Goal: Task Accomplishment & Management: Complete application form

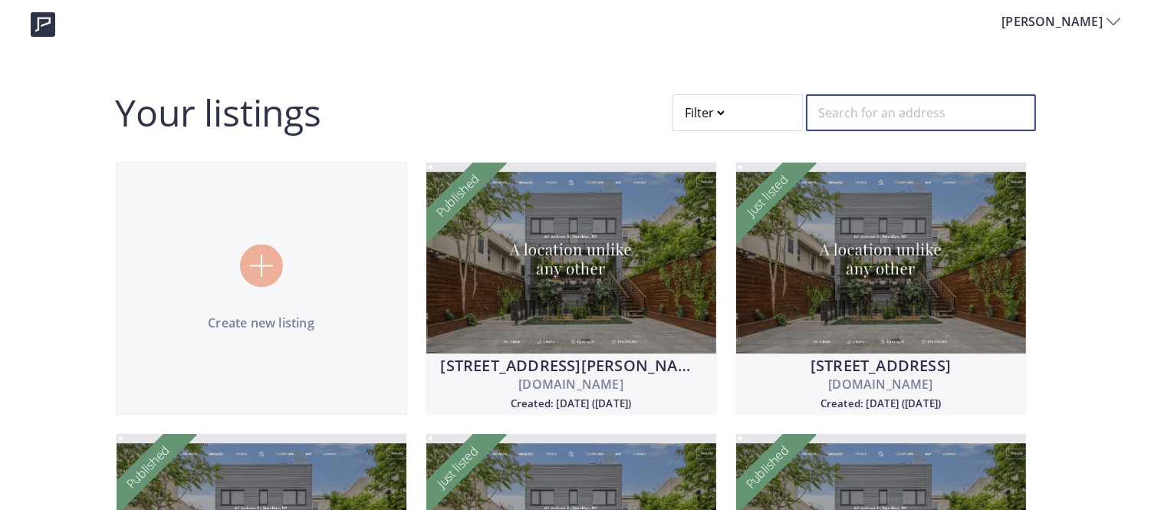
click at [897, 120] on input "text" at bounding box center [921, 112] width 230 height 37
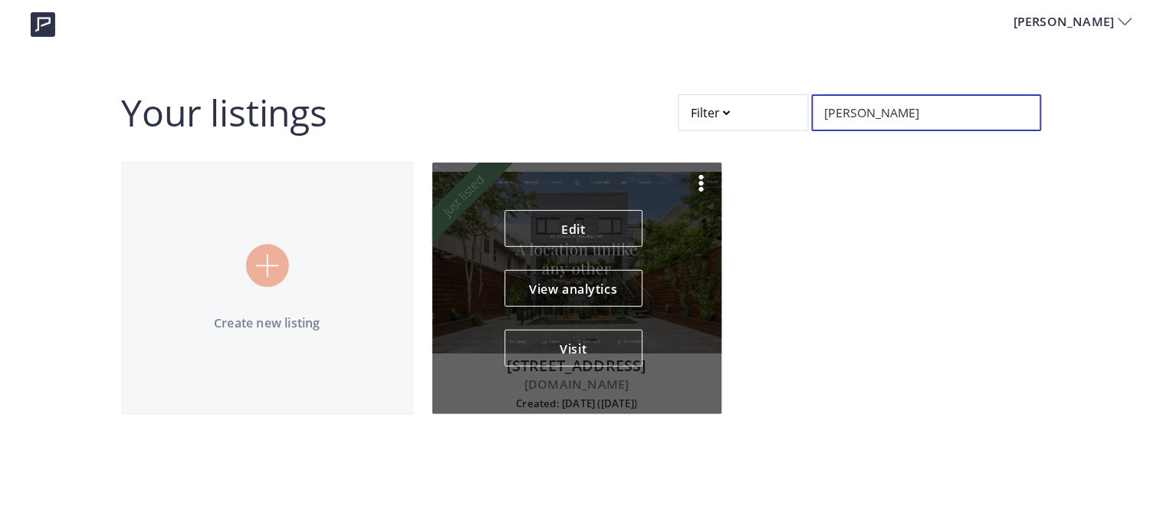
type input "mora"
click at [702, 190] on img at bounding box center [701, 183] width 18 height 18
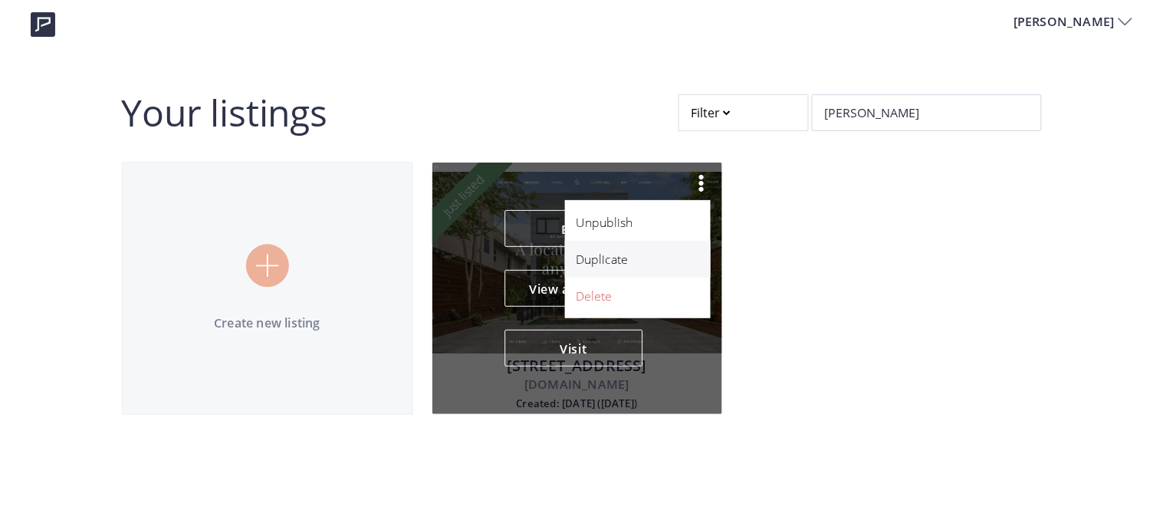
click at [627, 264] on p "Duplicate" at bounding box center [630, 259] width 106 height 18
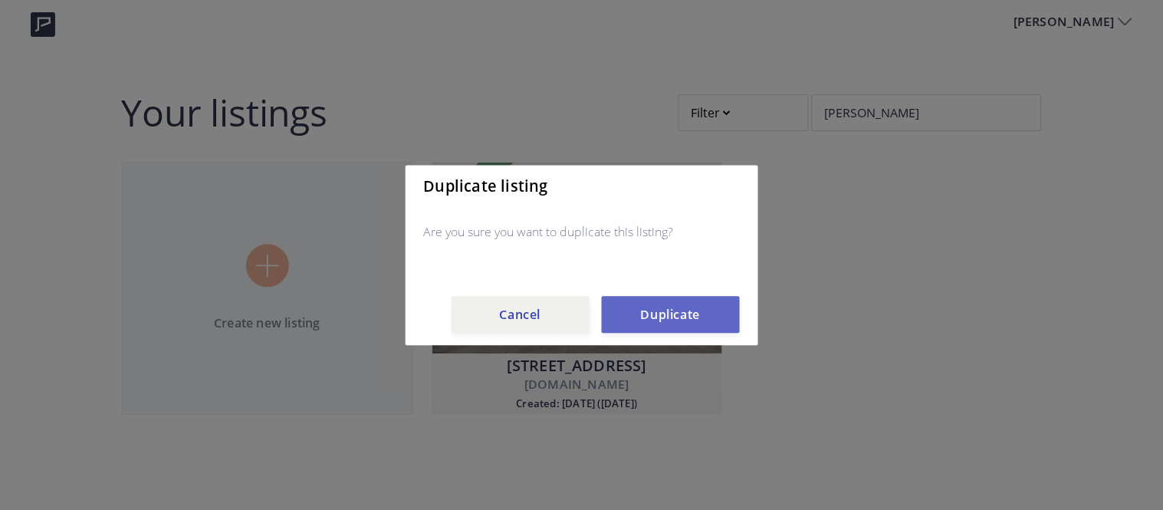
click at [654, 314] on button "Duplicate" at bounding box center [671, 314] width 138 height 37
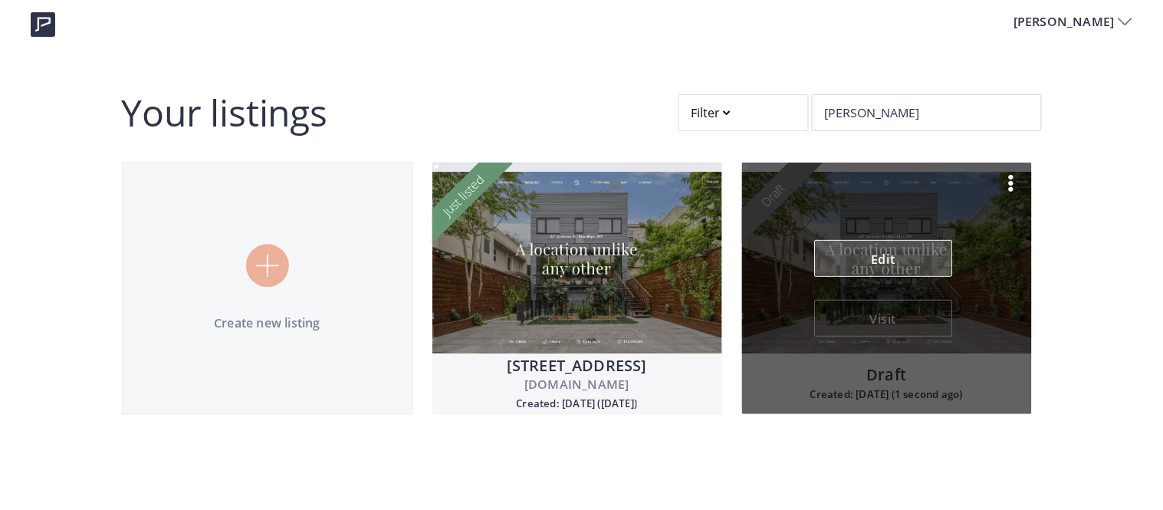
click at [883, 243] on link "Edit" at bounding box center [883, 258] width 138 height 37
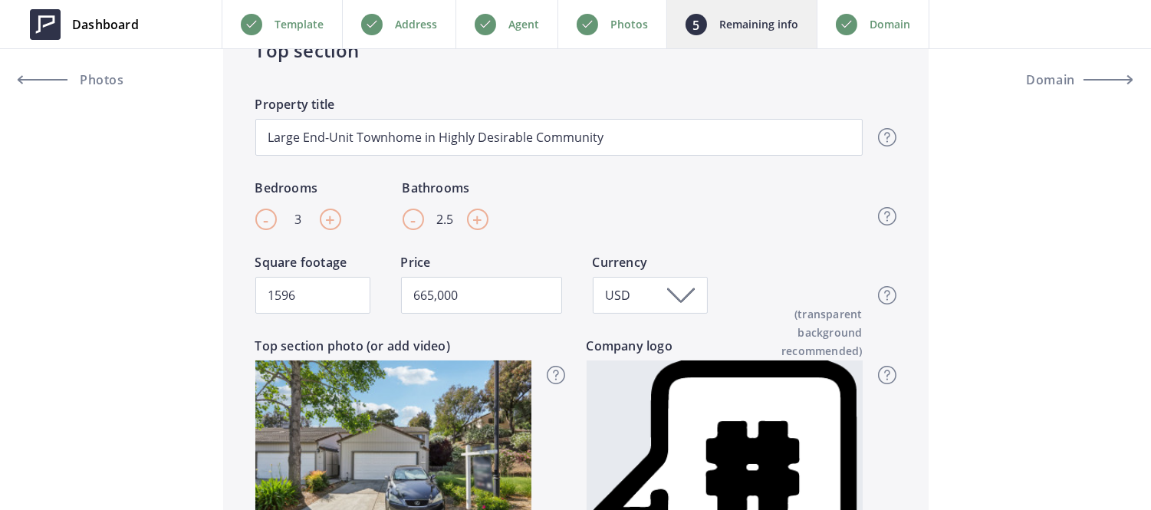
scroll to position [347, 0]
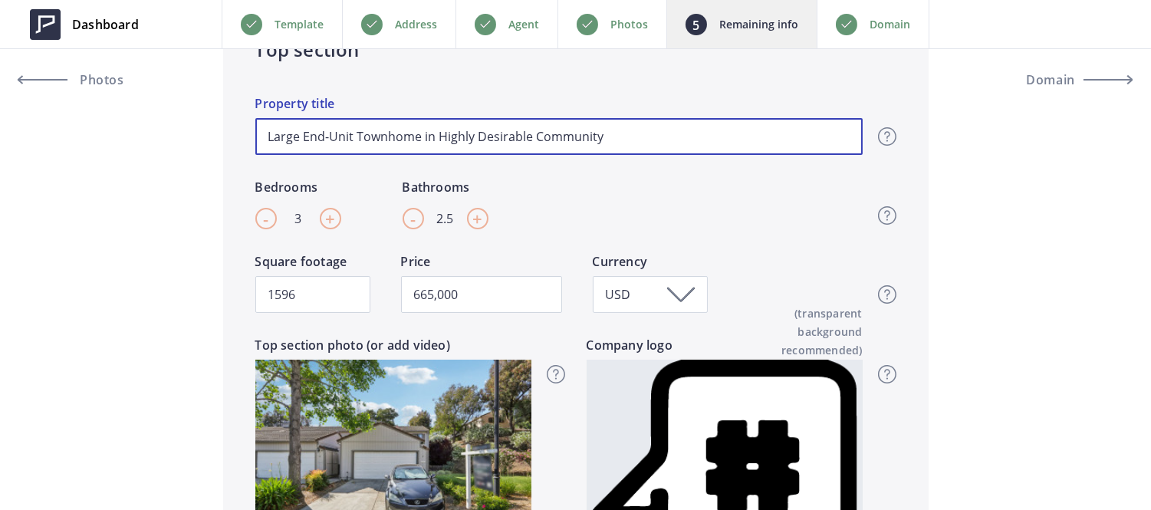
click at [422, 138] on input "Large End-Unit Townhome in Highly Desirable Community" at bounding box center [558, 136] width 607 height 37
type input "665,000"
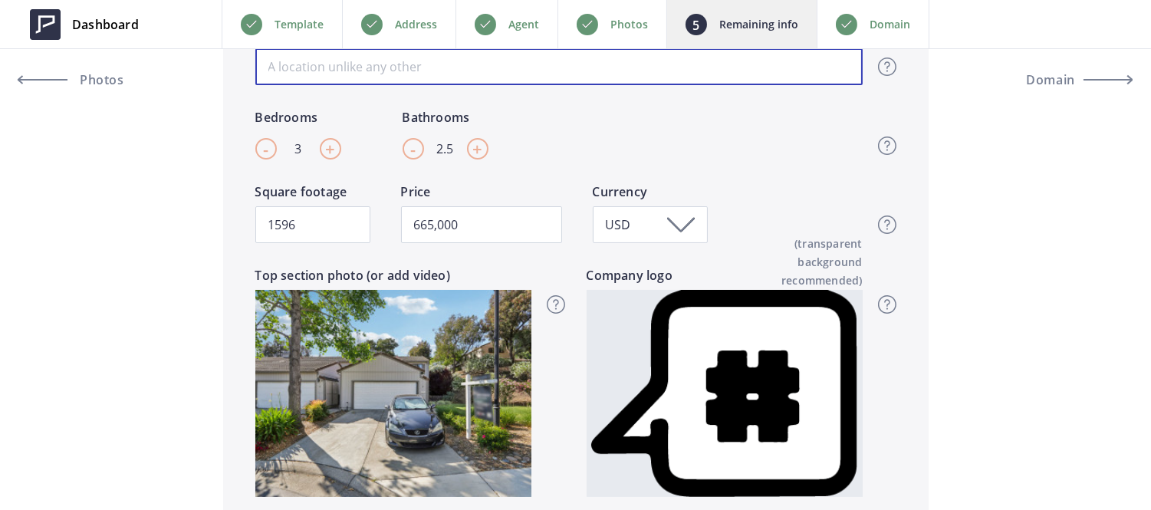
scroll to position [418, 0]
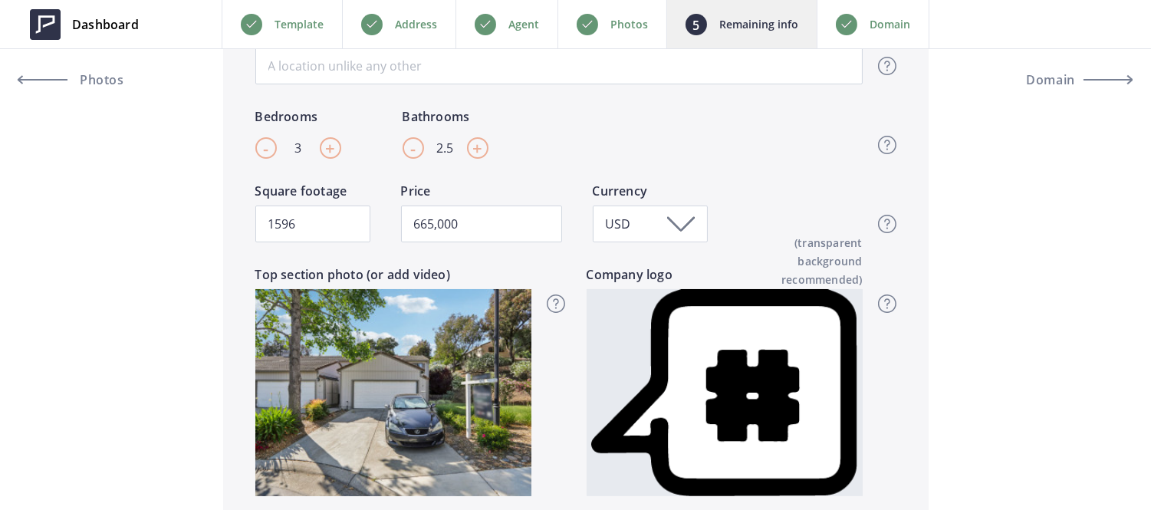
click at [607, 20] on div "Photos" at bounding box center [611, 24] width 109 height 48
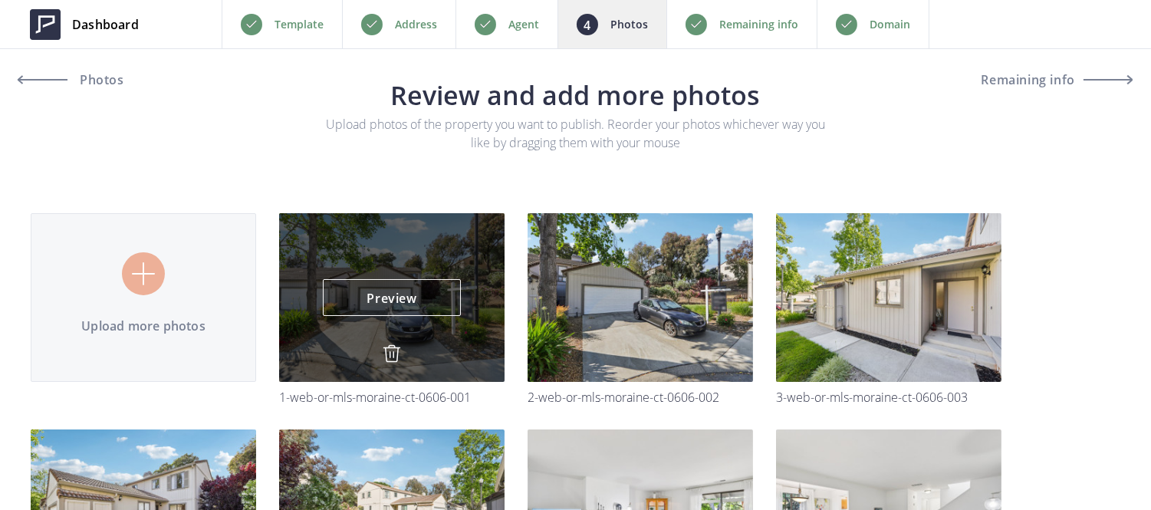
click at [389, 349] on img at bounding box center [392, 353] width 18 height 18
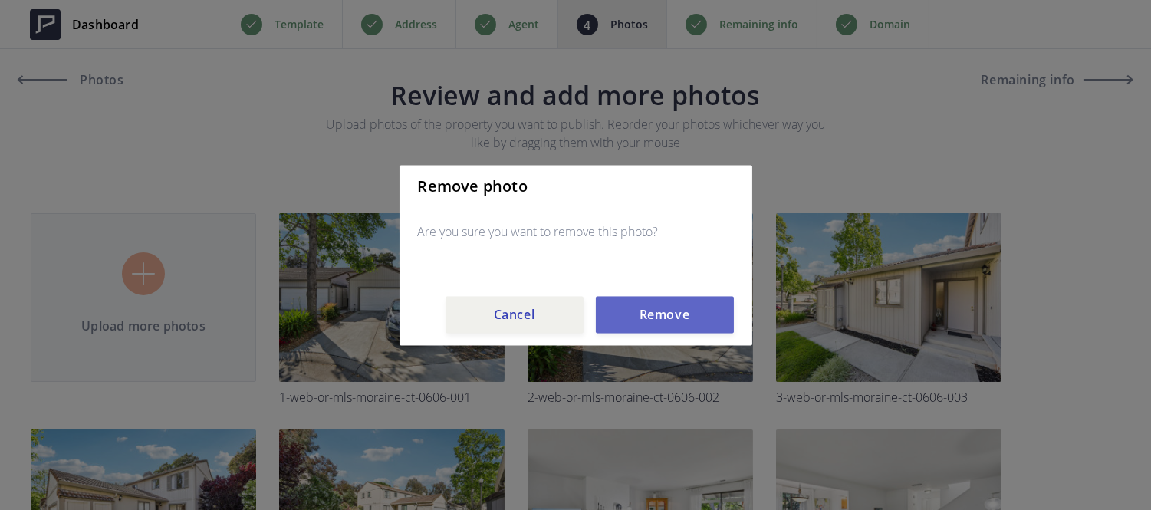
click at [665, 325] on button "Remove" at bounding box center [665, 314] width 138 height 37
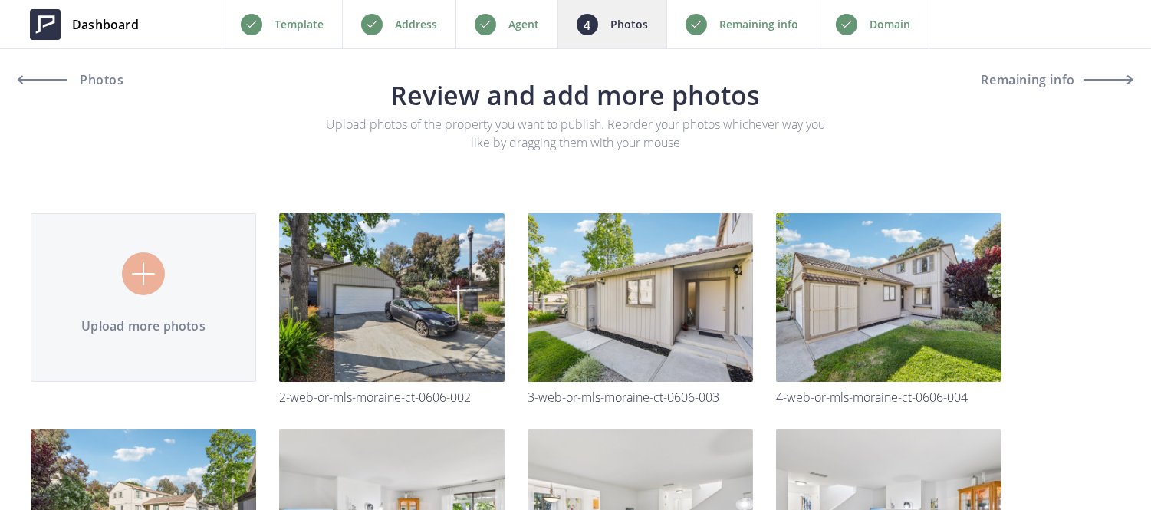
click at [393, 26] on div "Address" at bounding box center [398, 24] width 113 height 48
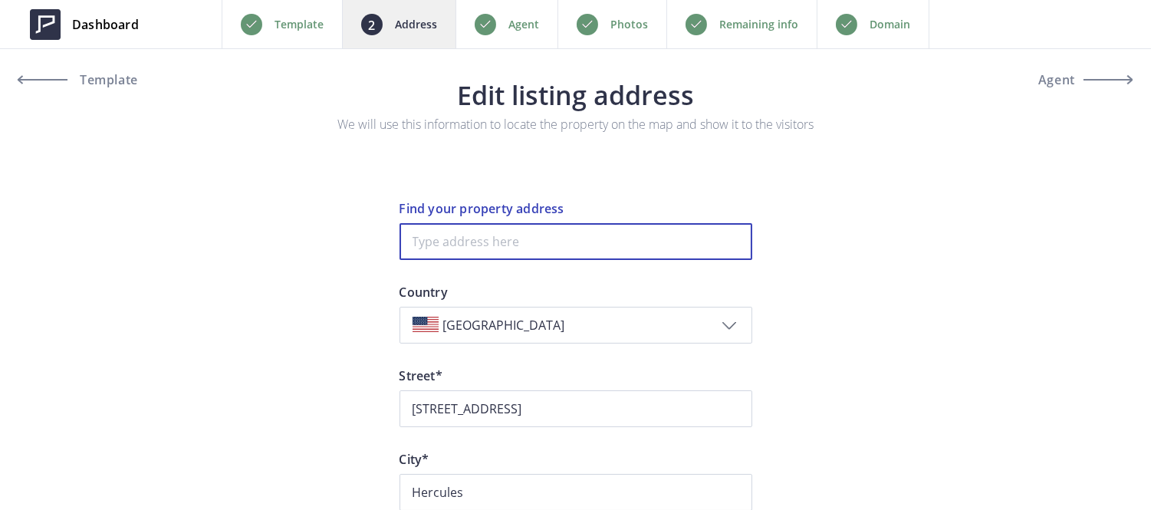
click at [476, 247] on input at bounding box center [575, 241] width 353 height 37
paste input ", El Cerrito, CA 94530 2 beds 2 baths 1,144 sqft Est. : N/A Get pre-qualified T…"
type input ", El Cerrito, CA 94530 2 beds 2 baths 1,144 sqft Est. : N/A Get pre-qualified T…"
click at [485, 234] on input at bounding box center [575, 241] width 353 height 37
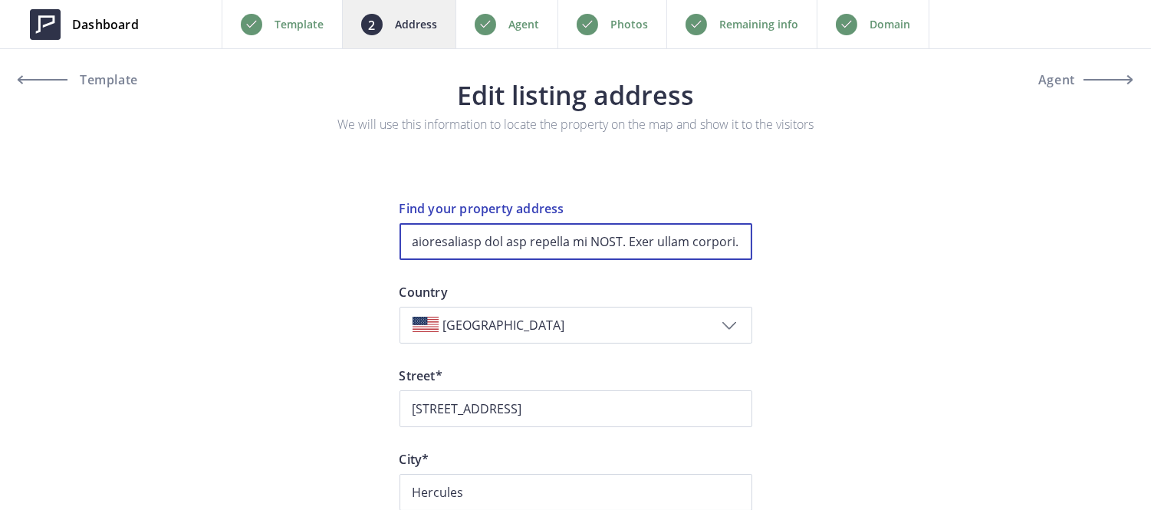
click at [485, 234] on input at bounding box center [575, 241] width 353 height 37
paste input "1130 Richmond St"
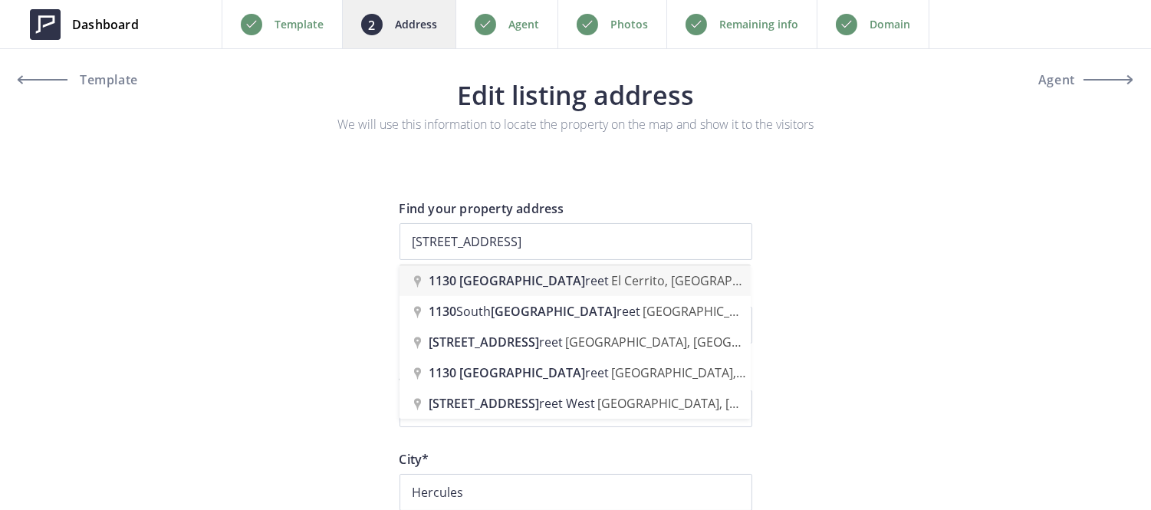
type input "1130 Richmond Street, El Cerrito, CA, USA"
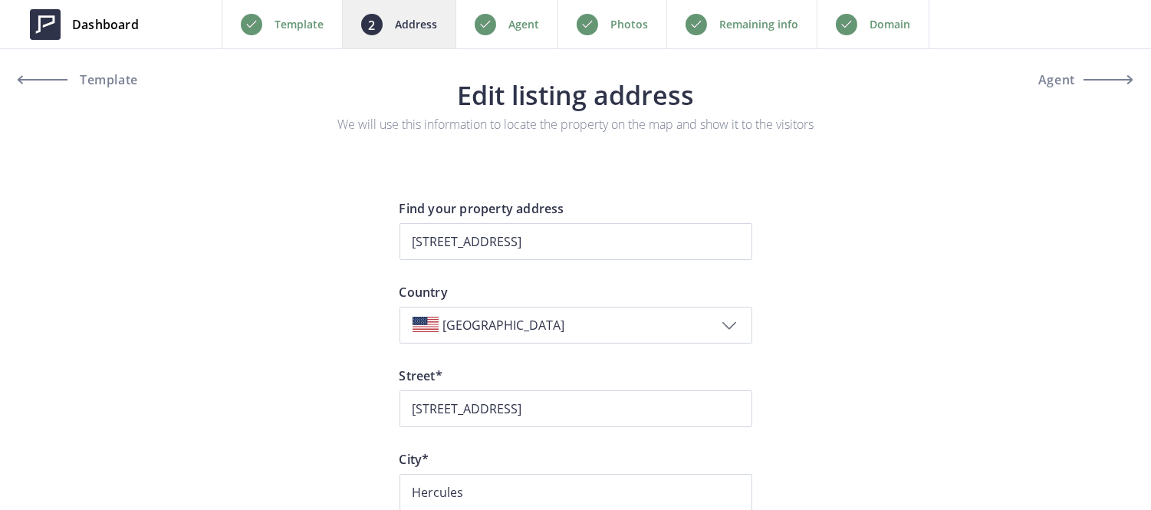
type input "Richmond Street 1130"
type input "El Cerrito"
type input "94530"
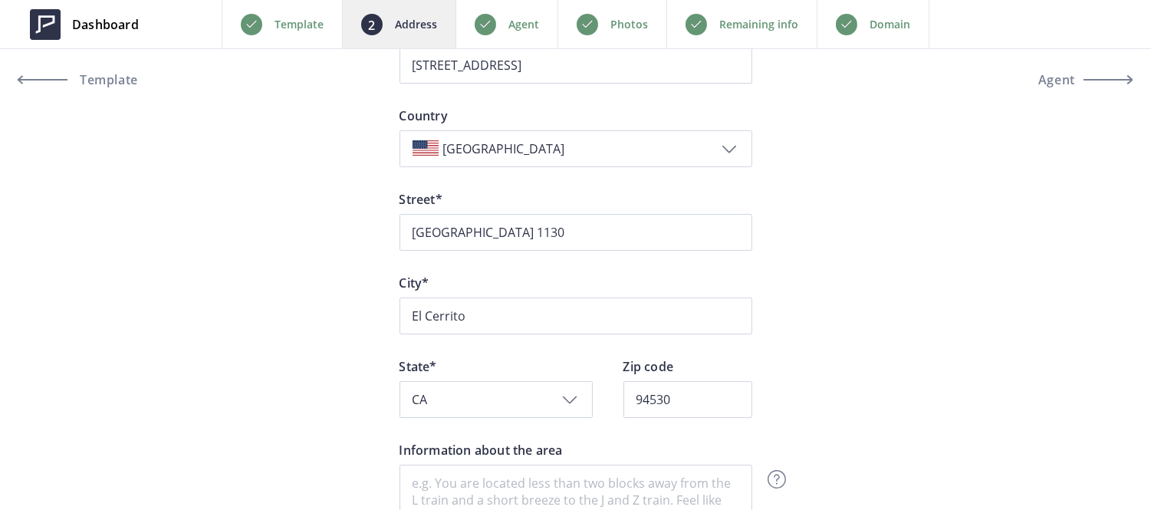
scroll to position [203, 0]
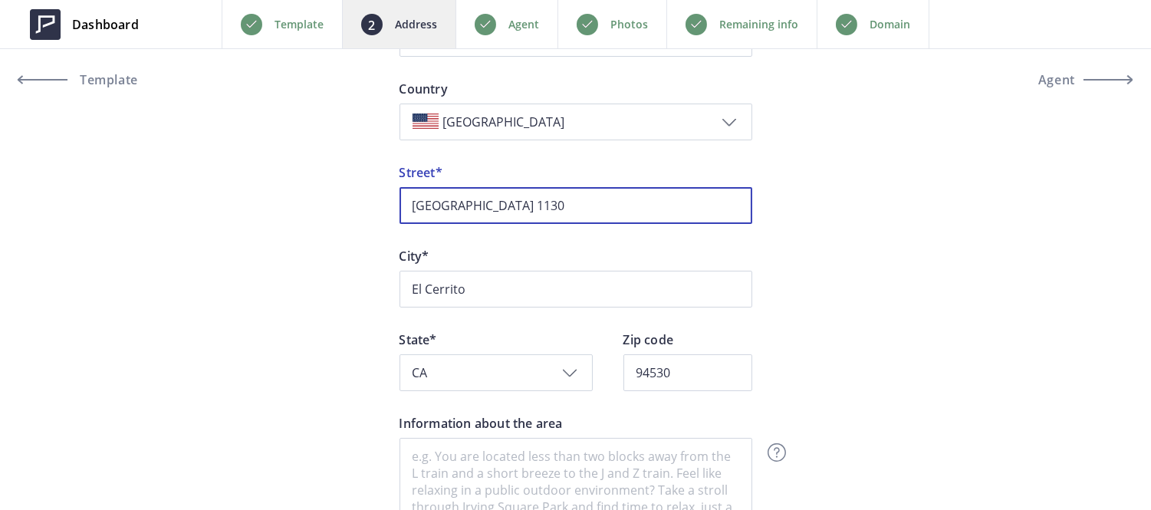
click at [511, 209] on input "Richmond Street 1130" at bounding box center [575, 205] width 353 height 37
click at [512, 209] on input "Richmond Street 1130" at bounding box center [575, 205] width 353 height 37
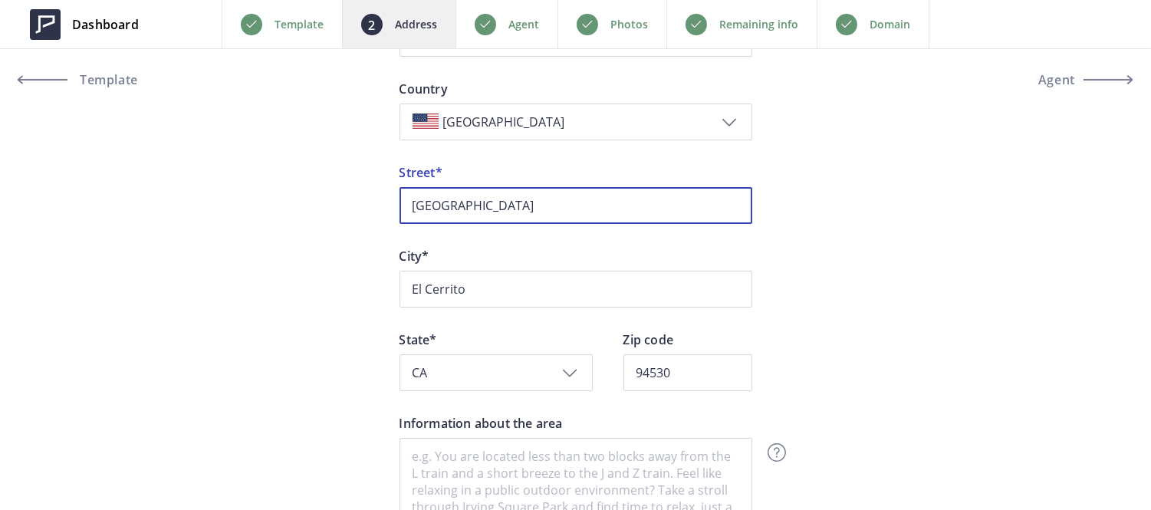
click at [412, 202] on input "Richmond Street" at bounding box center [575, 205] width 353 height 37
paste input "1130"
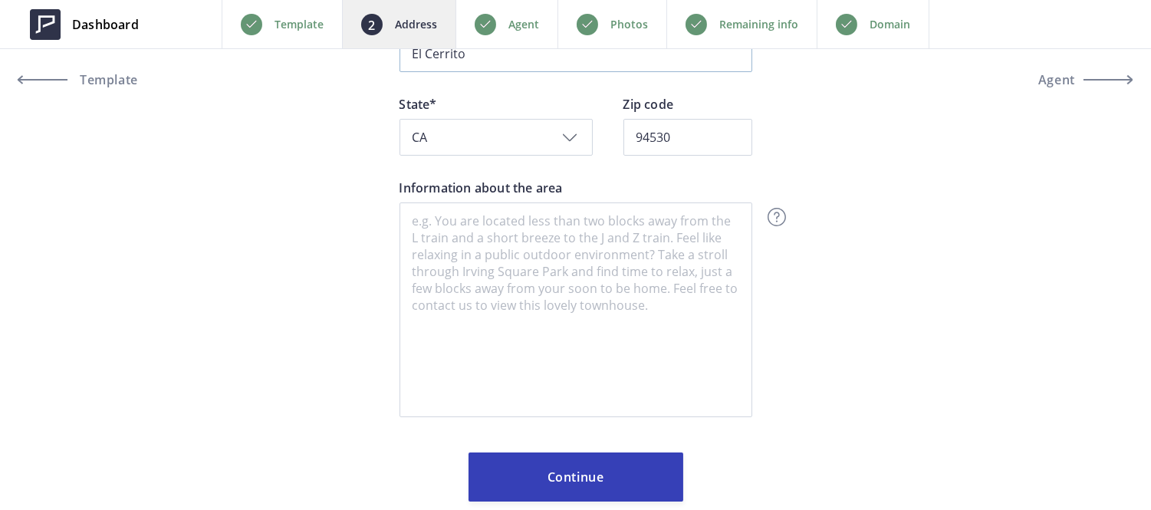
scroll to position [472, 0]
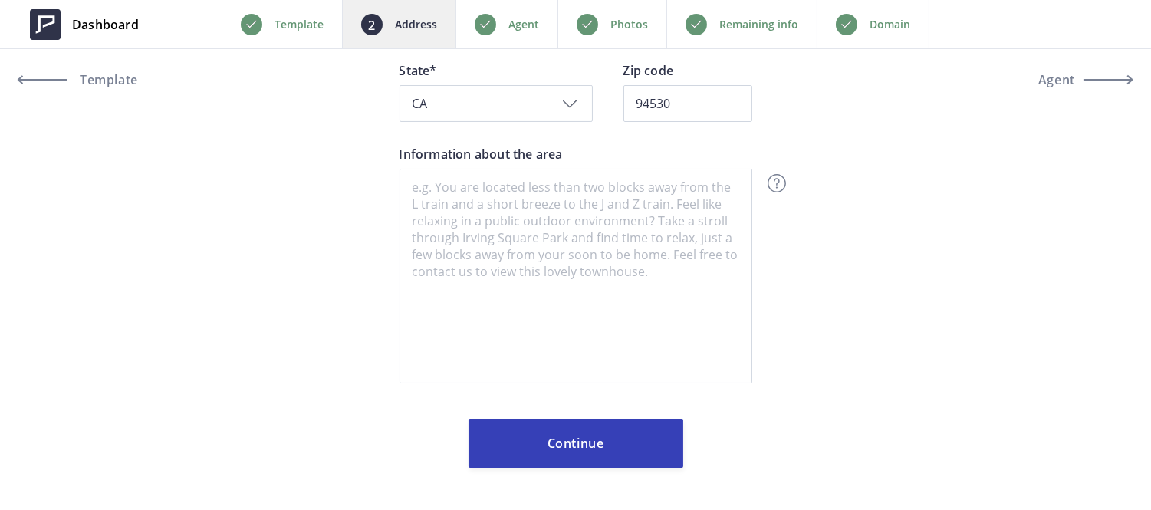
type input "1130 Richmond Street"
click at [609, 23] on div "Photos" at bounding box center [611, 24] width 109 height 48
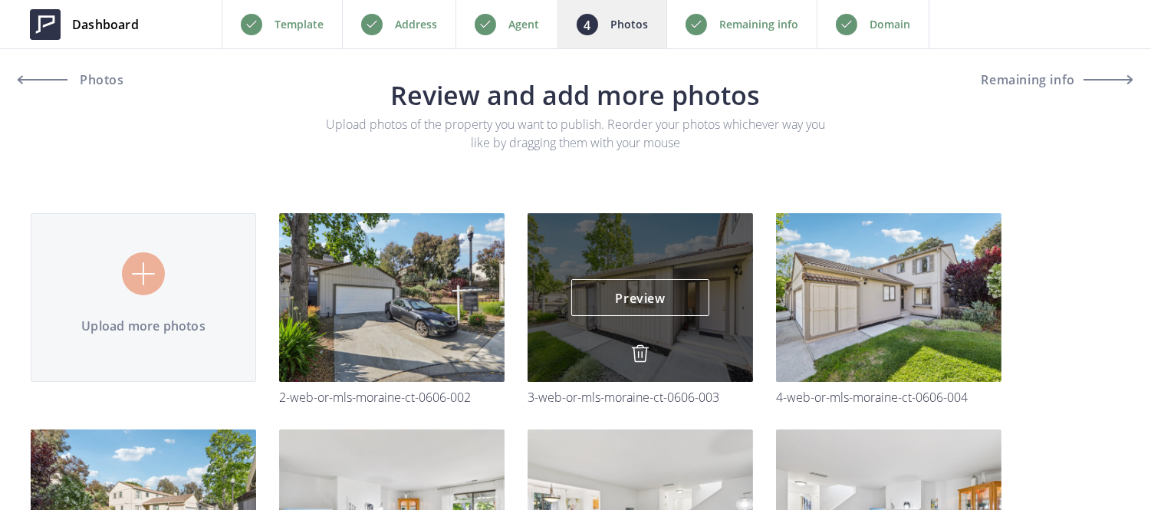
click at [633, 351] on img at bounding box center [640, 353] width 18 height 18
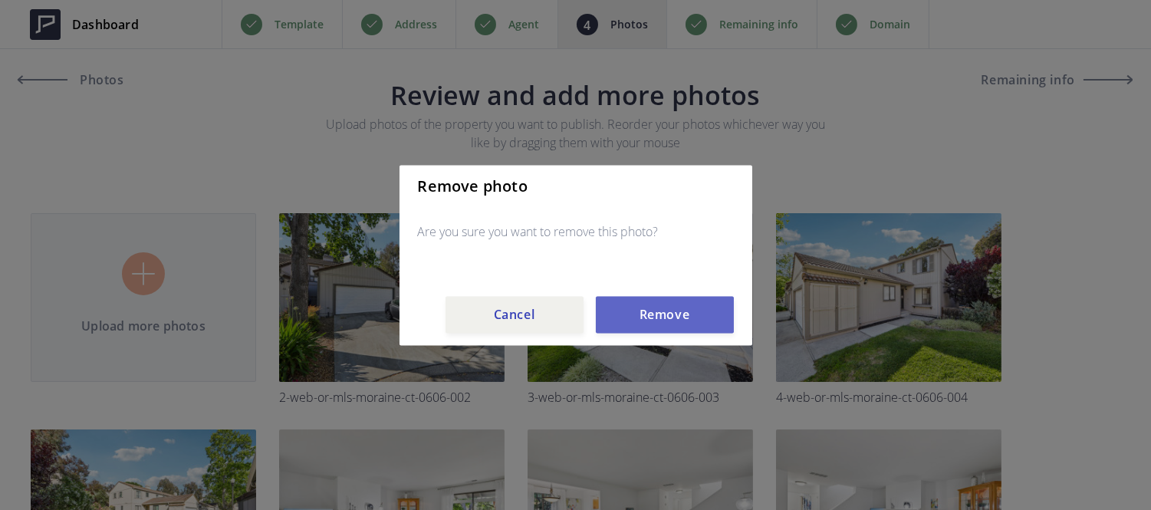
click at [649, 324] on button "Remove" at bounding box center [665, 314] width 138 height 37
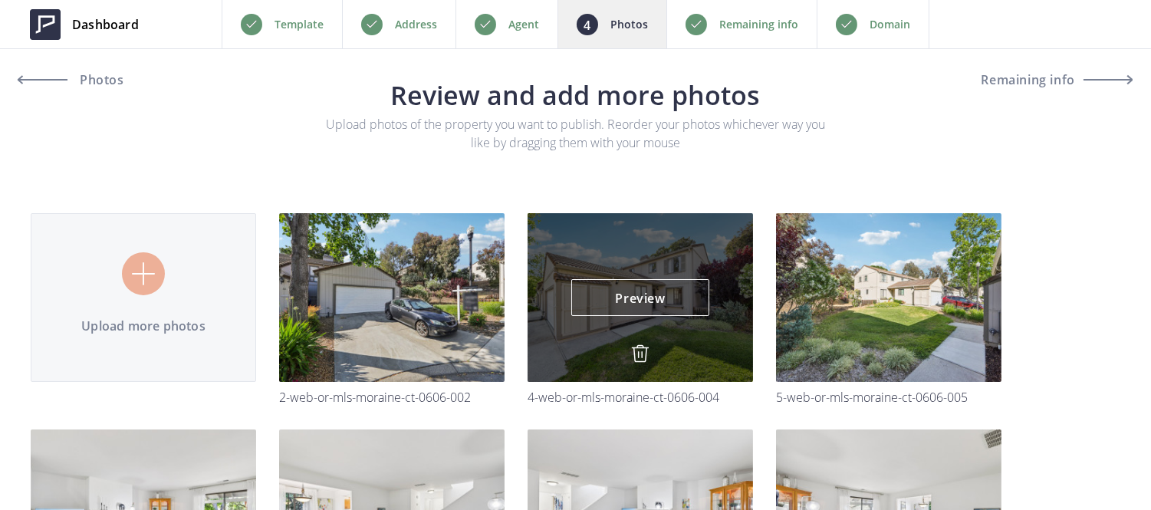
click at [638, 349] on img at bounding box center [640, 353] width 18 height 18
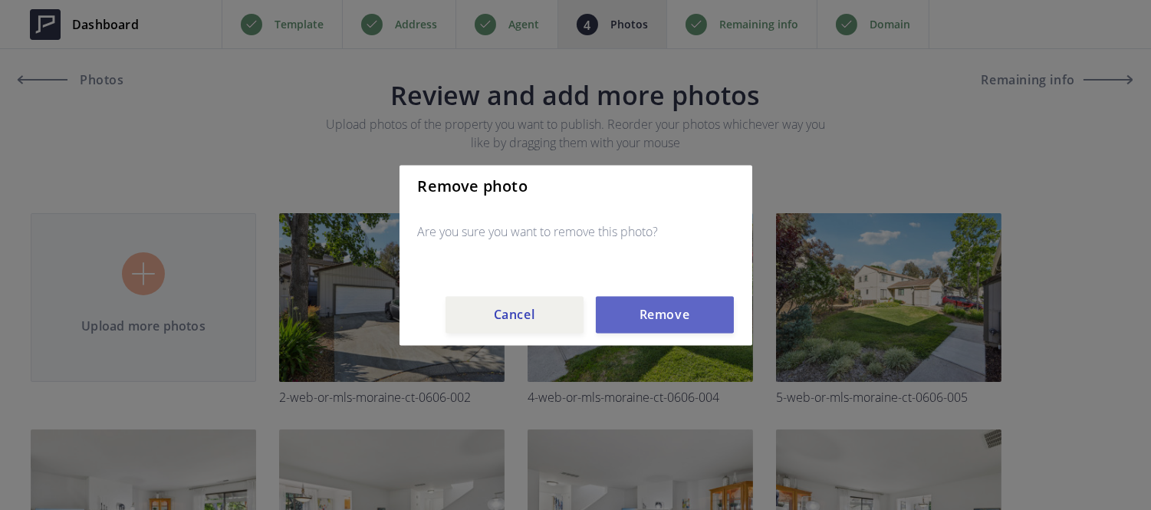
click at [635, 322] on button "Remove" at bounding box center [665, 314] width 138 height 37
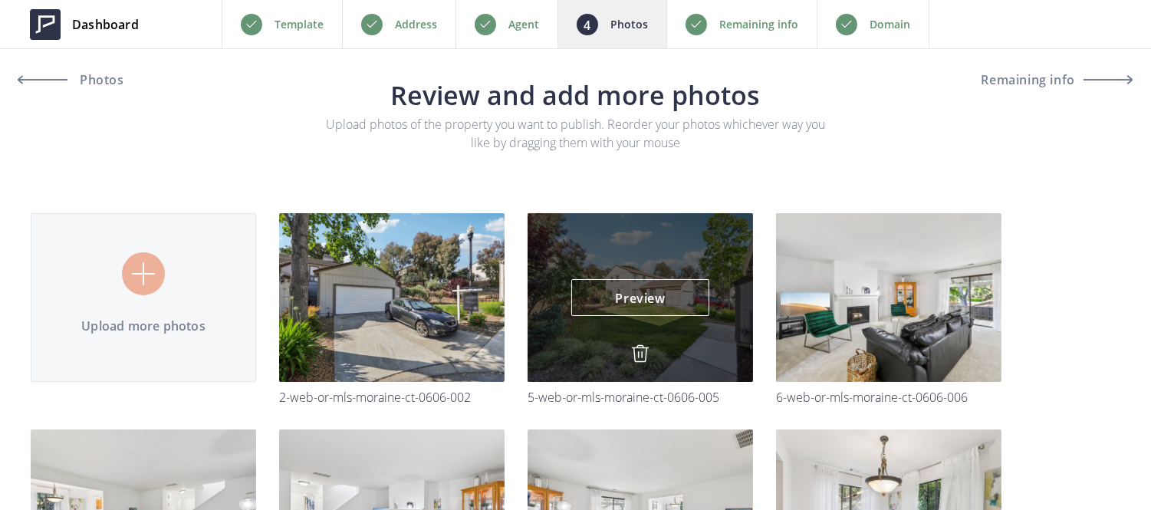
click at [640, 351] on img at bounding box center [640, 353] width 18 height 18
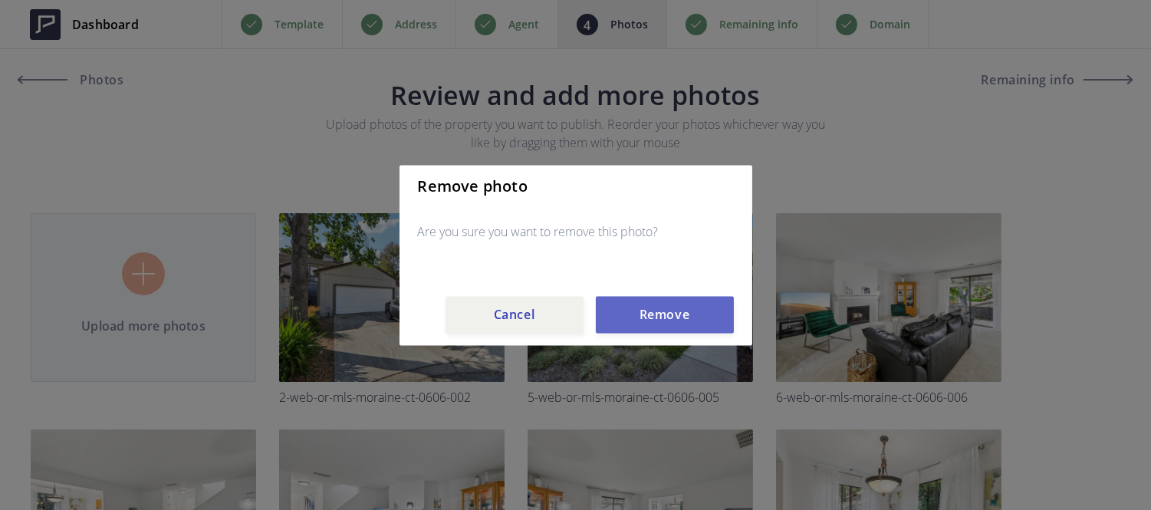
click at [629, 302] on button "Remove" at bounding box center [665, 314] width 138 height 37
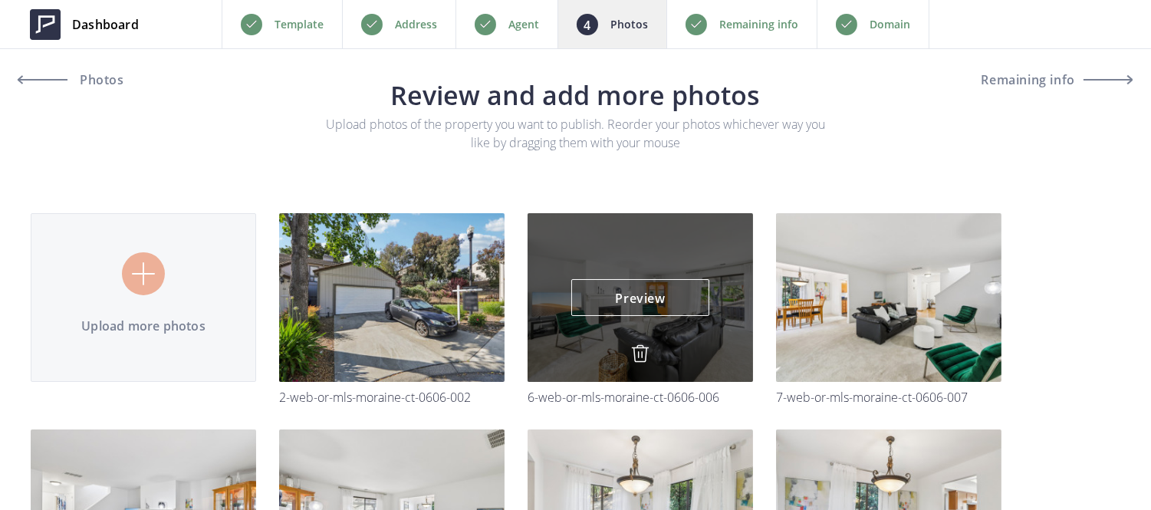
click at [634, 349] on img at bounding box center [640, 353] width 18 height 18
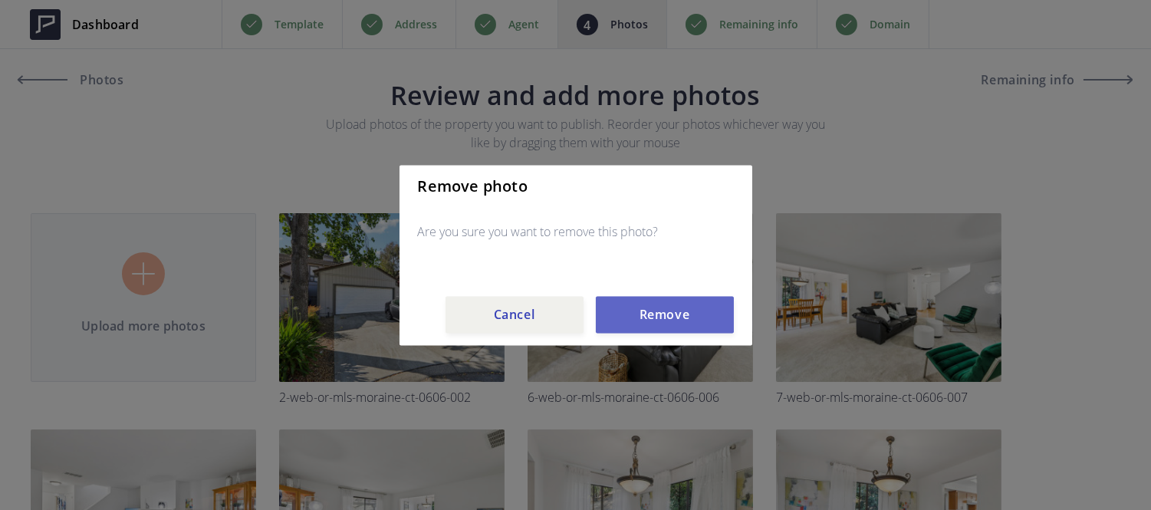
click at [629, 331] on button "Remove" at bounding box center [665, 314] width 138 height 37
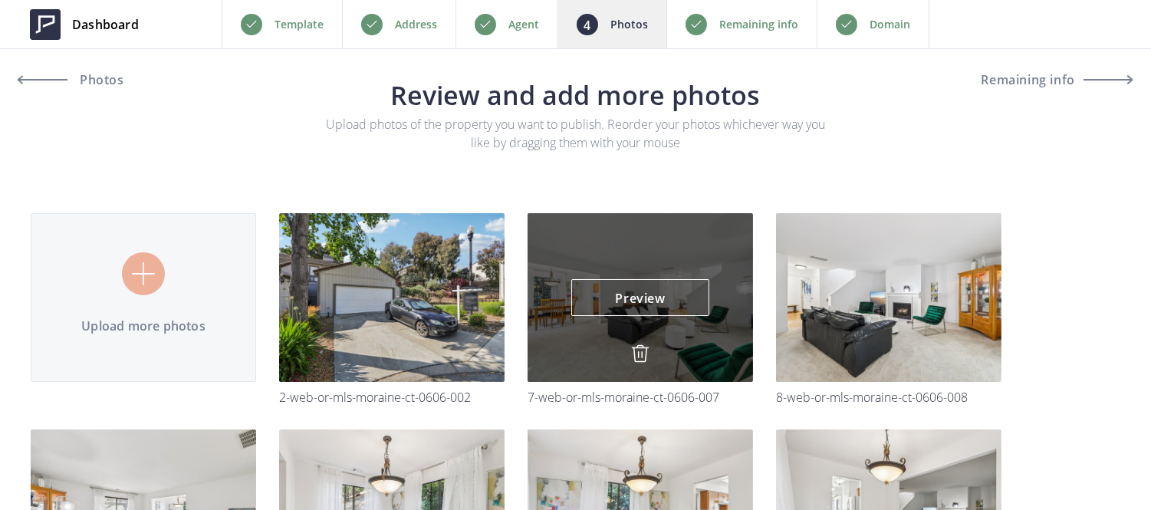
click at [636, 357] on img at bounding box center [640, 353] width 18 height 18
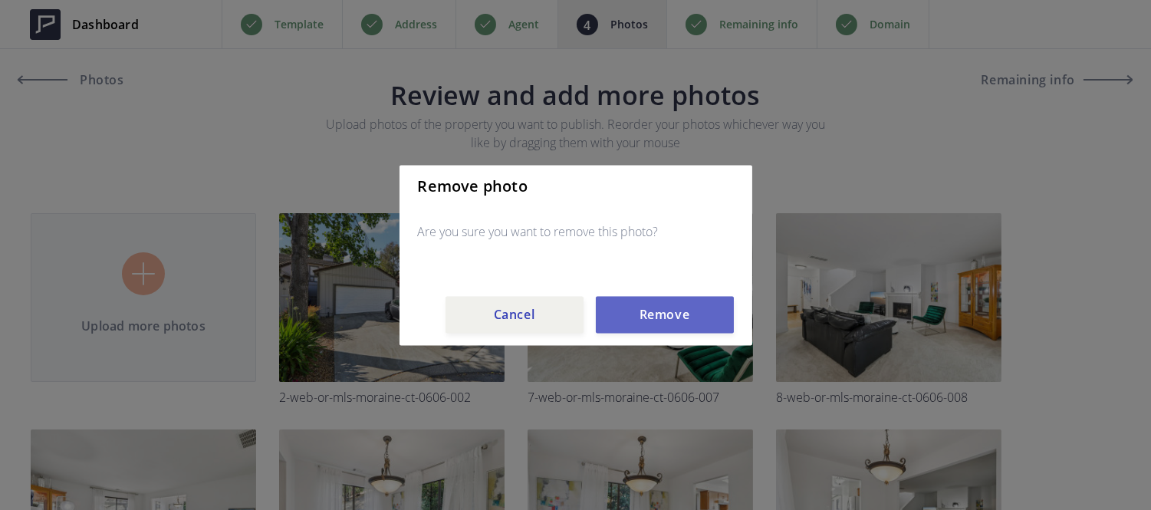
click at [633, 304] on button "Remove" at bounding box center [665, 314] width 138 height 37
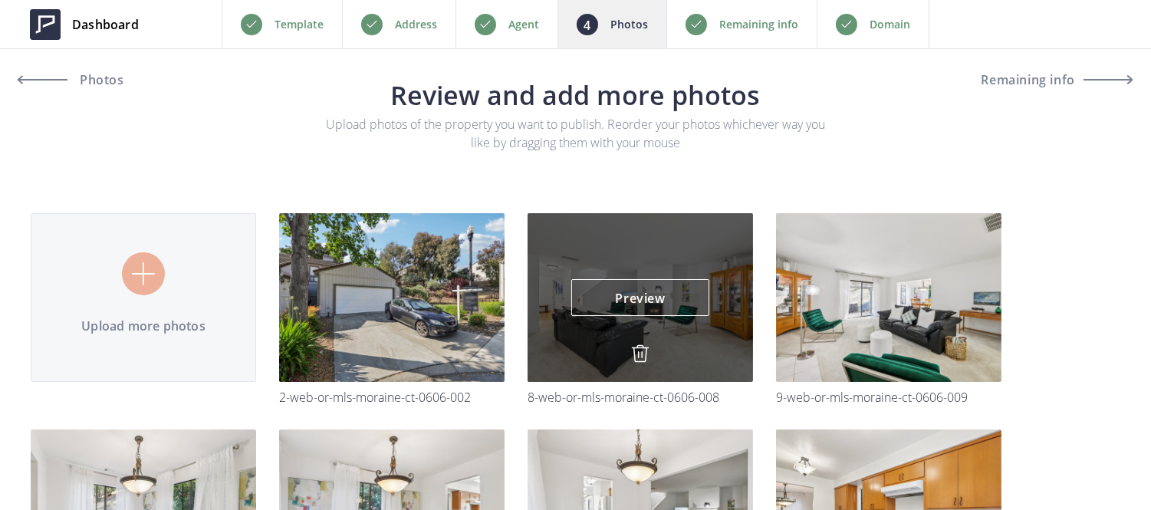
click at [640, 356] on img at bounding box center [640, 353] width 18 height 18
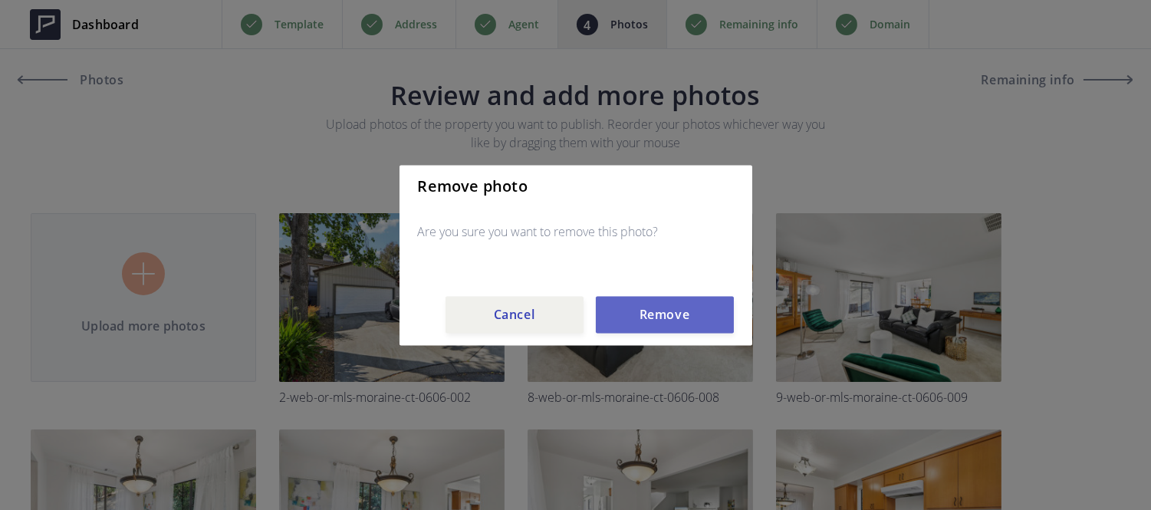
click at [646, 317] on button "Remove" at bounding box center [665, 314] width 138 height 37
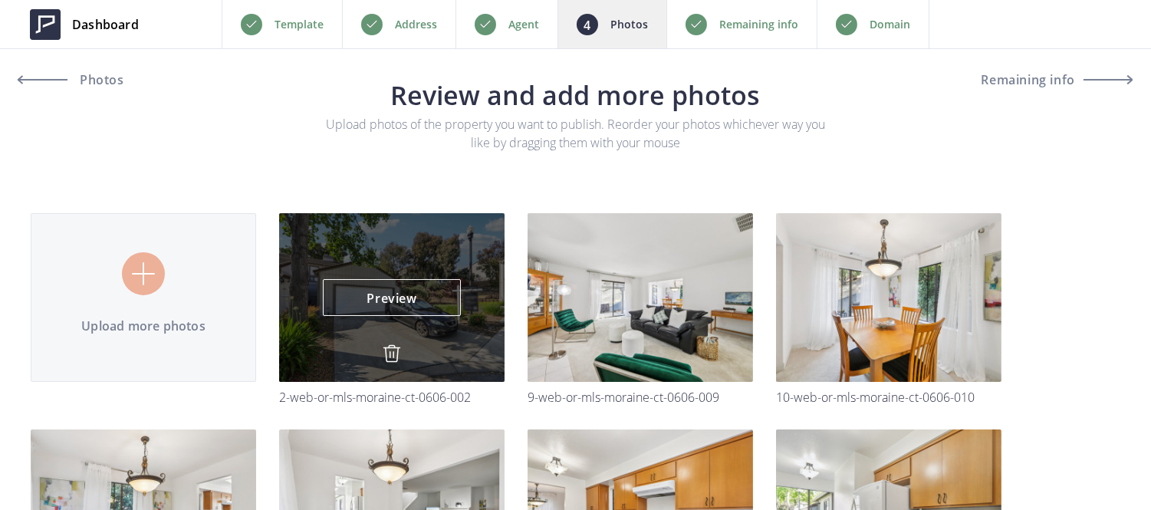
click at [383, 355] on img at bounding box center [392, 353] width 18 height 18
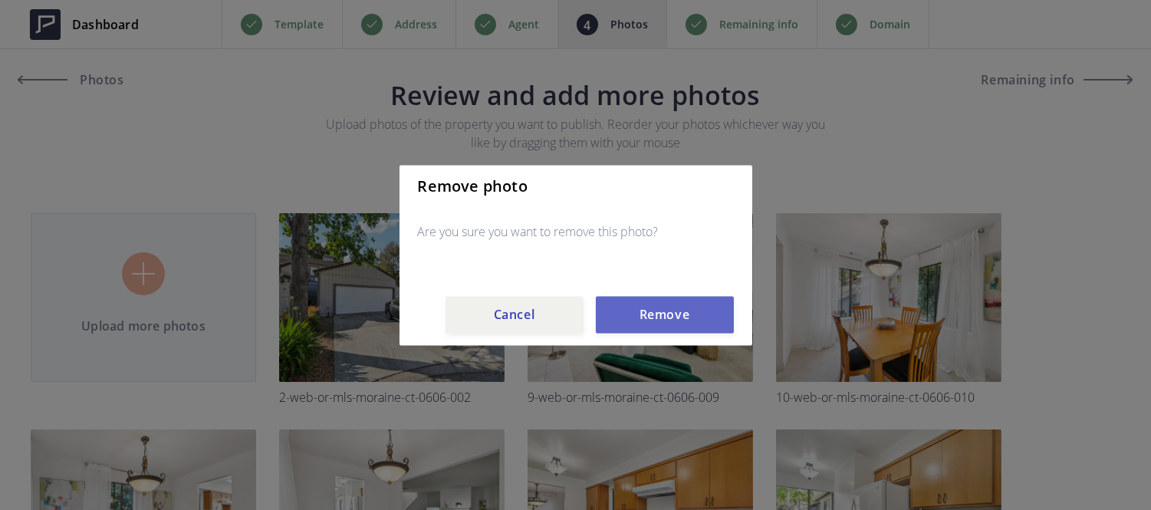
click at [630, 323] on button "Remove" at bounding box center [665, 314] width 138 height 37
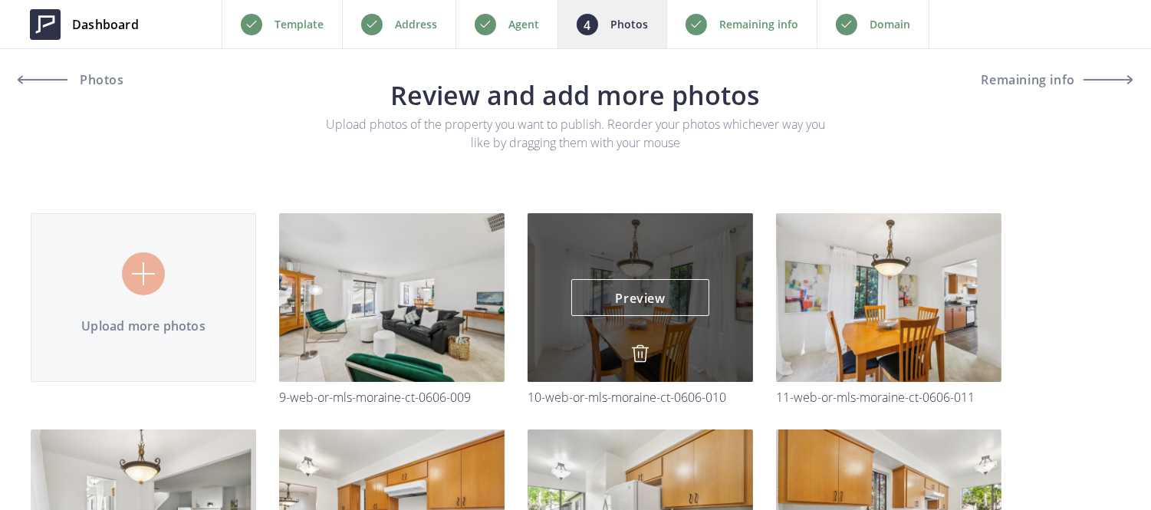
click at [639, 354] on img at bounding box center [640, 353] width 18 height 18
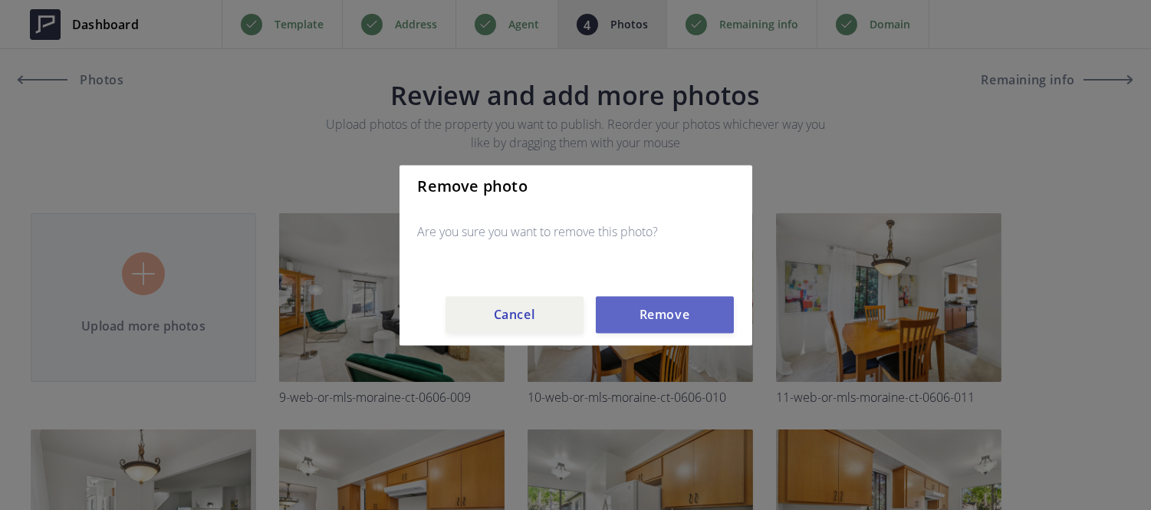
click at [642, 310] on button "Remove" at bounding box center [665, 314] width 138 height 37
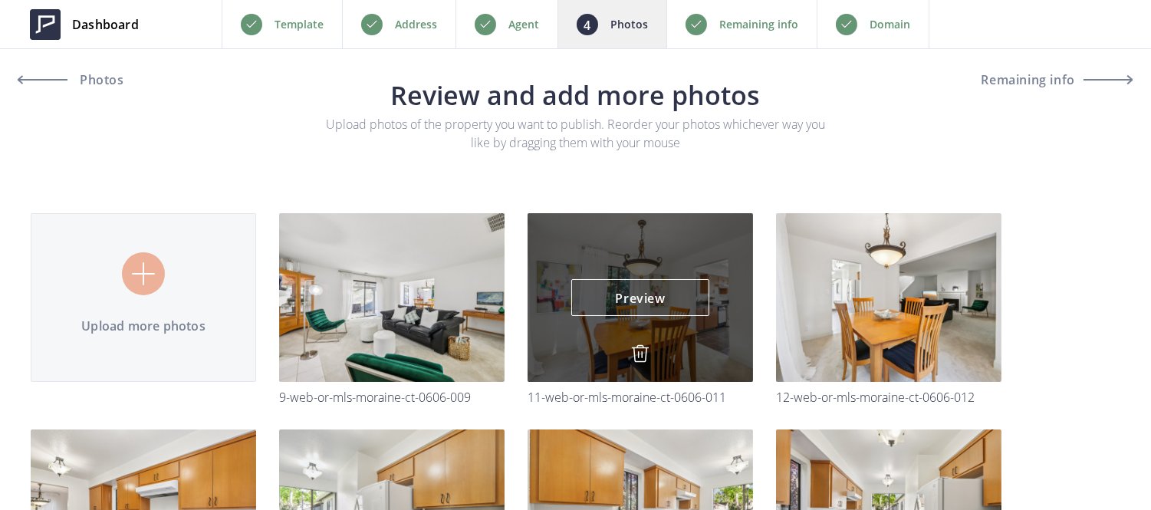
click at [642, 353] on img at bounding box center [640, 353] width 18 height 18
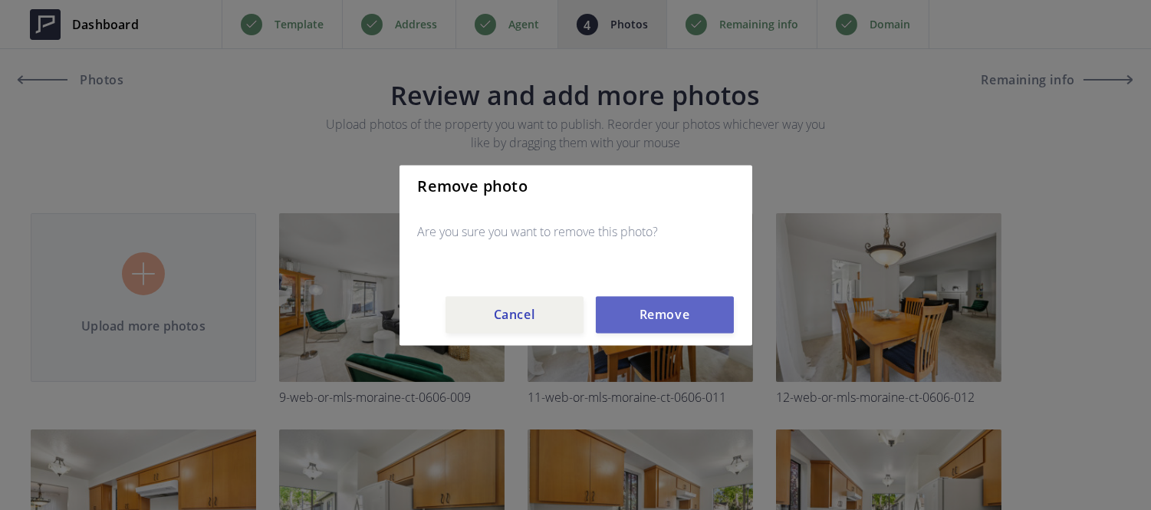
click at [646, 304] on button "Remove" at bounding box center [665, 314] width 138 height 37
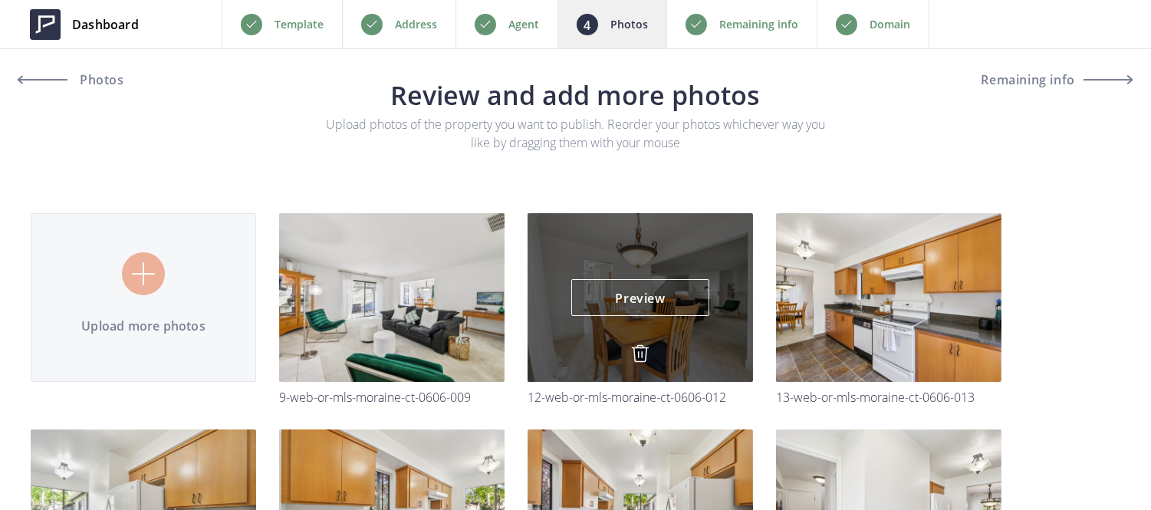
click at [638, 351] on img at bounding box center [640, 353] width 18 height 18
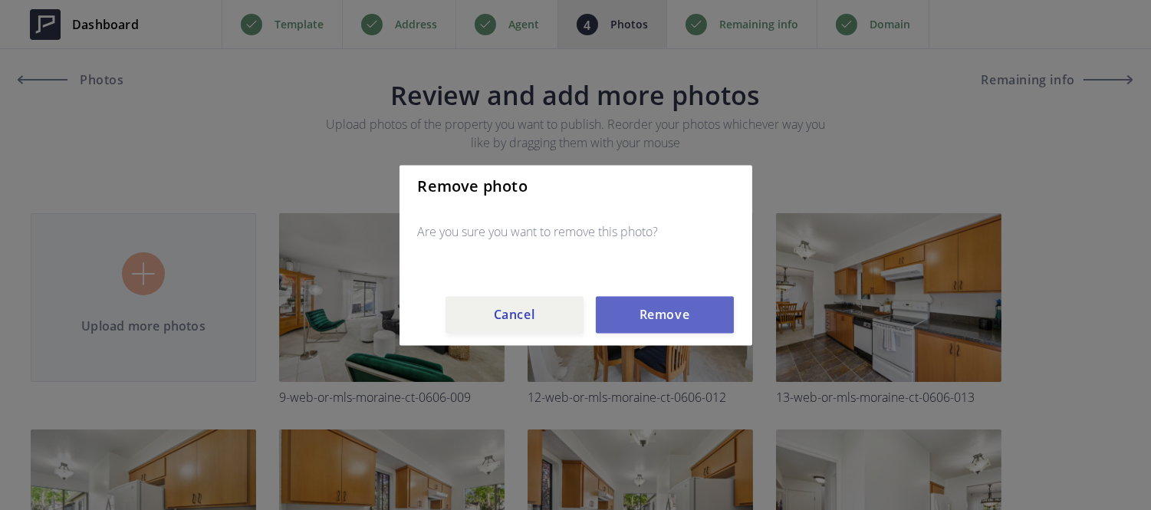
click at [647, 307] on button "Remove" at bounding box center [665, 314] width 138 height 37
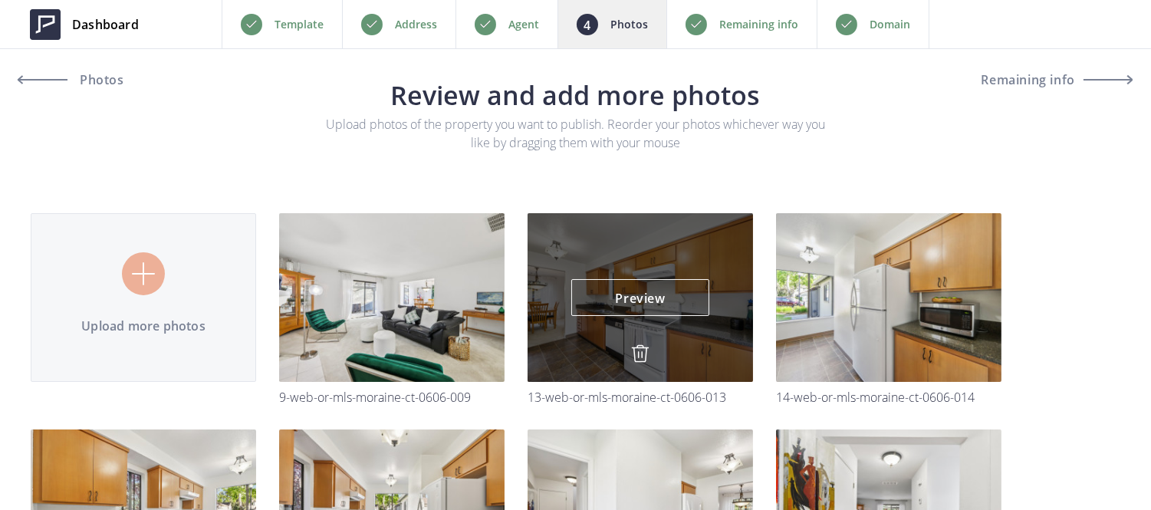
click at [639, 347] on img at bounding box center [640, 353] width 18 height 18
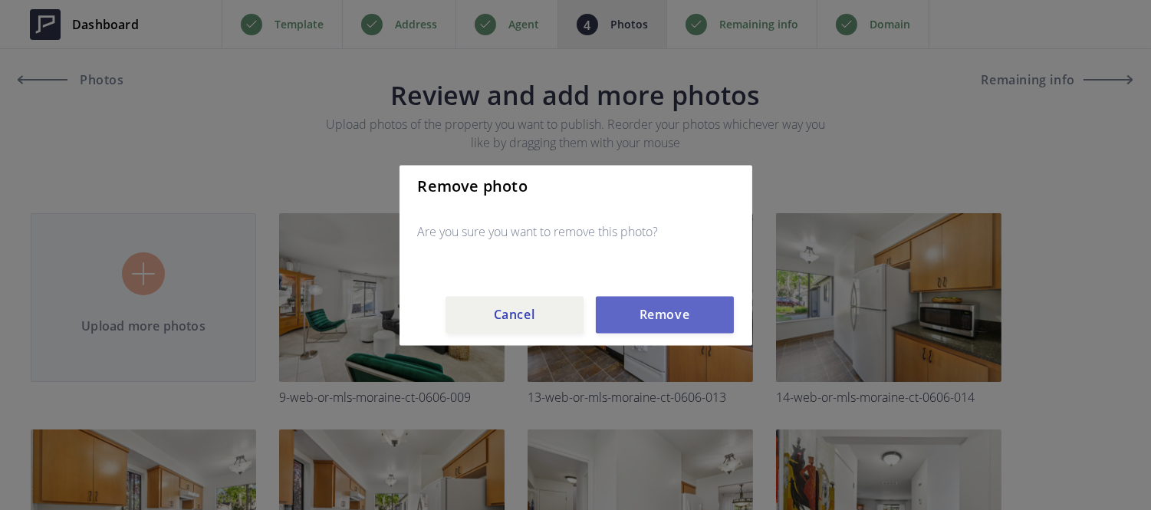
click at [646, 320] on button "Remove" at bounding box center [665, 314] width 138 height 37
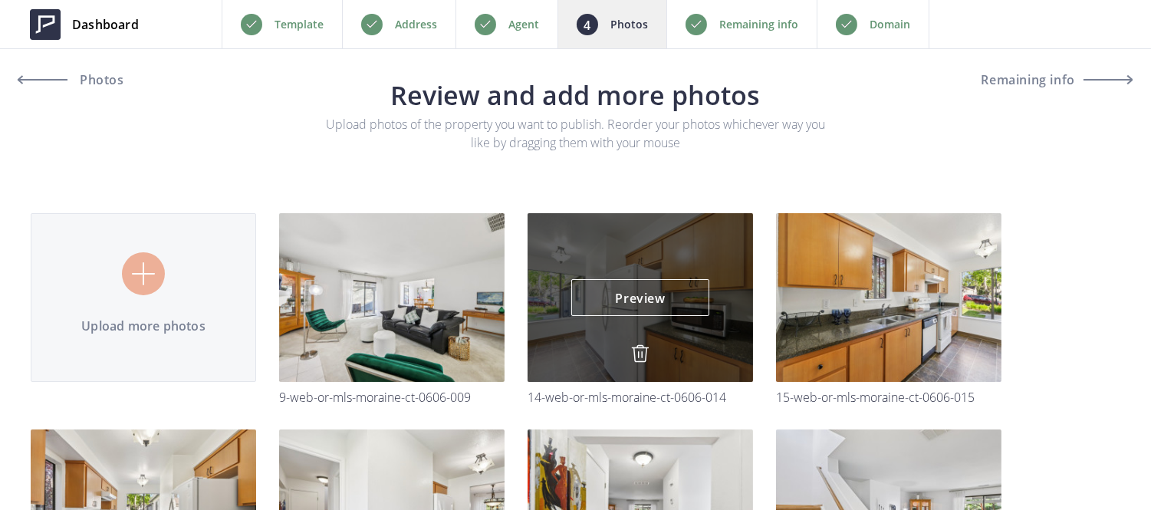
click at [642, 350] on img at bounding box center [640, 353] width 18 height 18
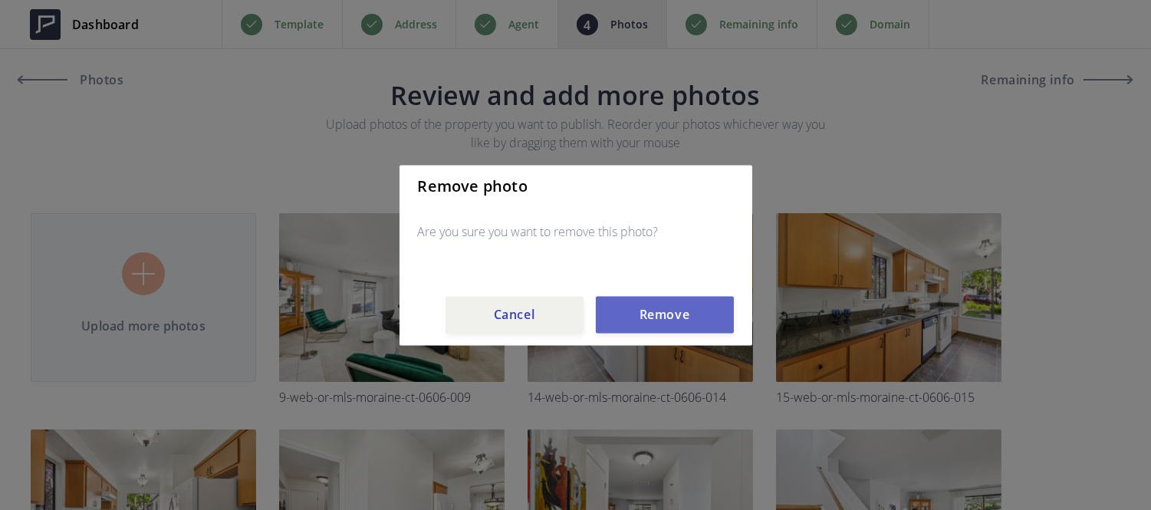
click at [647, 314] on button "Remove" at bounding box center [665, 314] width 138 height 37
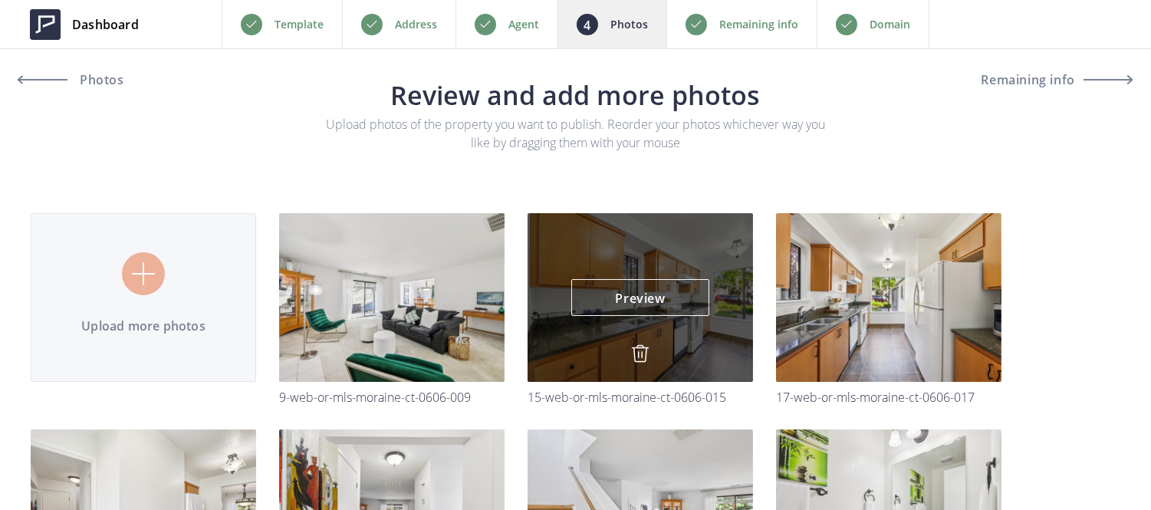
click at [638, 358] on img at bounding box center [640, 353] width 18 height 18
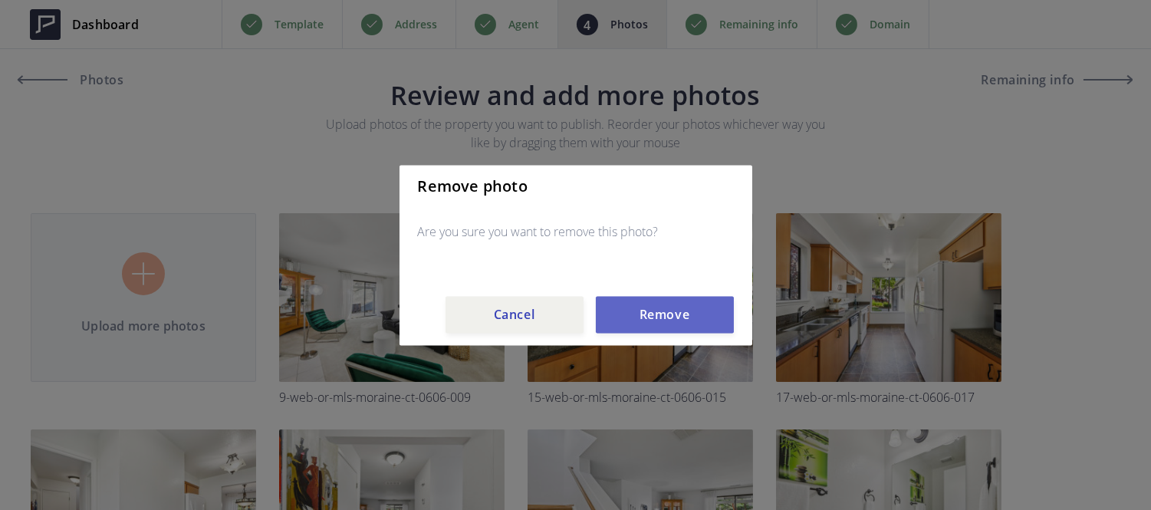
click at [644, 320] on button "Remove" at bounding box center [665, 314] width 138 height 37
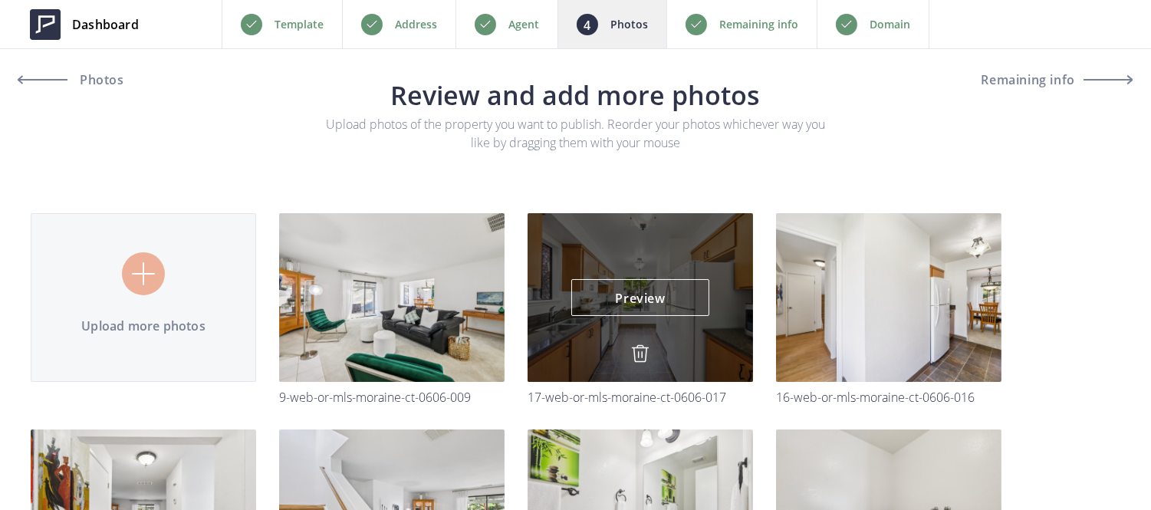
click at [639, 350] on img at bounding box center [640, 353] width 18 height 18
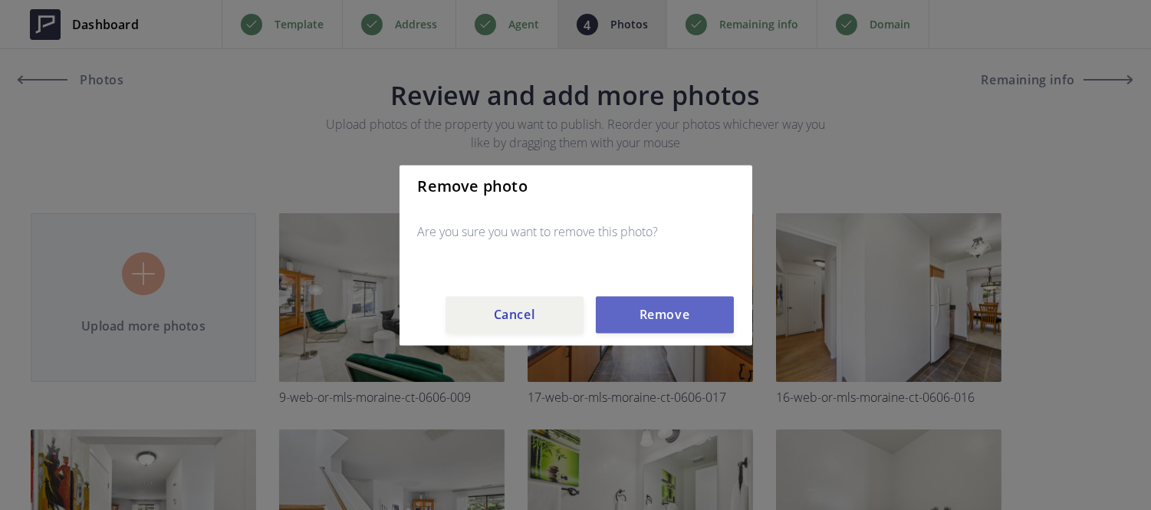
click at [642, 310] on button "Remove" at bounding box center [665, 314] width 138 height 37
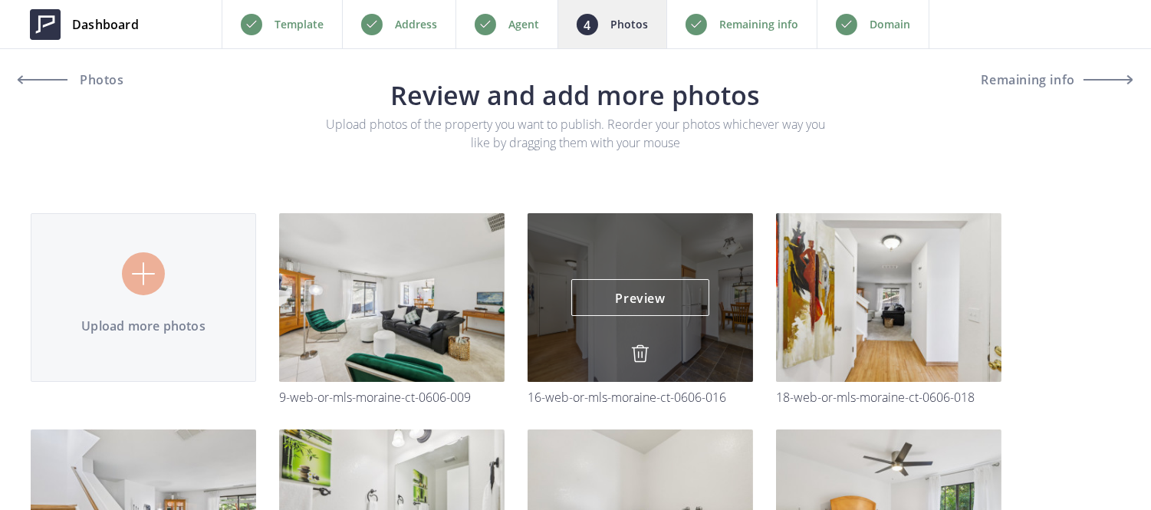
click at [639, 350] on img at bounding box center [640, 353] width 18 height 18
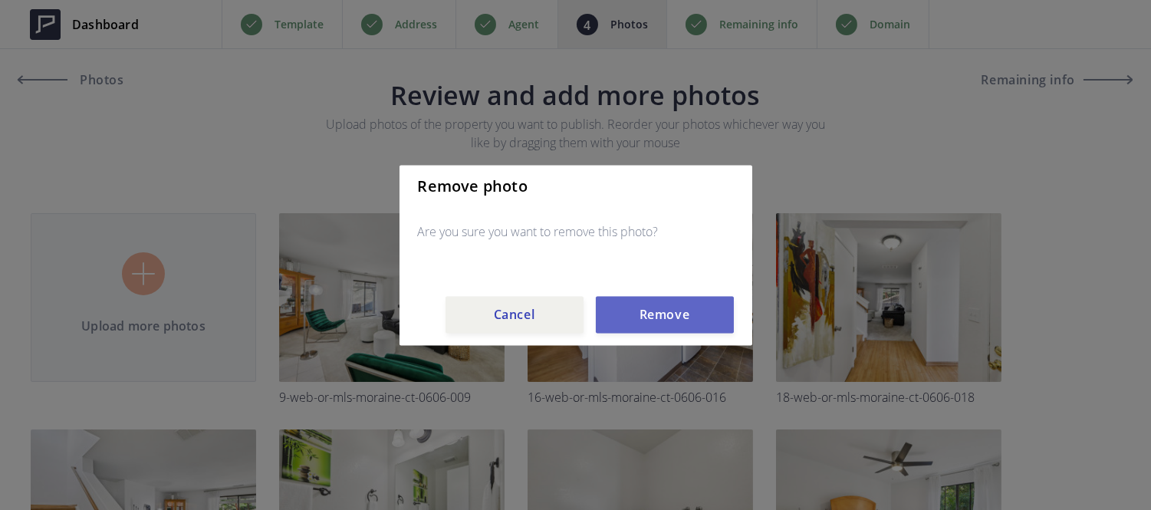
click at [654, 317] on button "Remove" at bounding box center [665, 314] width 138 height 37
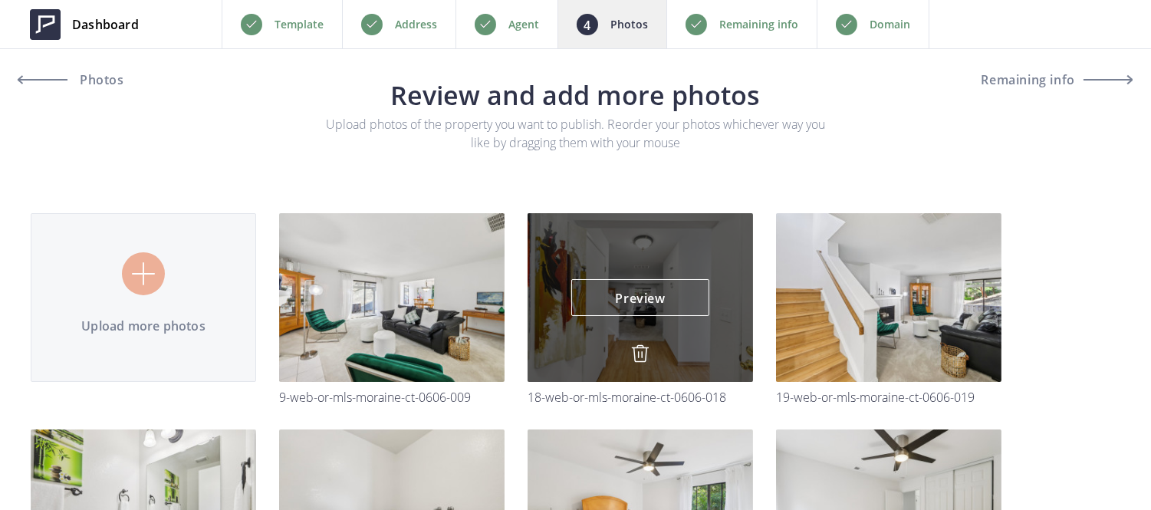
click at [634, 353] on img at bounding box center [640, 353] width 18 height 18
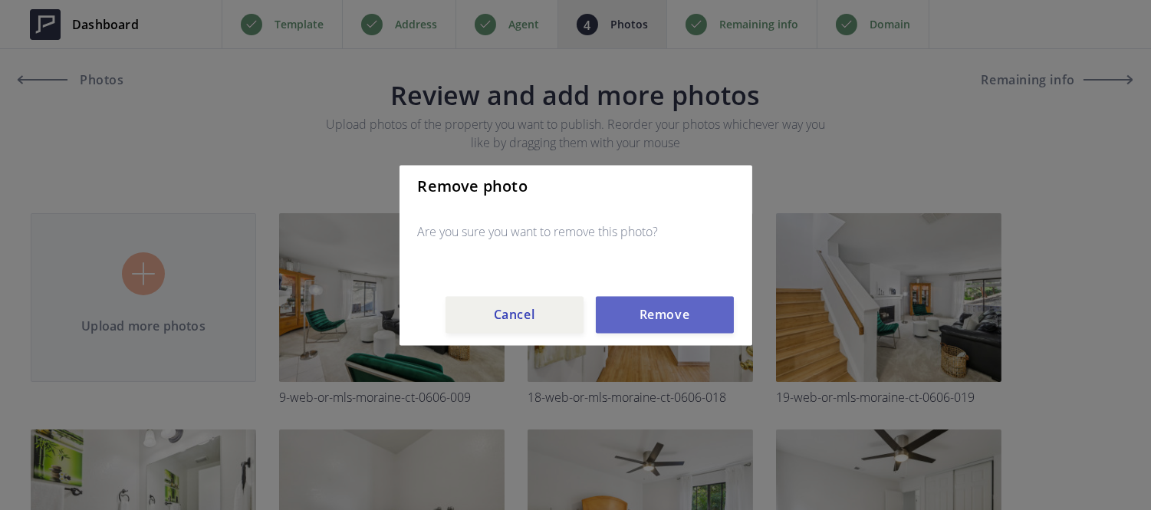
click at [653, 322] on button "Remove" at bounding box center [665, 314] width 138 height 37
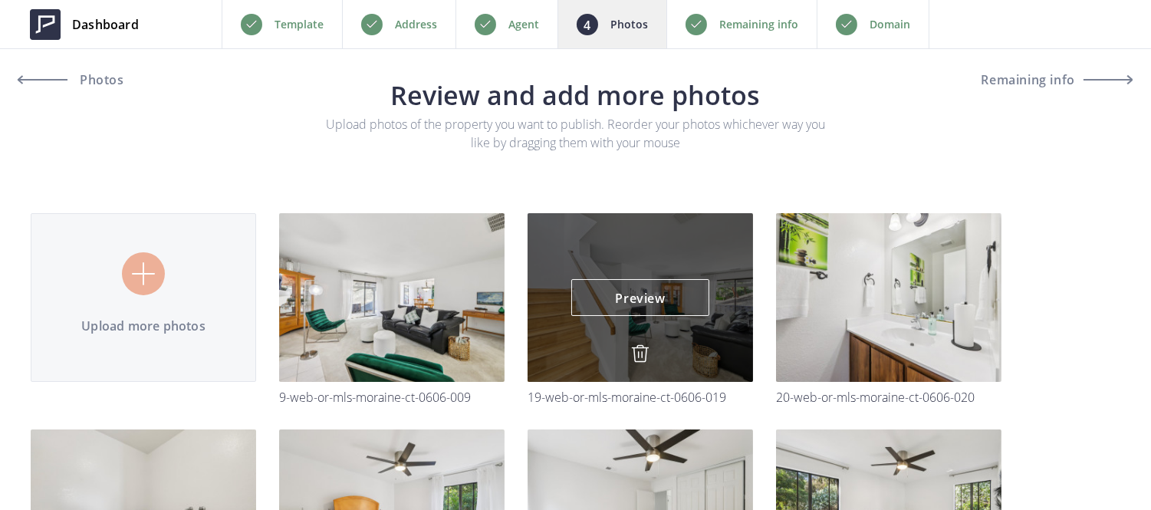
click at [638, 351] on img at bounding box center [640, 353] width 18 height 18
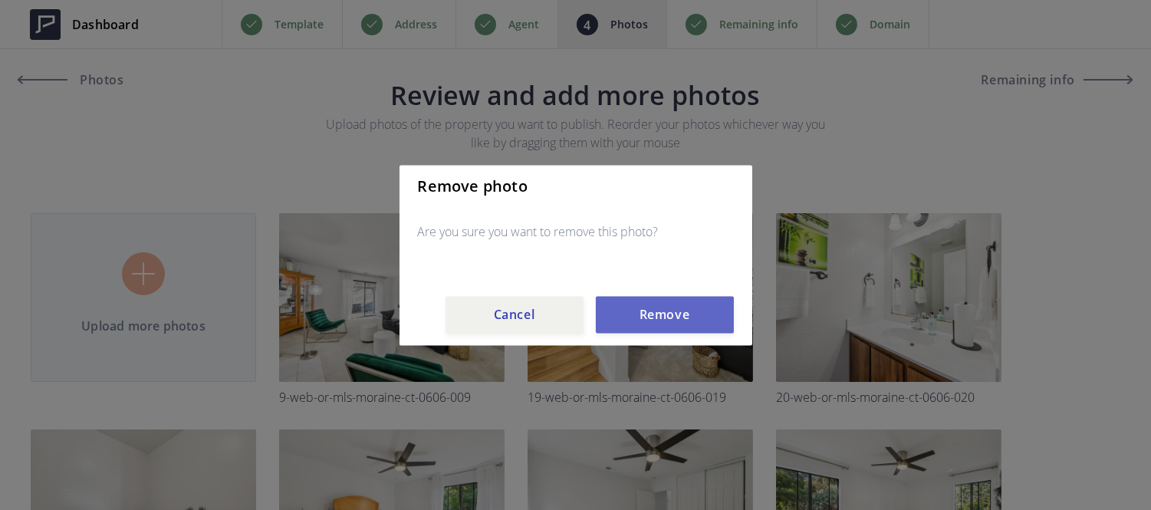
click at [659, 316] on button "Remove" at bounding box center [665, 314] width 138 height 37
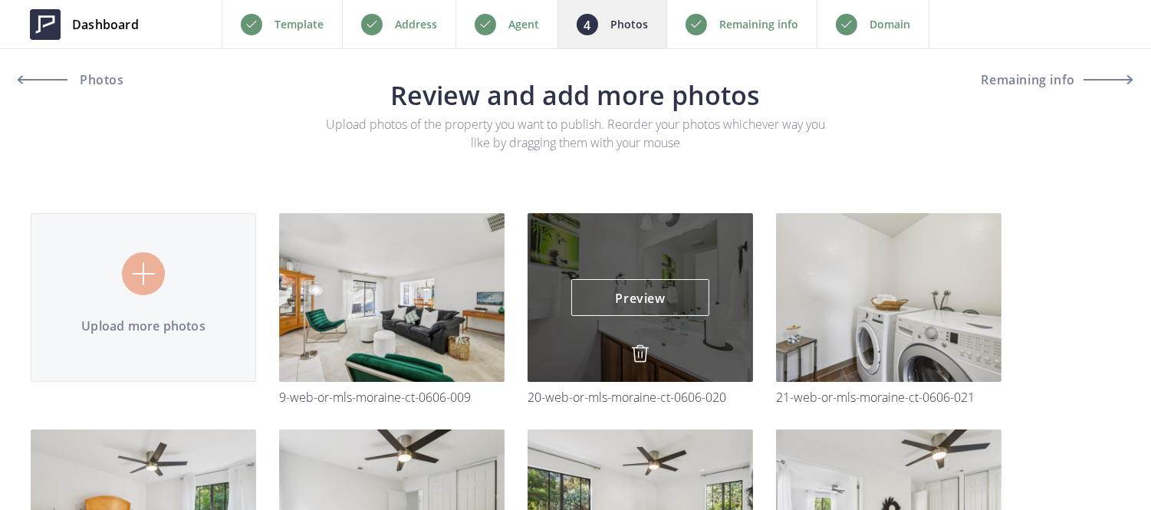
click at [645, 351] on img at bounding box center [640, 353] width 18 height 18
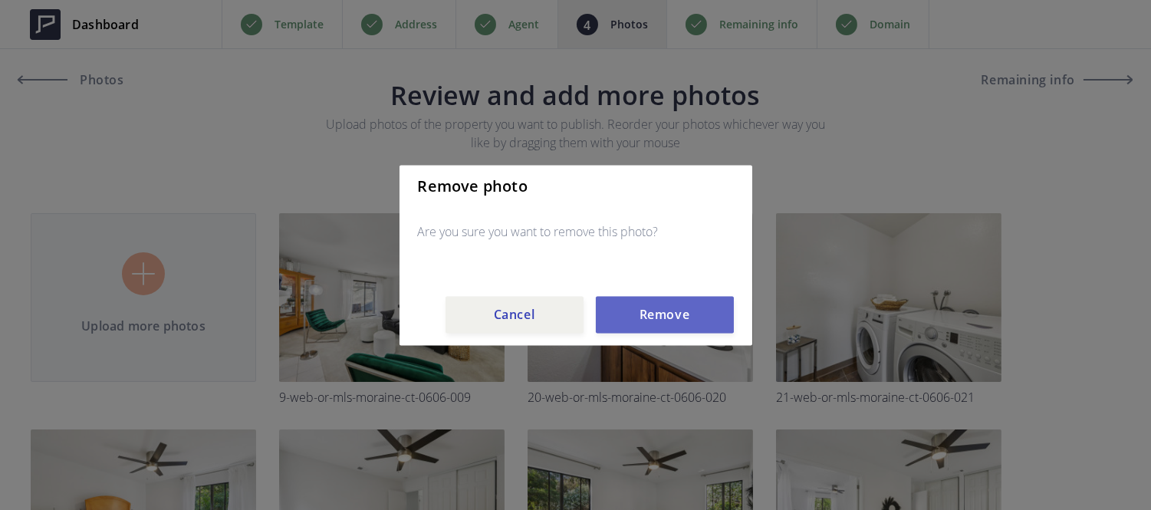
click at [646, 327] on button "Remove" at bounding box center [665, 314] width 138 height 37
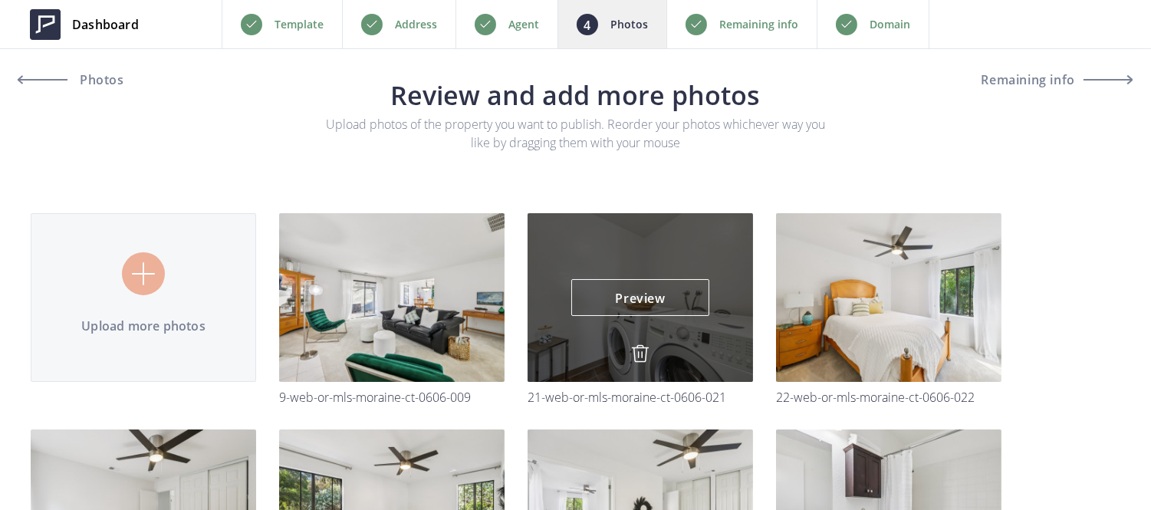
click at [638, 360] on img at bounding box center [640, 353] width 18 height 18
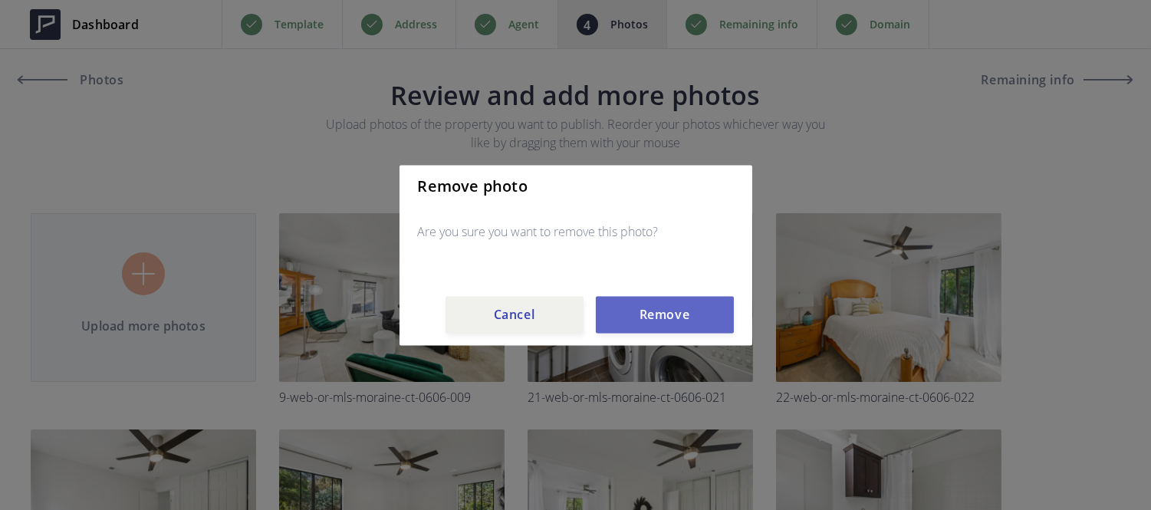
click at [646, 314] on button "Remove" at bounding box center [665, 314] width 138 height 37
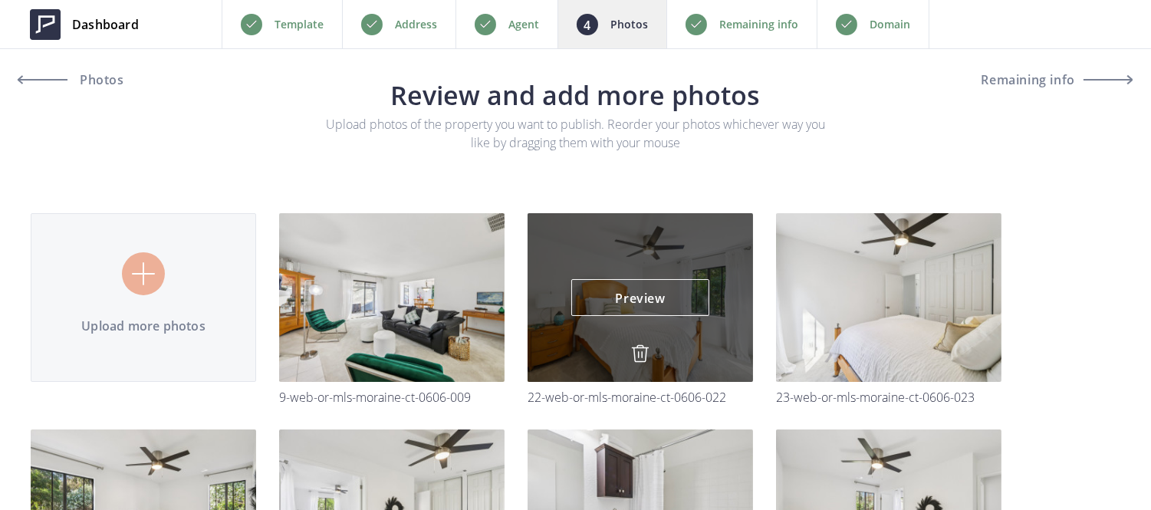
click at [640, 346] on img at bounding box center [640, 353] width 18 height 18
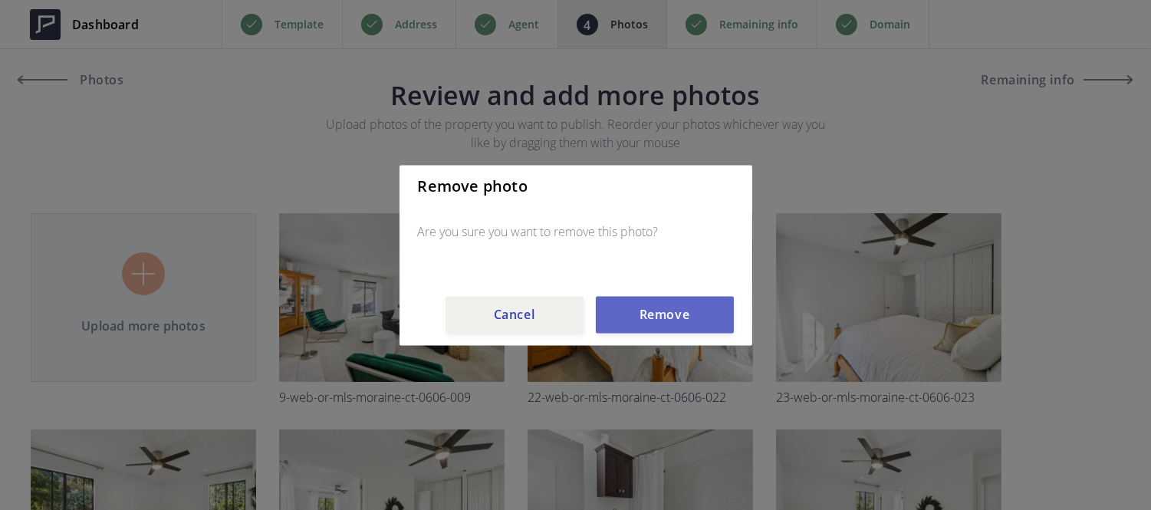
click at [656, 317] on button "Remove" at bounding box center [665, 314] width 138 height 37
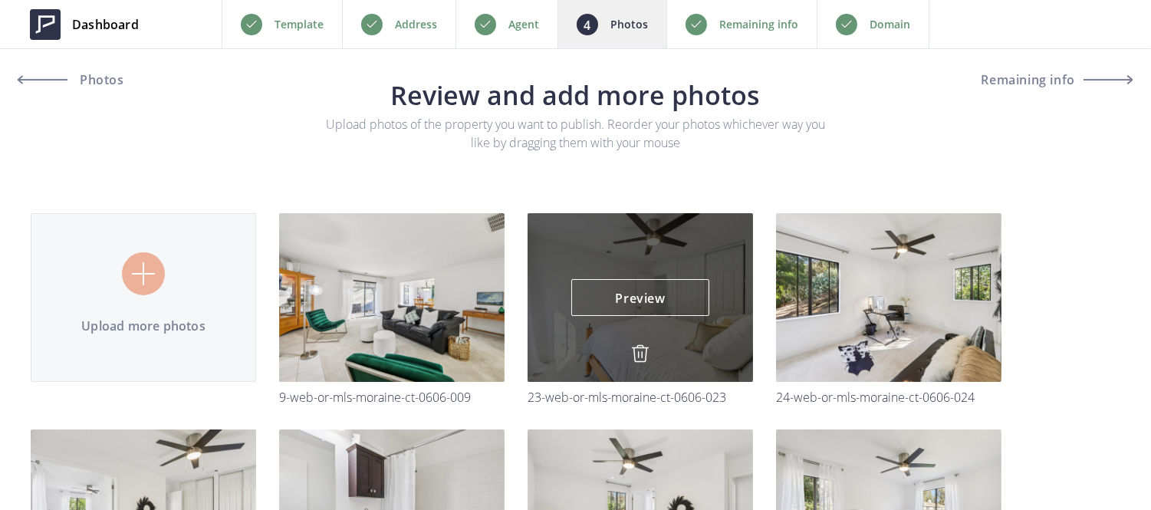
click at [638, 351] on img at bounding box center [640, 353] width 18 height 18
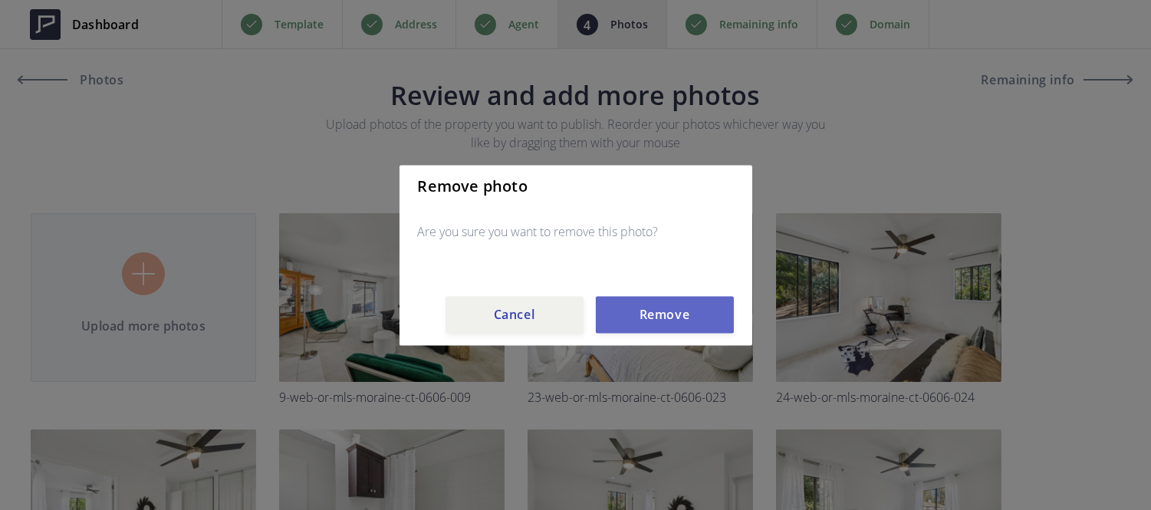
click at [654, 310] on button "Remove" at bounding box center [665, 314] width 138 height 37
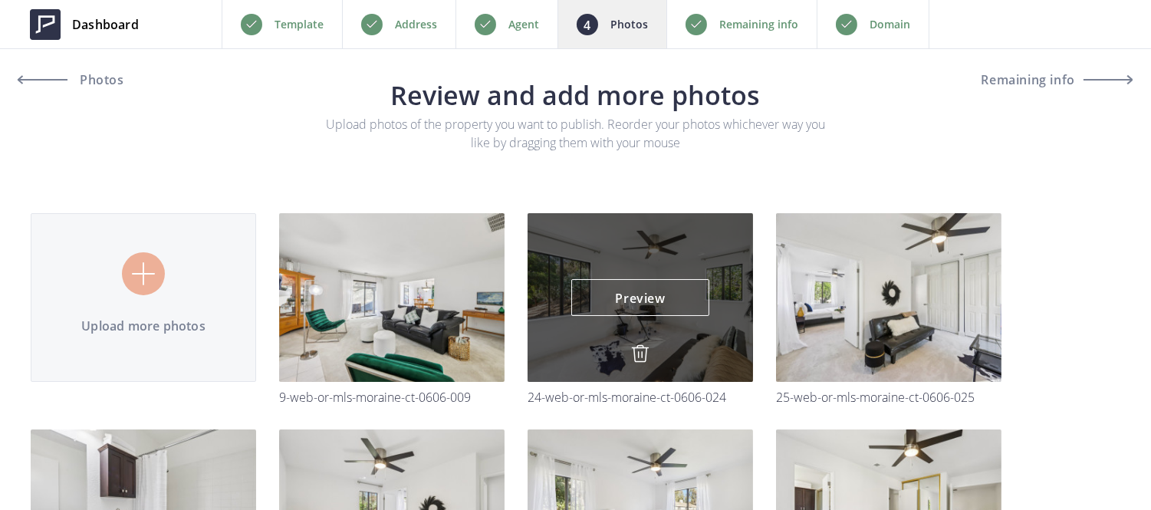
click at [641, 349] on img at bounding box center [640, 353] width 18 height 18
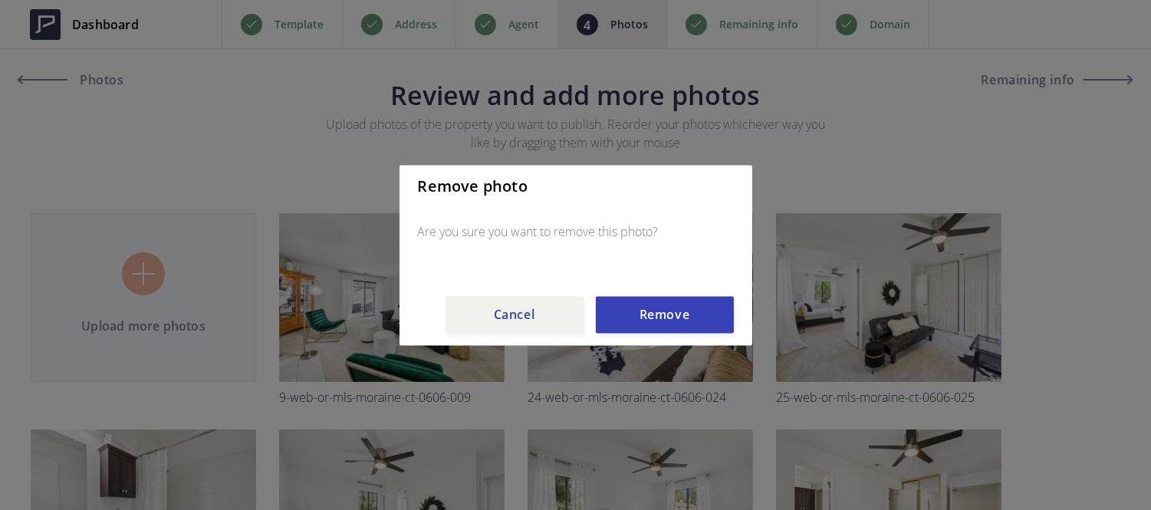
click at [671, 290] on div "Remove photo Are you sure you want to remove this photo? Cancel Remove" at bounding box center [575, 255] width 353 height 180
click at [663, 320] on button "Remove" at bounding box center [665, 314] width 138 height 37
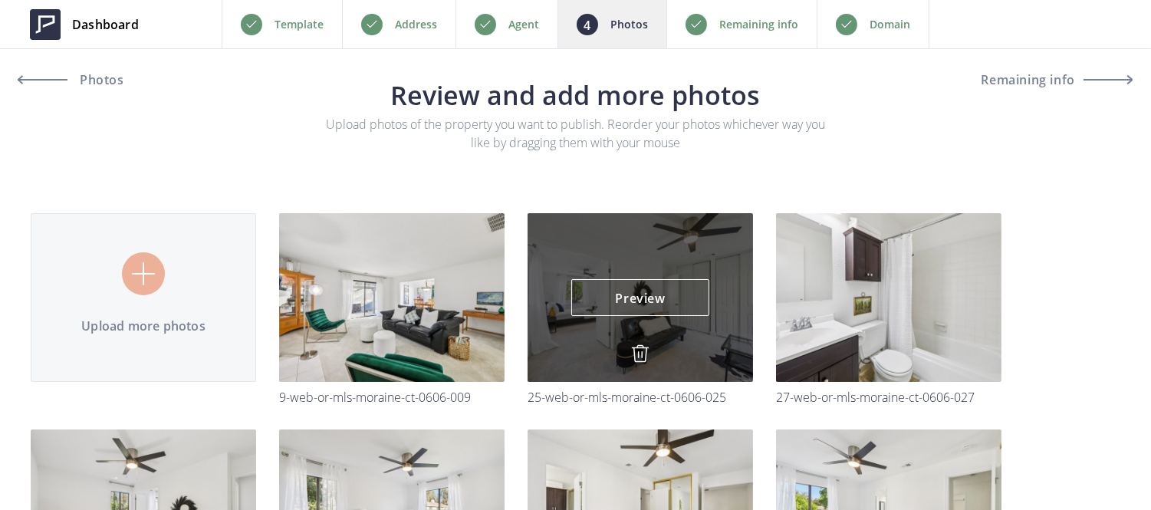
click at [642, 347] on img at bounding box center [640, 353] width 18 height 18
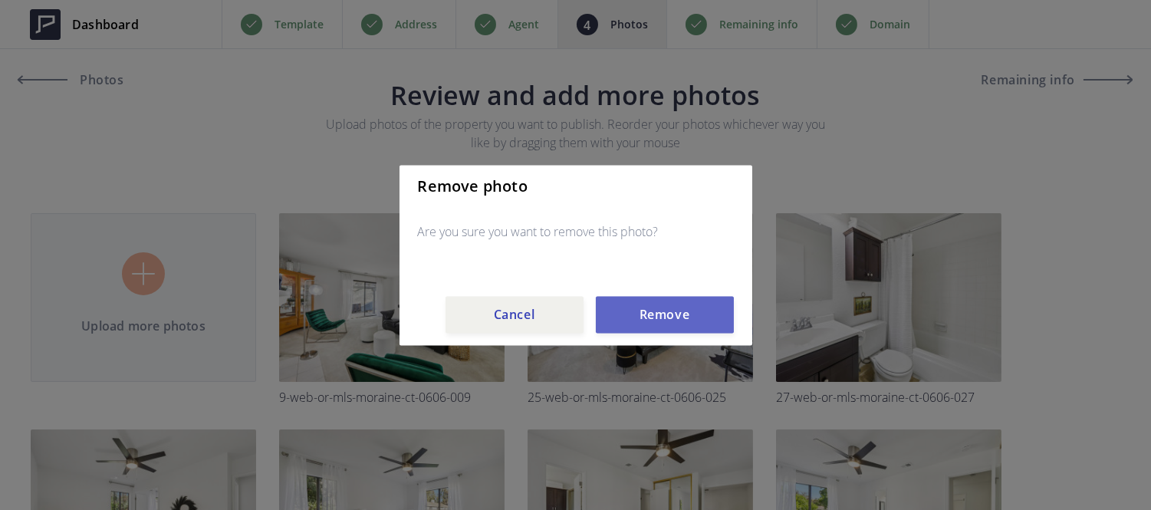
click at [640, 331] on button "Remove" at bounding box center [665, 314] width 138 height 37
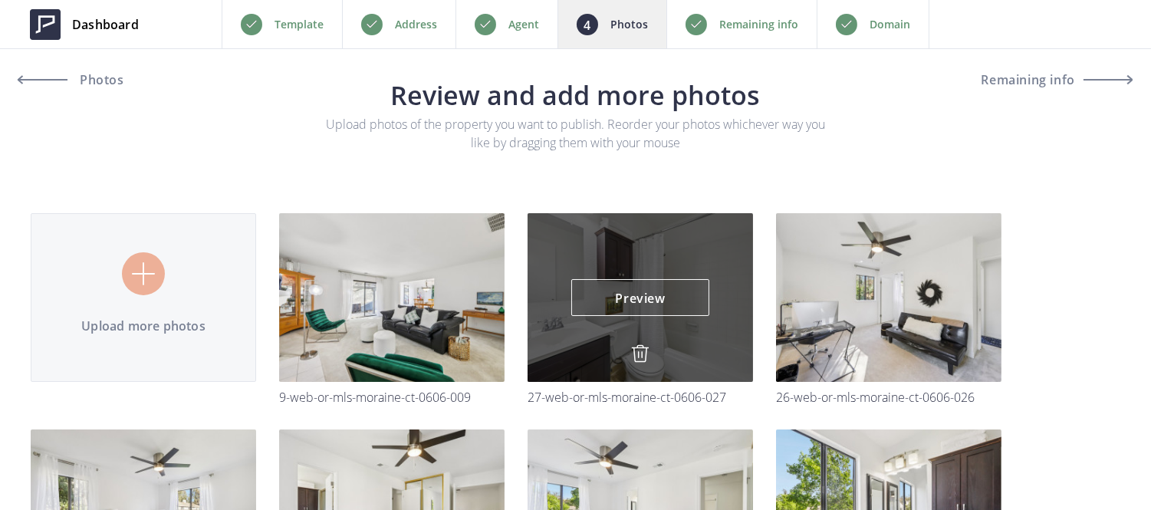
click at [641, 344] on img at bounding box center [640, 353] width 18 height 18
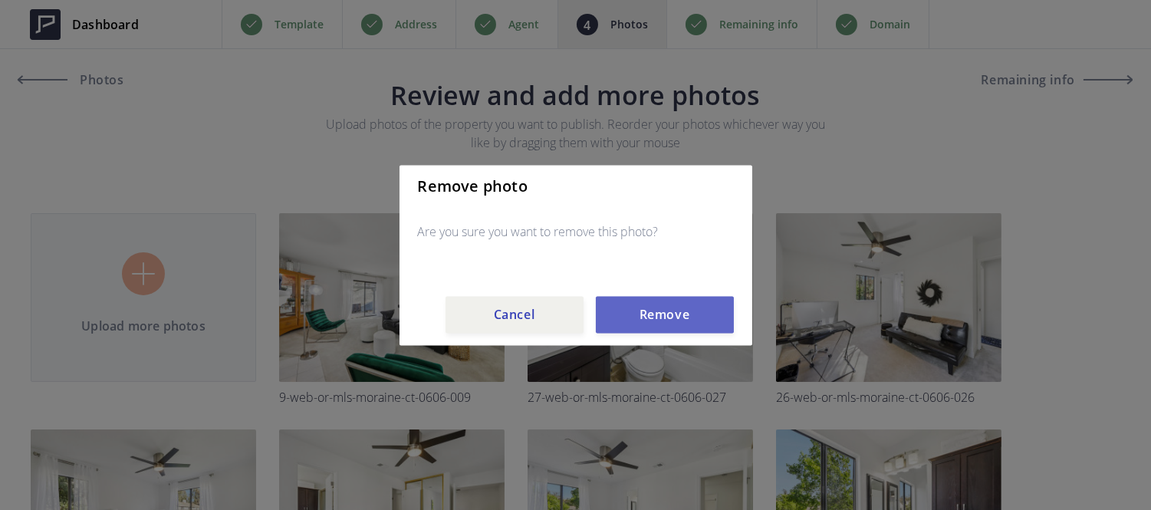
click at [644, 325] on button "Remove" at bounding box center [665, 314] width 138 height 37
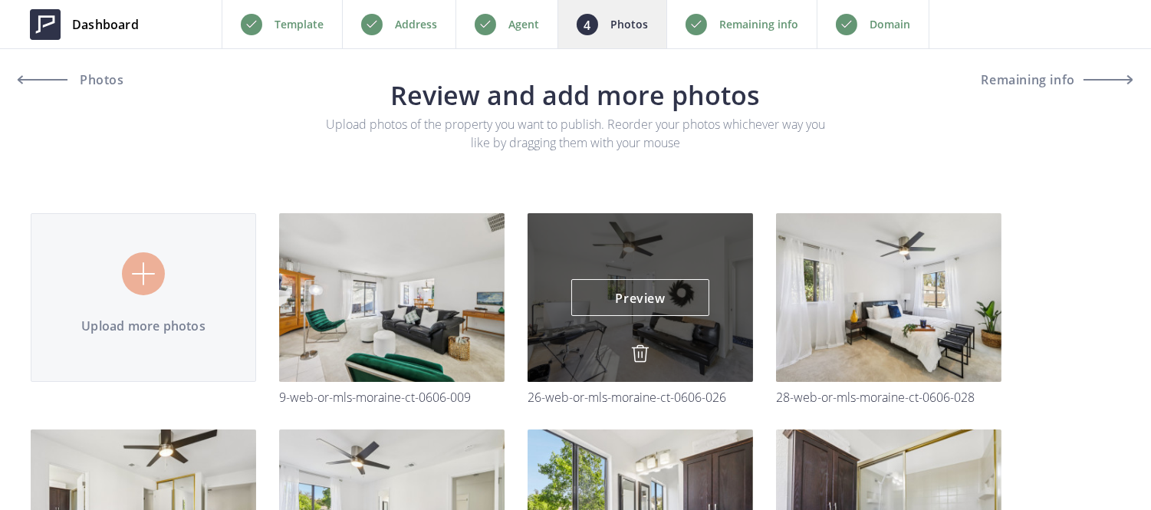
click at [634, 355] on img at bounding box center [640, 353] width 18 height 18
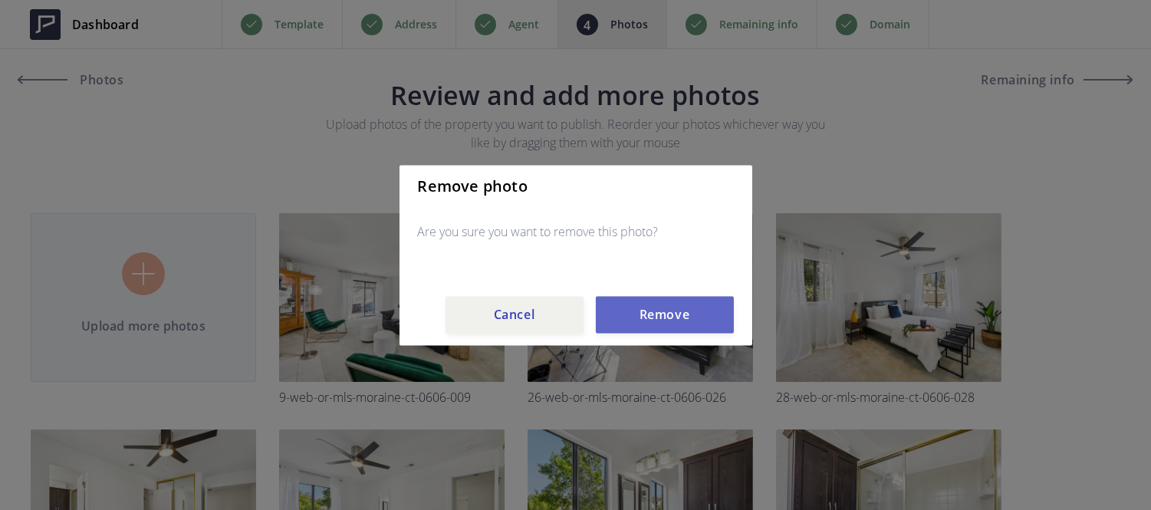
click at [656, 297] on button "Remove" at bounding box center [665, 314] width 138 height 37
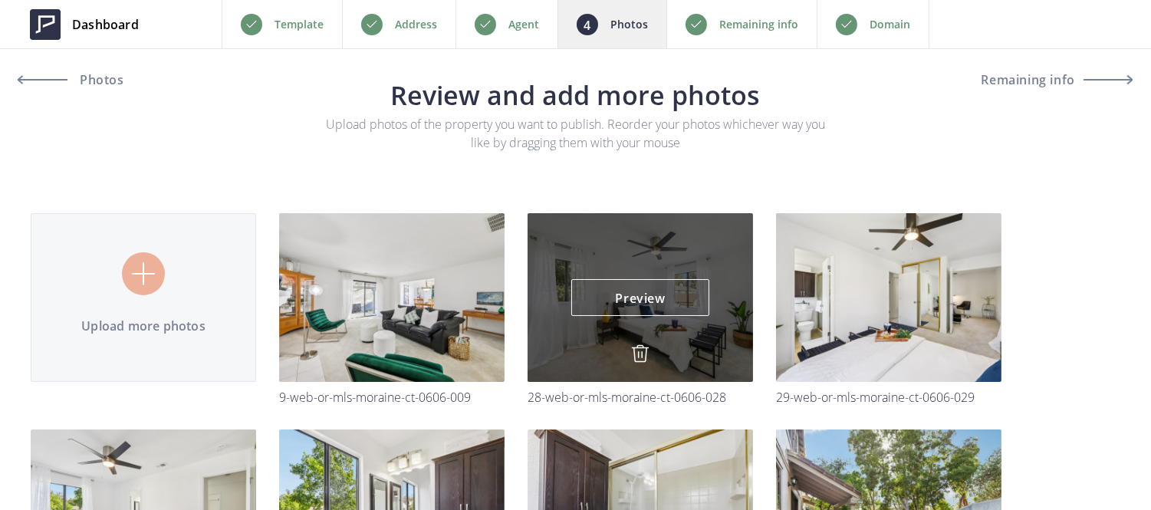
click at [642, 356] on img at bounding box center [640, 353] width 18 height 18
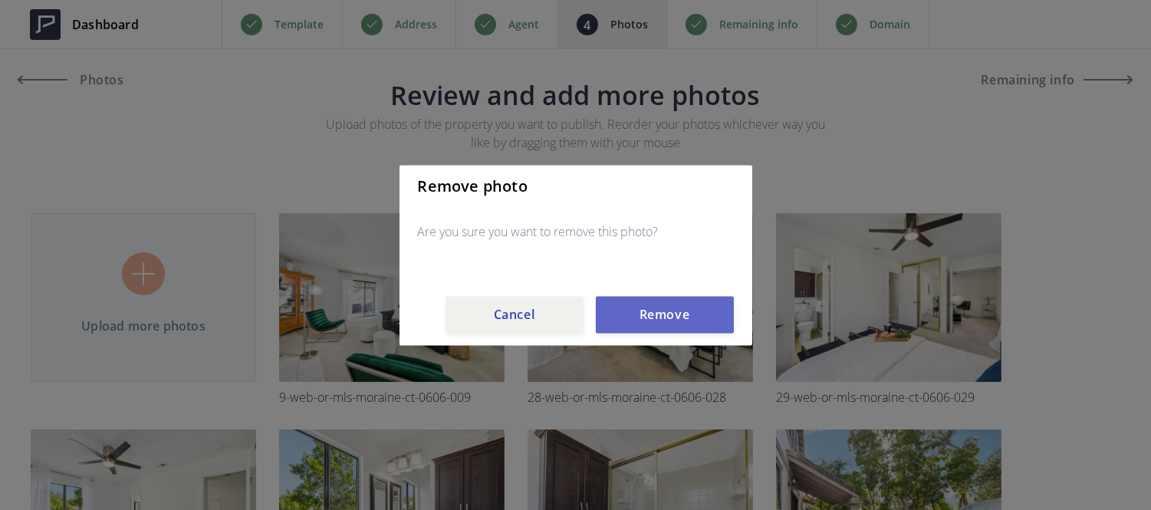
click at [652, 319] on button "Remove" at bounding box center [665, 314] width 138 height 37
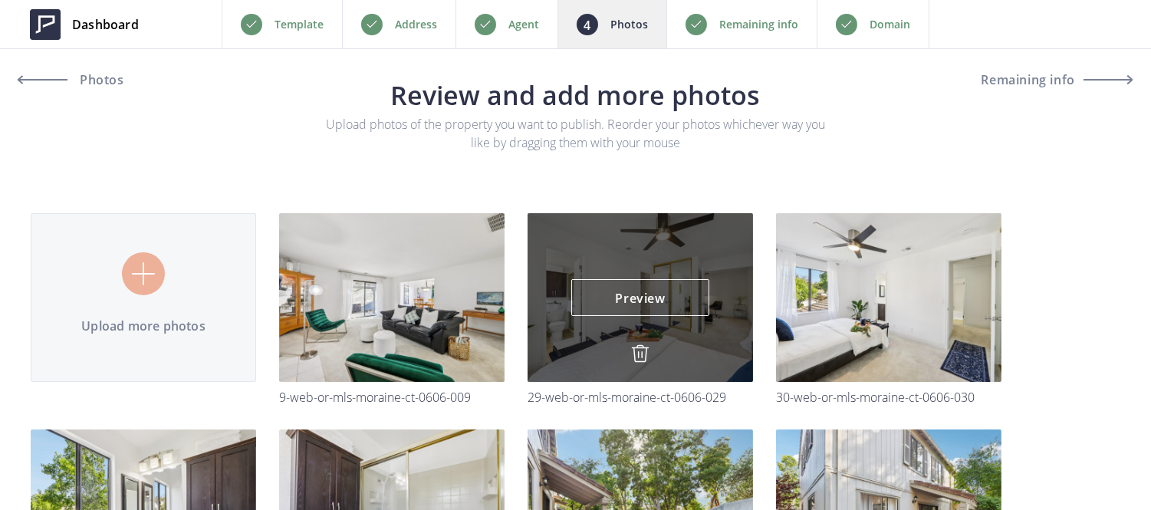
click at [634, 356] on img at bounding box center [640, 353] width 18 height 18
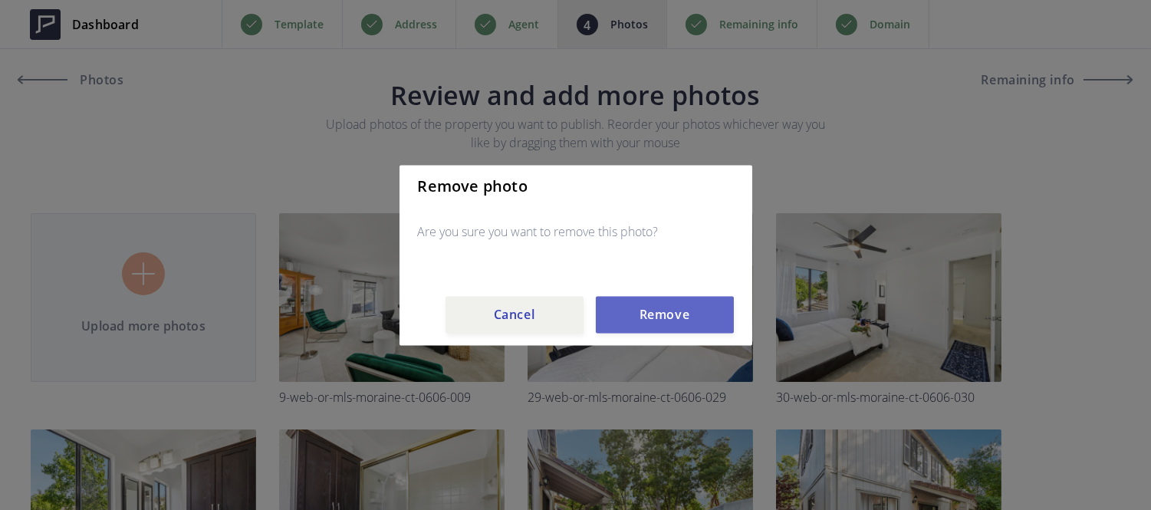
click at [649, 310] on button "Remove" at bounding box center [665, 314] width 138 height 37
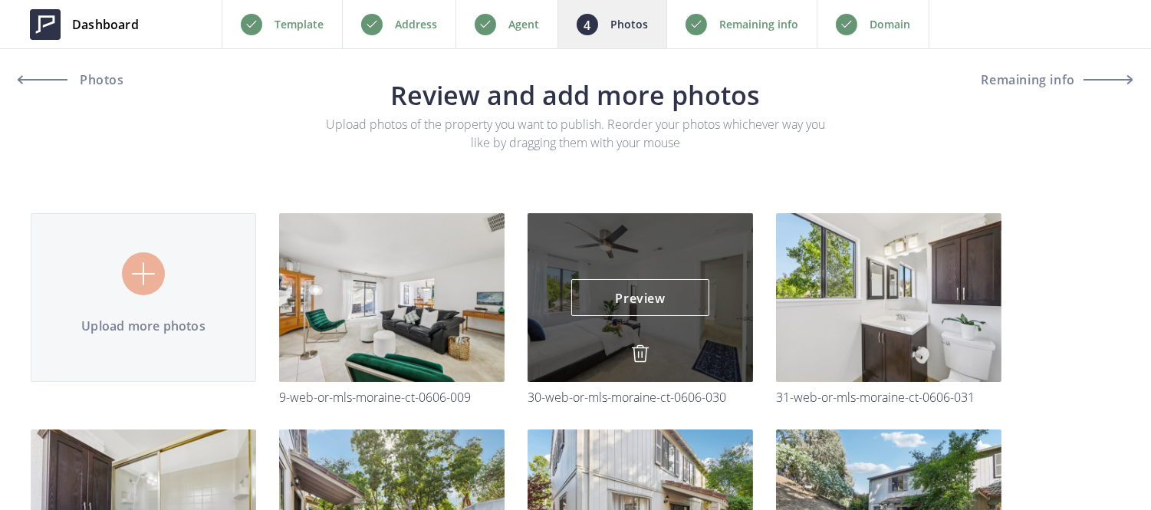
click at [639, 351] on img at bounding box center [640, 353] width 18 height 18
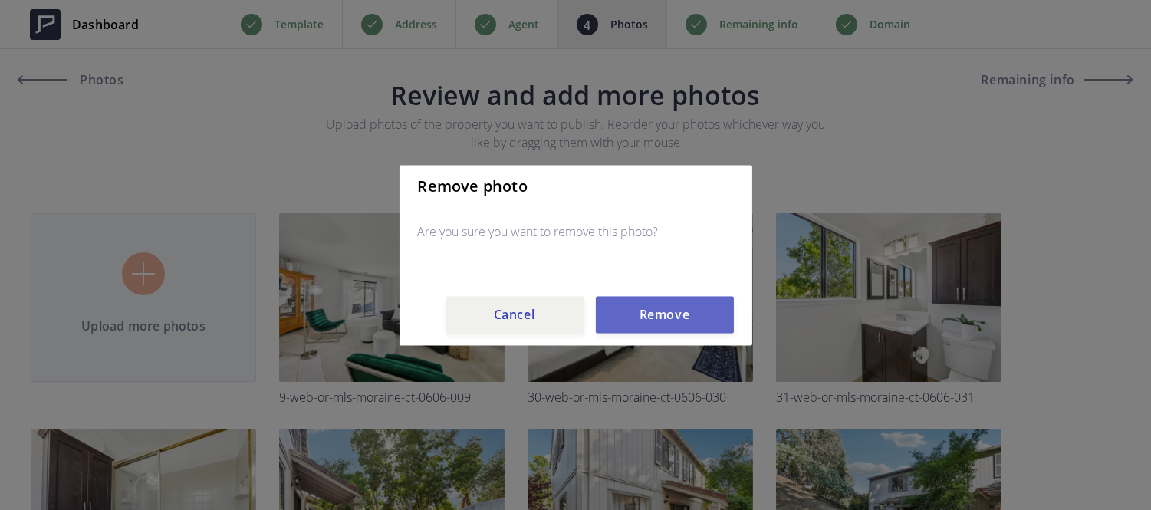
click at [649, 319] on button "Remove" at bounding box center [665, 314] width 138 height 37
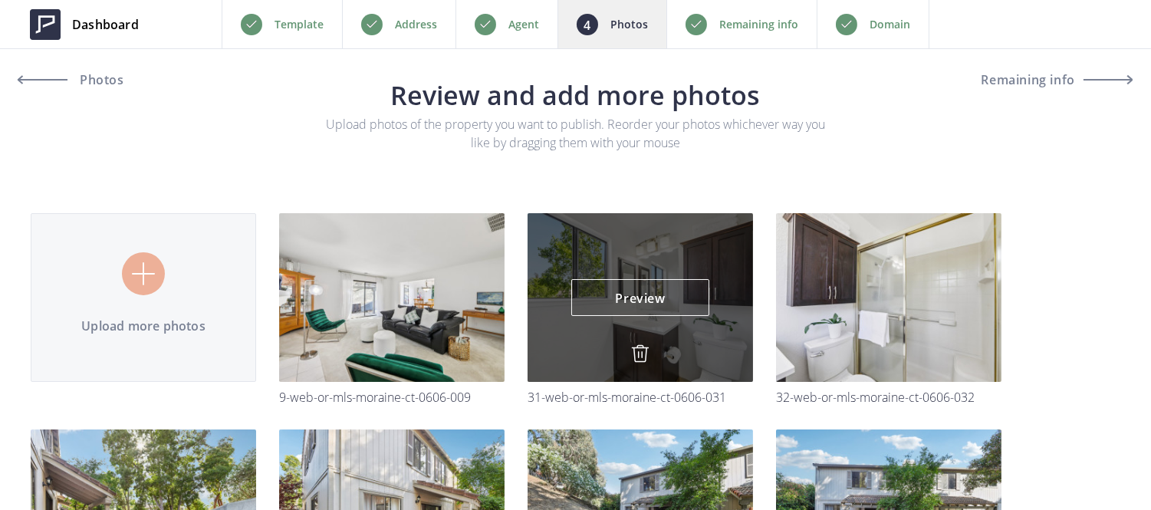
click at [640, 353] on img at bounding box center [640, 353] width 18 height 18
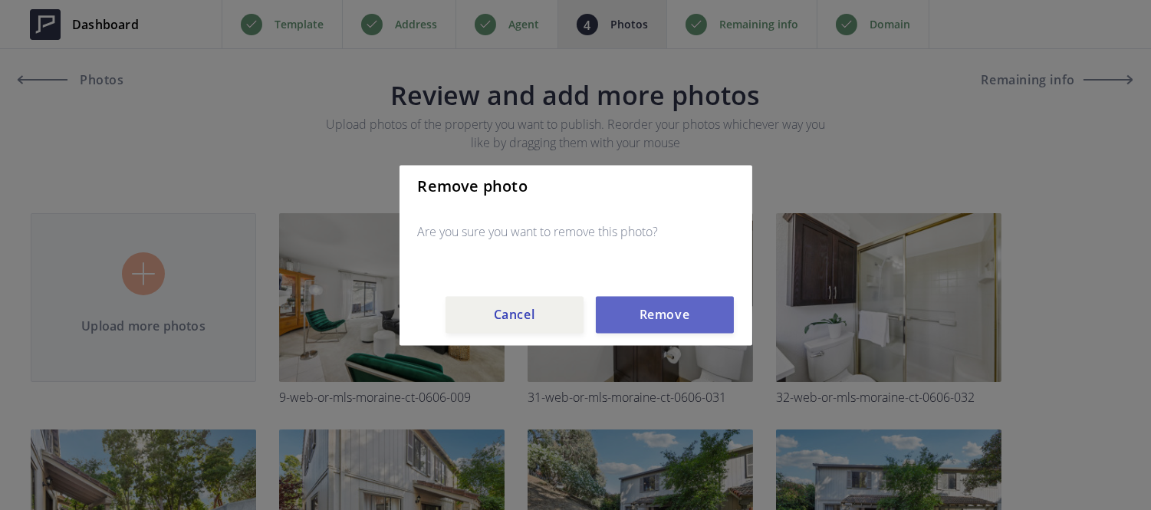
click at [642, 322] on button "Remove" at bounding box center [665, 314] width 138 height 37
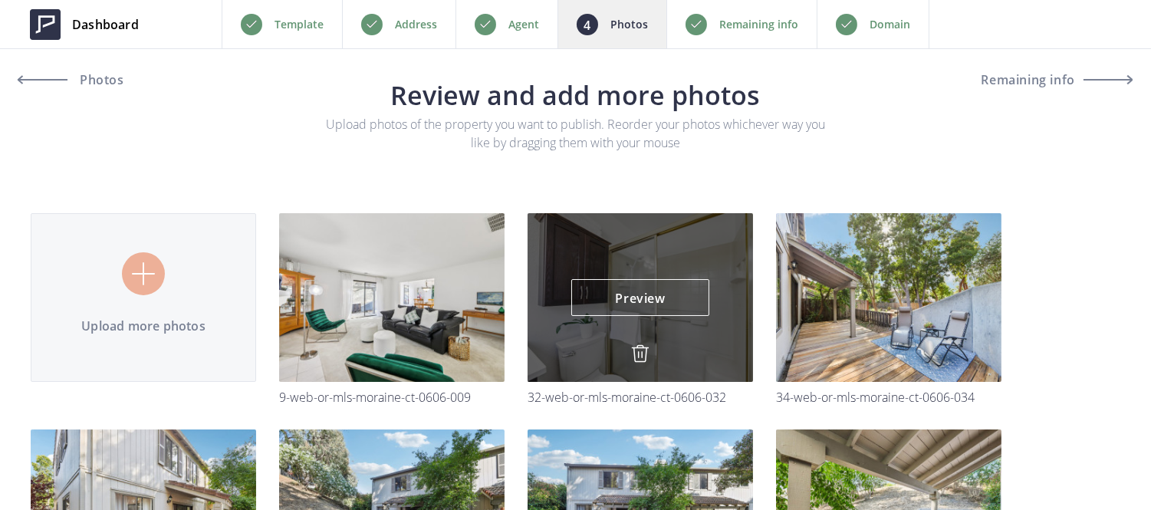
click at [642, 342] on div "Preview Preview" at bounding box center [639, 297] width 225 height 169
click at [640, 353] on img at bounding box center [640, 353] width 18 height 18
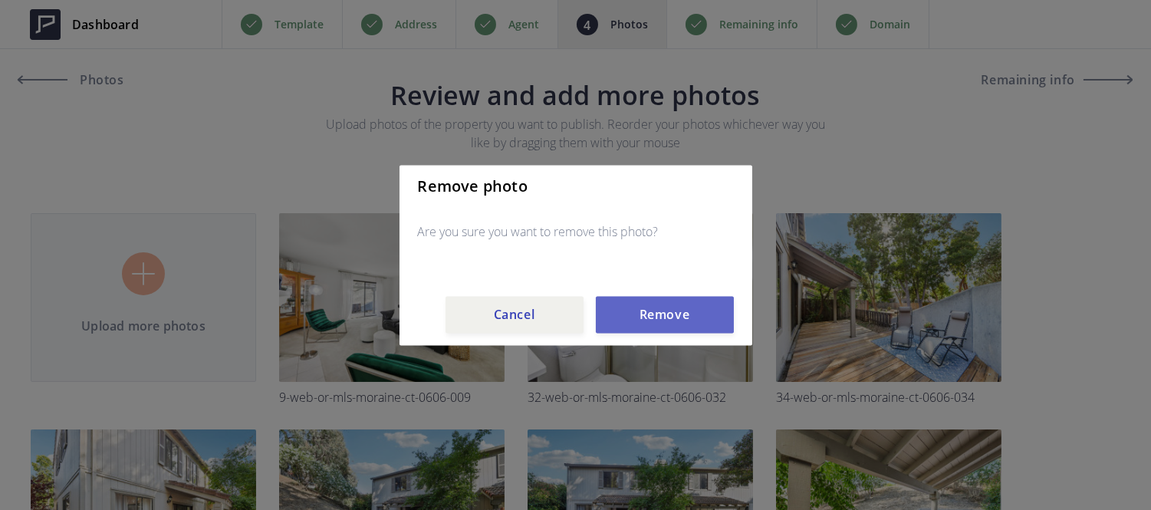
click at [662, 307] on button "Remove" at bounding box center [665, 314] width 138 height 37
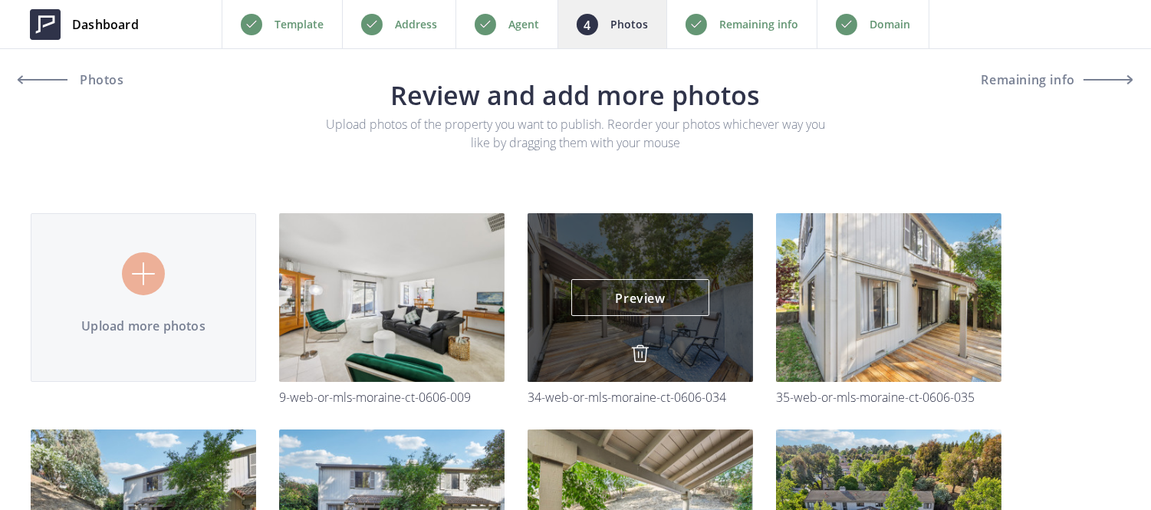
click at [636, 353] on img at bounding box center [640, 353] width 18 height 18
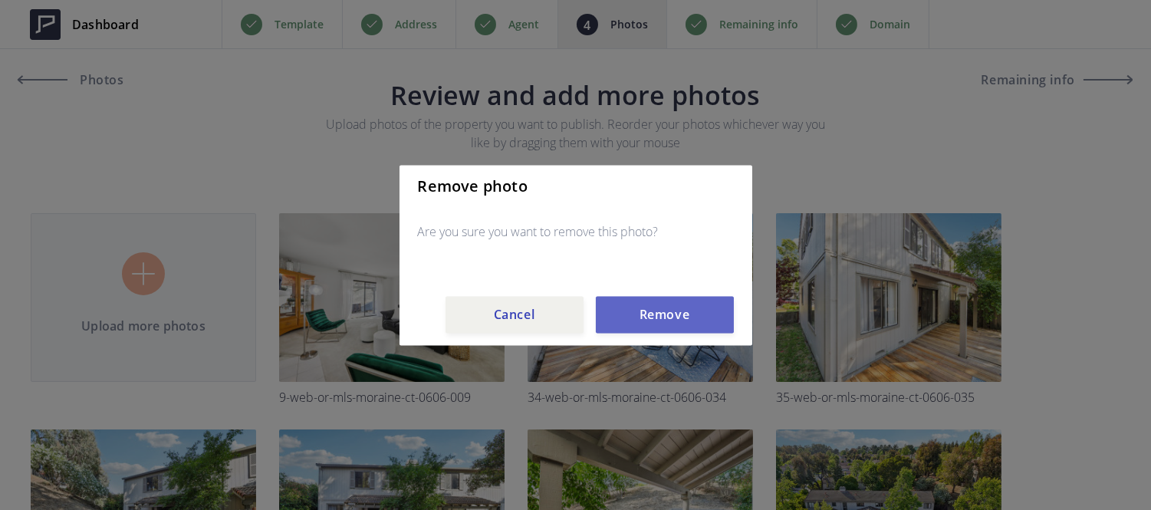
click at [644, 323] on button "Remove" at bounding box center [665, 314] width 138 height 37
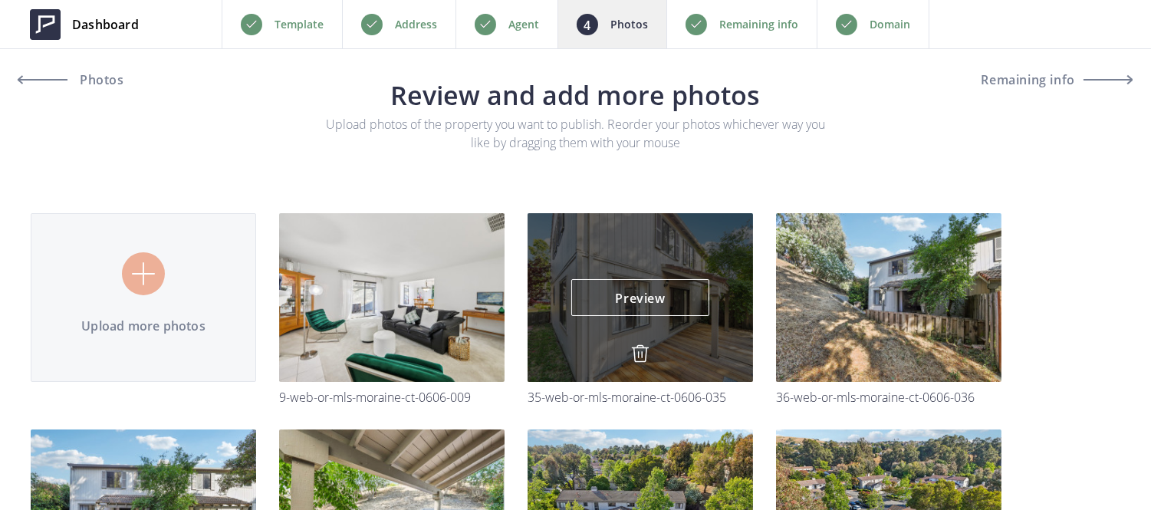
click at [646, 353] on img at bounding box center [640, 353] width 18 height 18
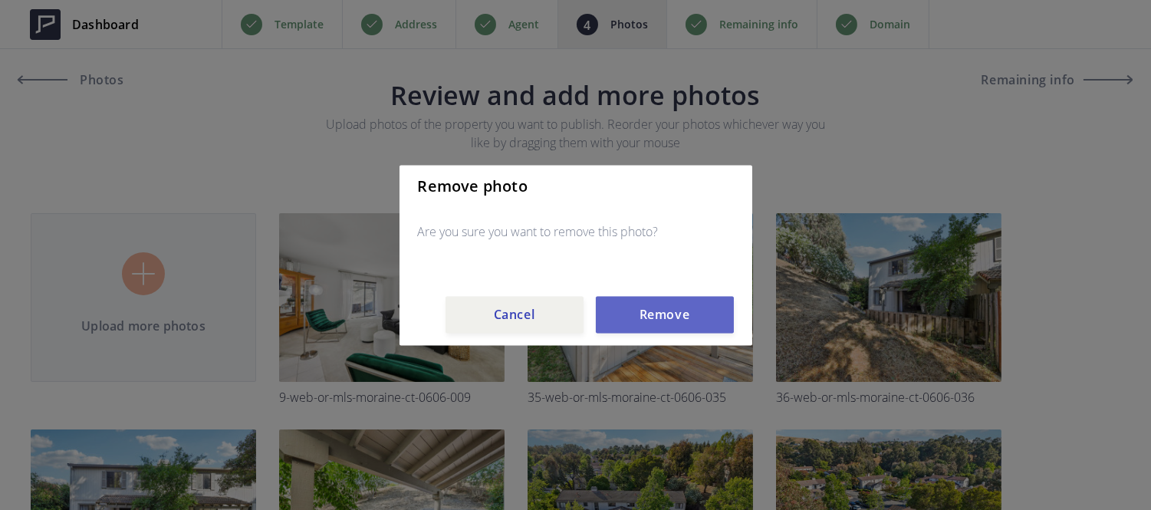
click at [647, 317] on button "Remove" at bounding box center [665, 314] width 138 height 37
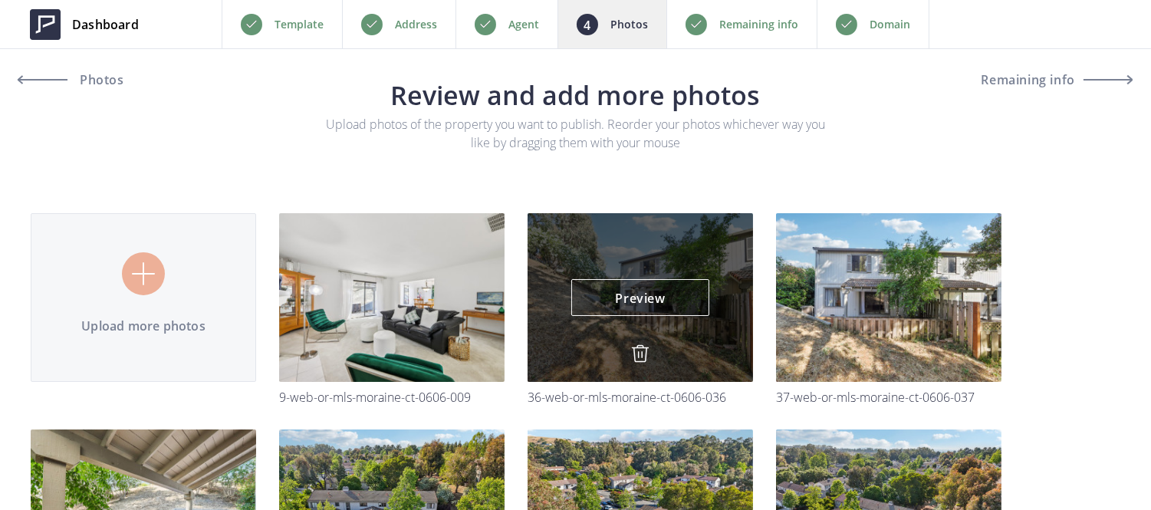
click at [638, 349] on img at bounding box center [640, 353] width 18 height 18
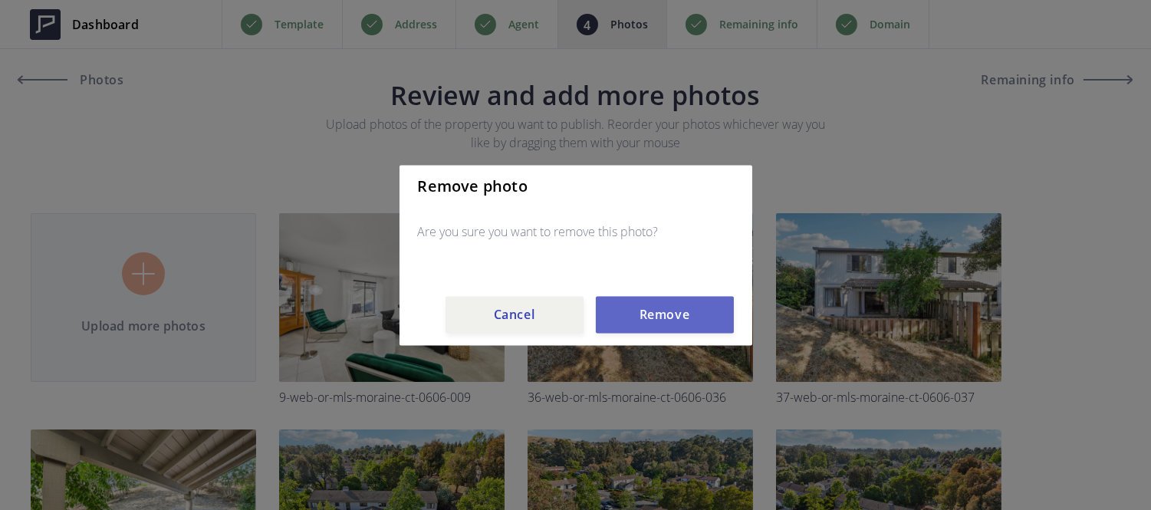
click at [647, 318] on button "Remove" at bounding box center [665, 314] width 138 height 37
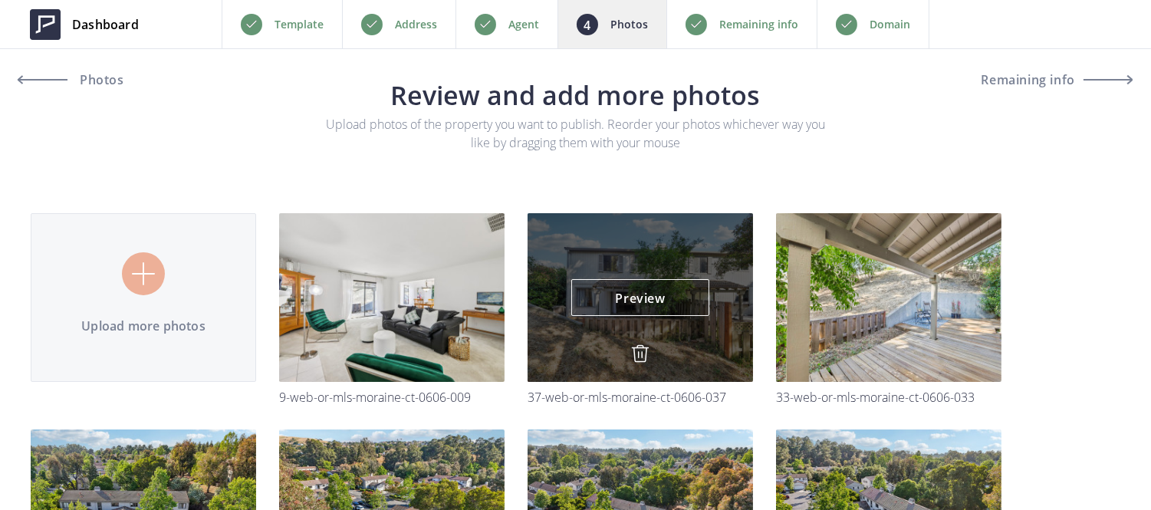
click at [638, 353] on img at bounding box center [640, 353] width 18 height 18
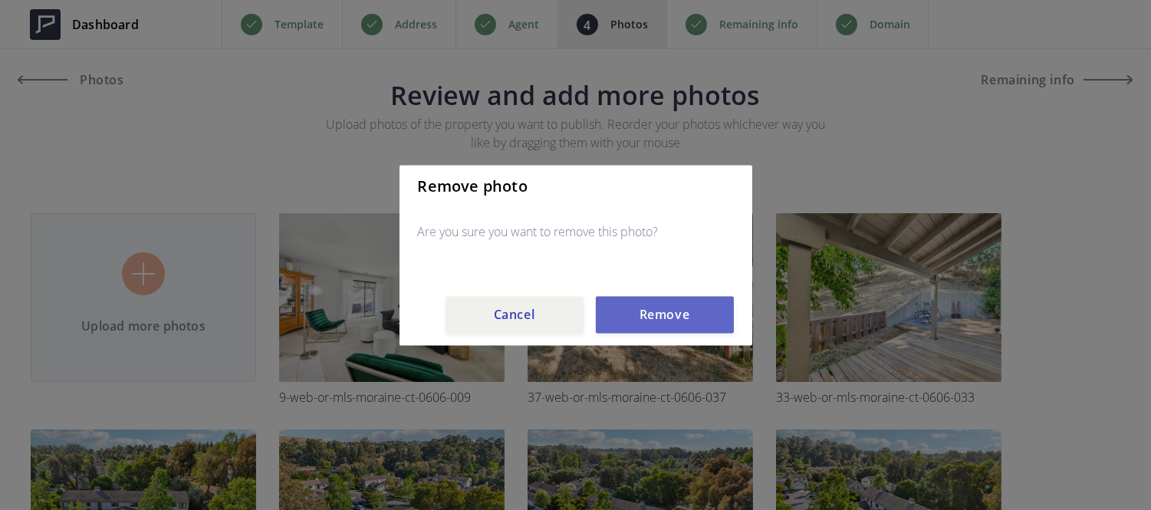
click at [642, 317] on button "Remove" at bounding box center [665, 314] width 138 height 37
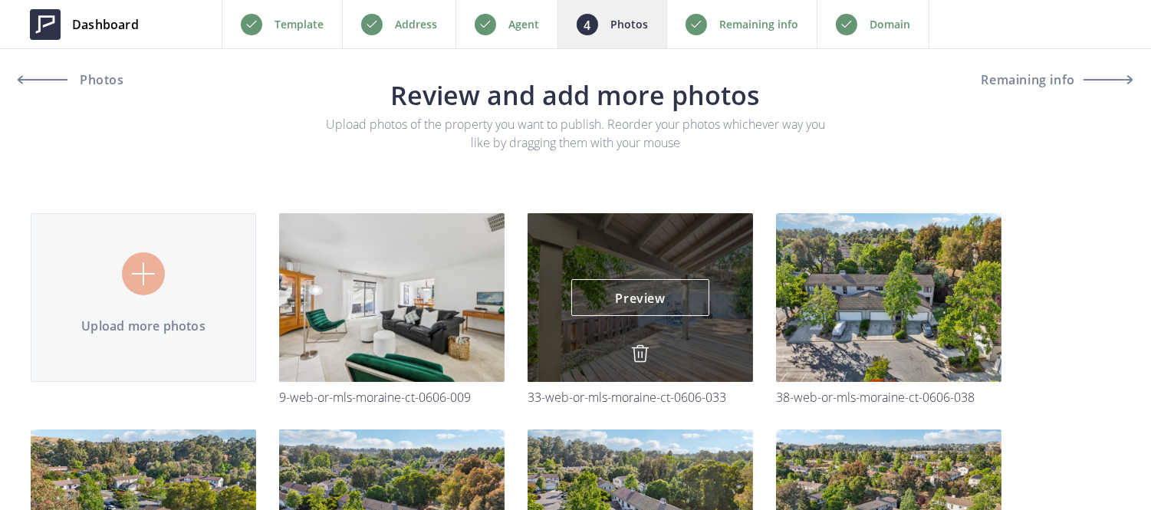
click at [639, 355] on img at bounding box center [640, 353] width 18 height 18
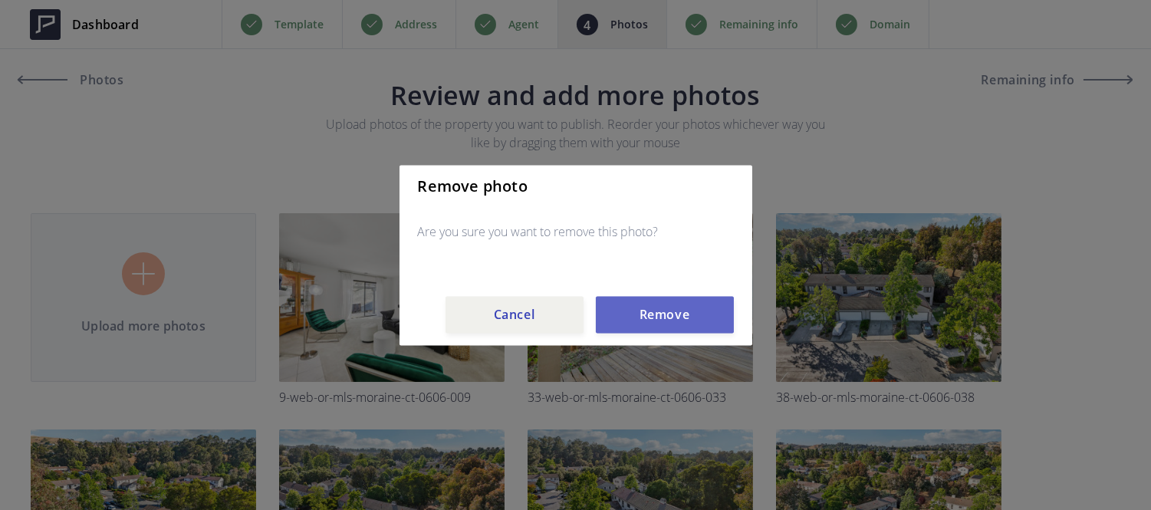
click at [645, 320] on button "Remove" at bounding box center [665, 314] width 138 height 37
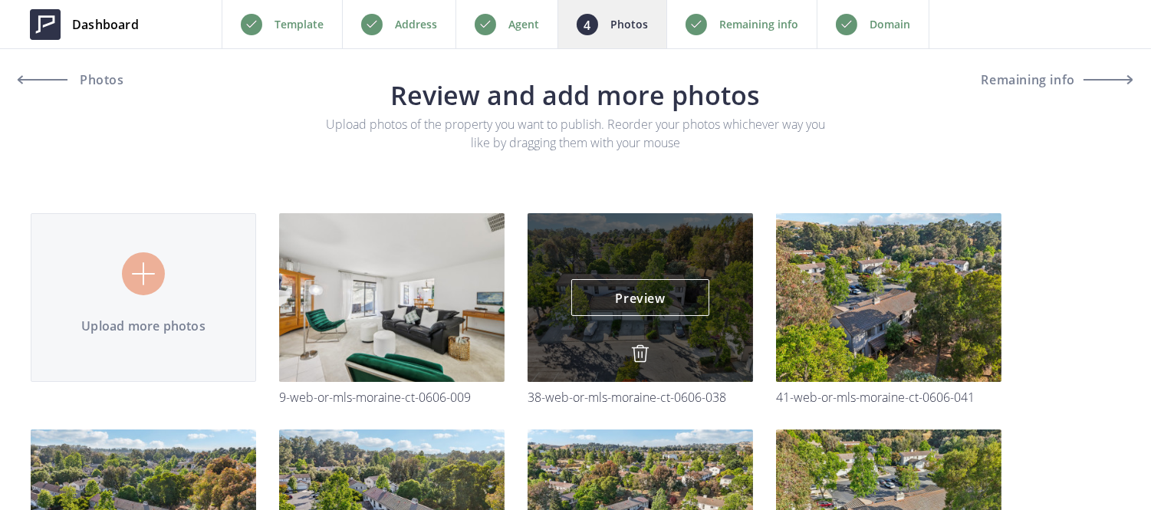
click at [641, 349] on img at bounding box center [640, 353] width 18 height 18
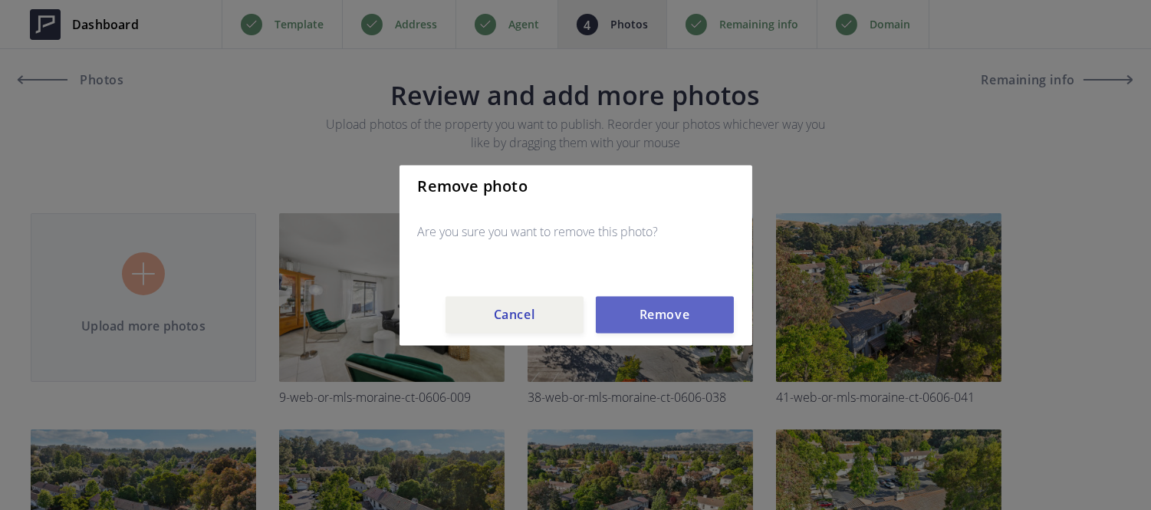
click at [649, 322] on button "Remove" at bounding box center [665, 314] width 138 height 37
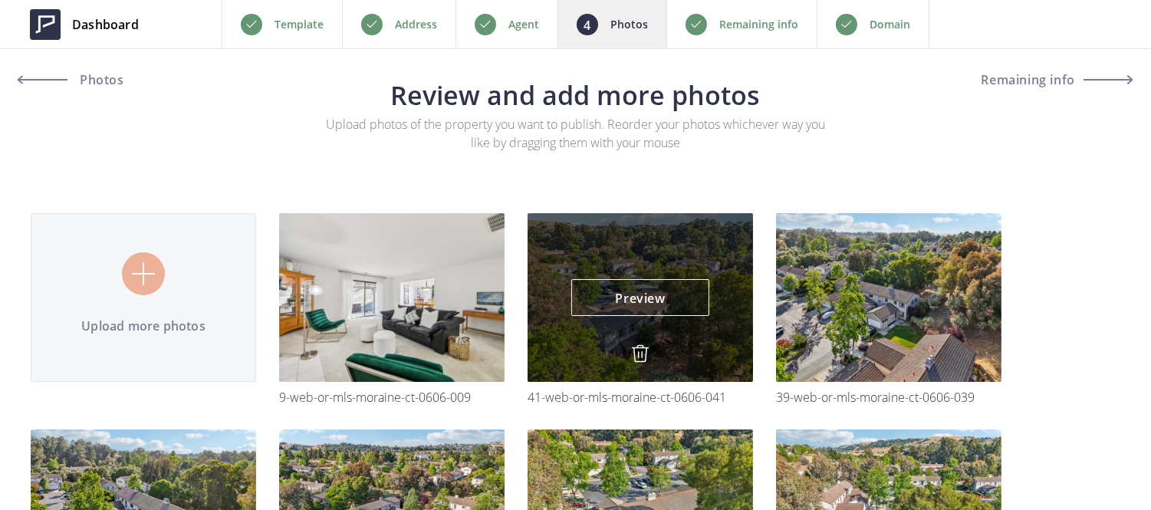
click at [648, 348] on img at bounding box center [640, 353] width 18 height 18
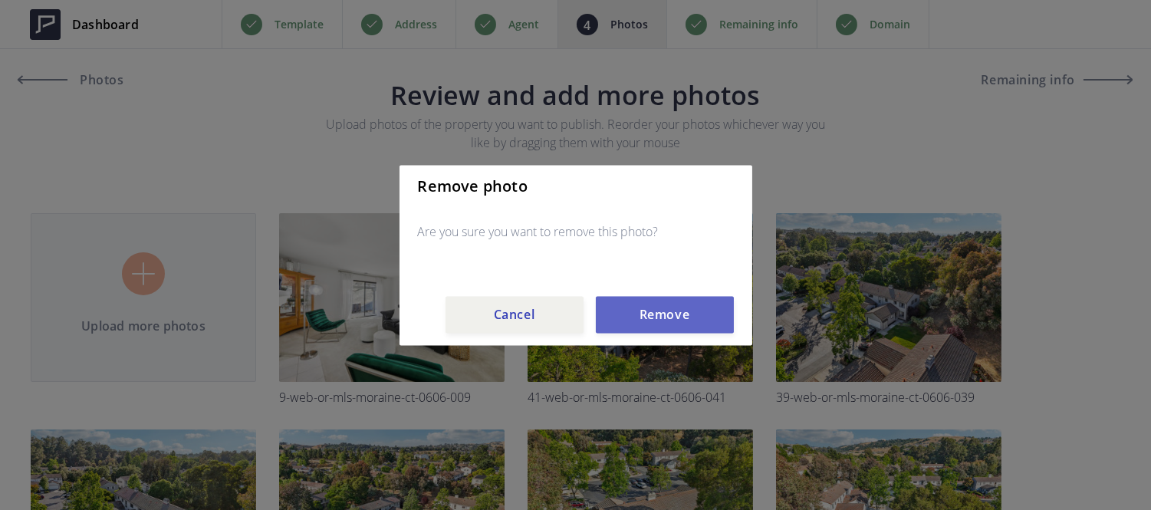
click at [645, 330] on button "Remove" at bounding box center [665, 314] width 138 height 37
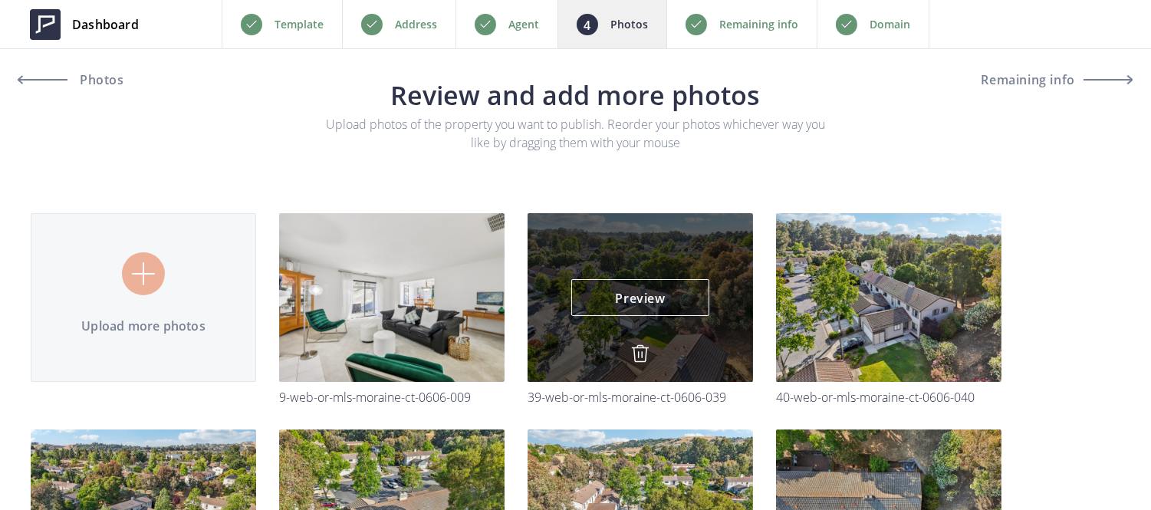
click at [641, 349] on img at bounding box center [640, 353] width 18 height 18
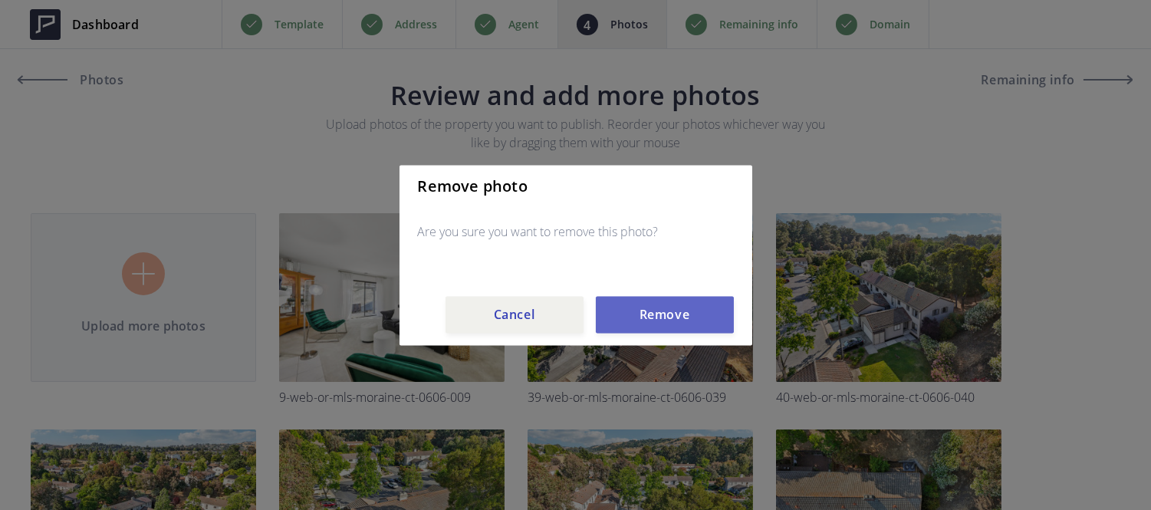
click at [650, 311] on button "Remove" at bounding box center [665, 314] width 138 height 37
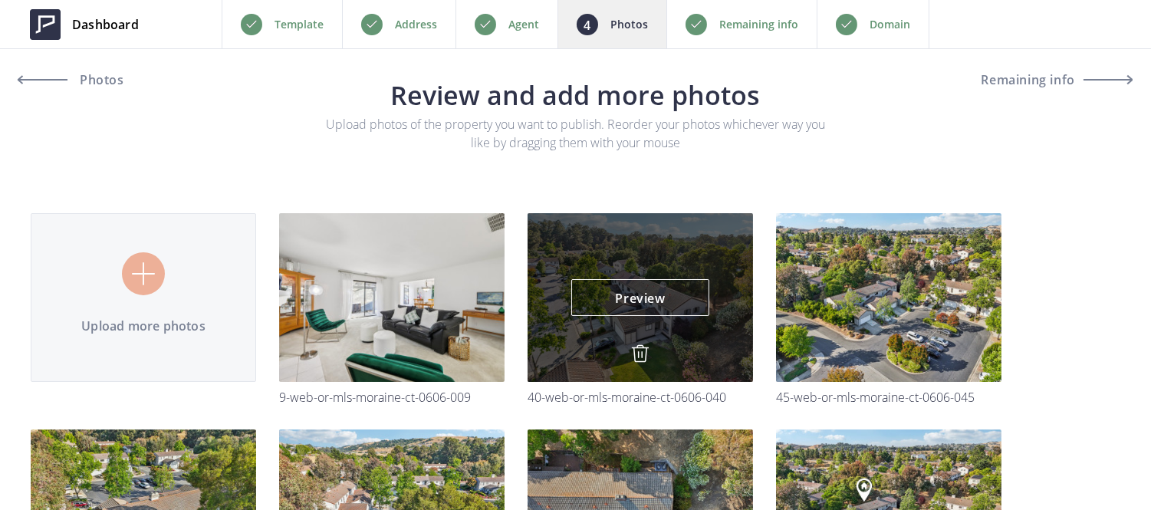
click at [639, 355] on img at bounding box center [640, 353] width 18 height 18
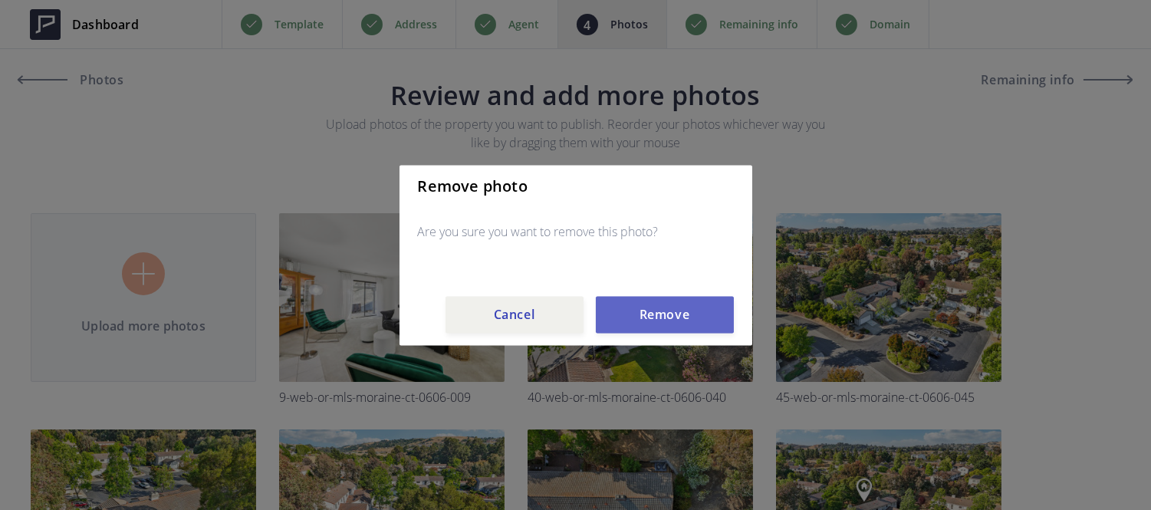
click at [679, 323] on button "Remove" at bounding box center [665, 314] width 138 height 37
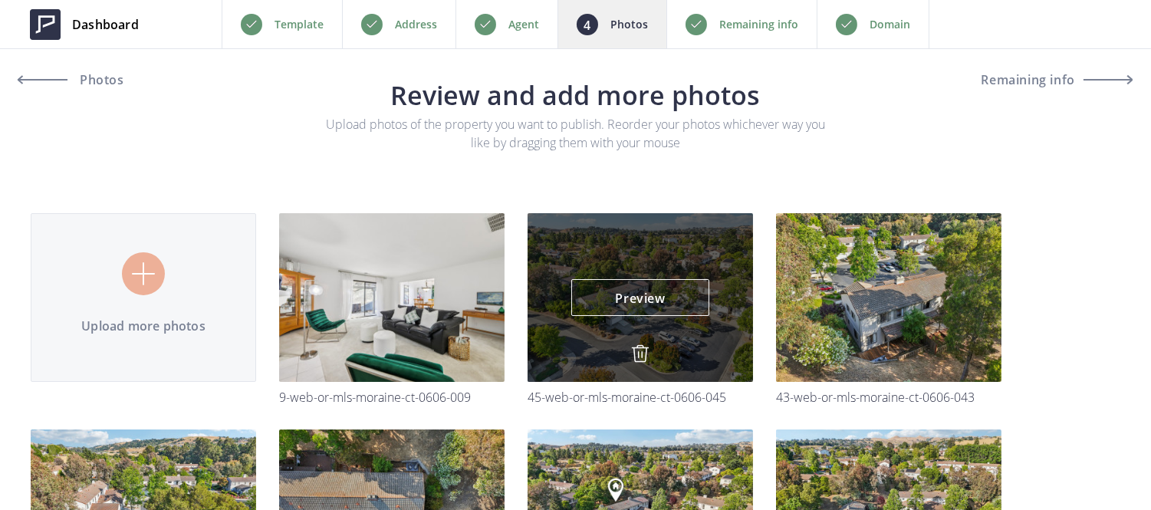
click at [642, 355] on img at bounding box center [640, 353] width 18 height 18
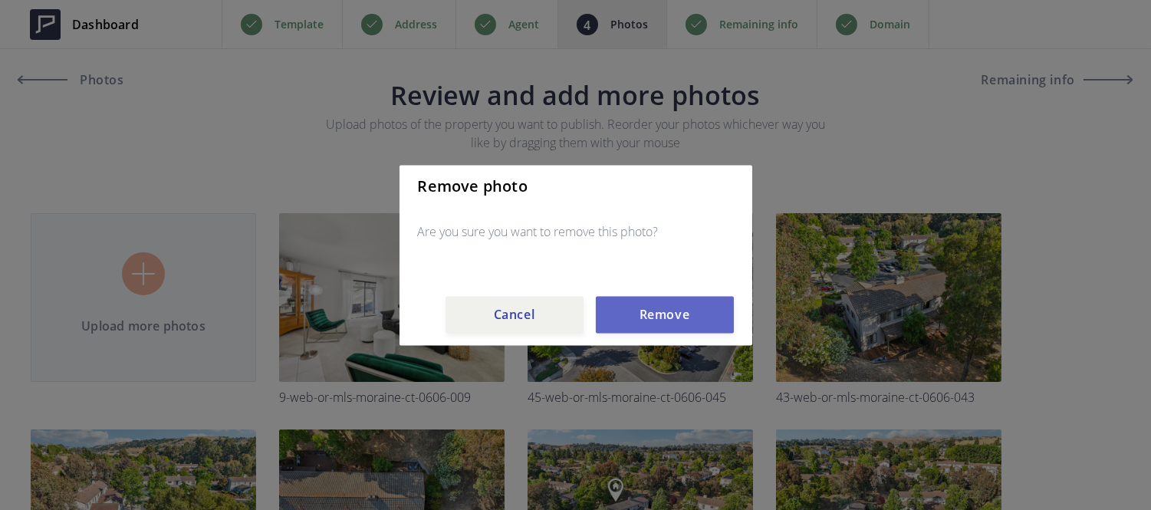
click at [661, 325] on button "Remove" at bounding box center [665, 314] width 138 height 37
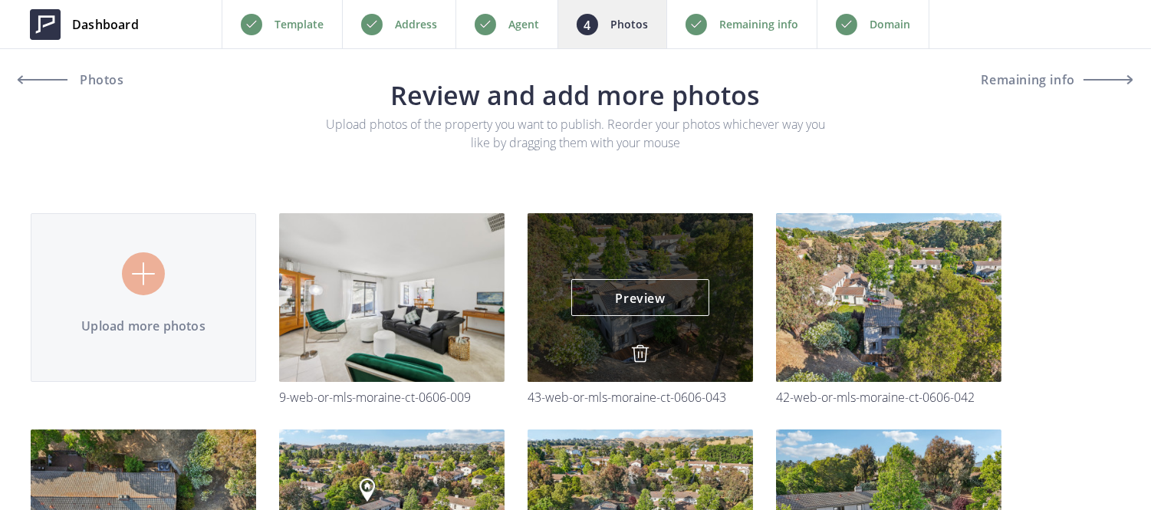
click at [644, 353] on img at bounding box center [640, 353] width 18 height 18
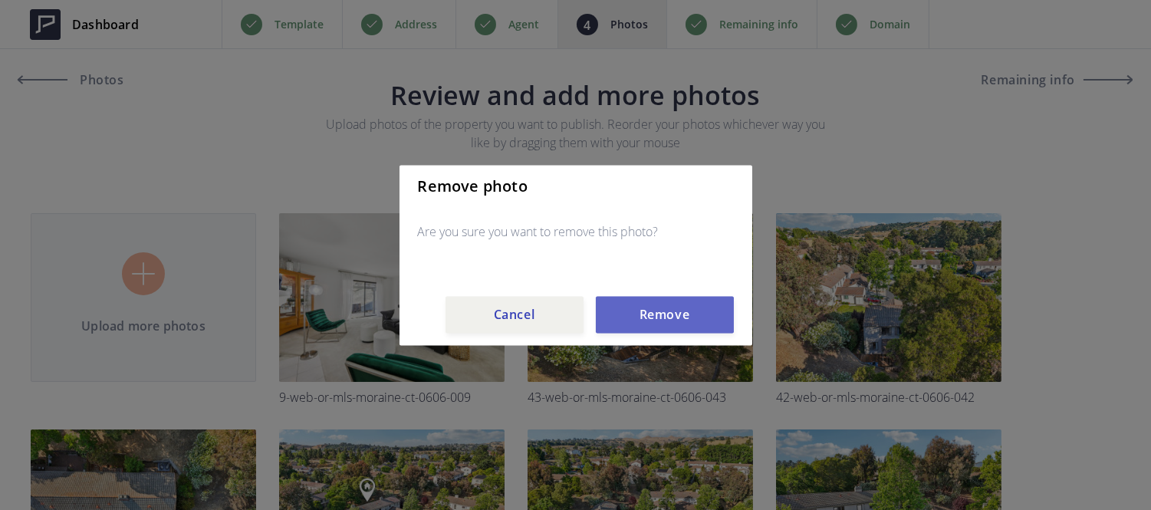
click at [644, 331] on button "Remove" at bounding box center [665, 314] width 138 height 37
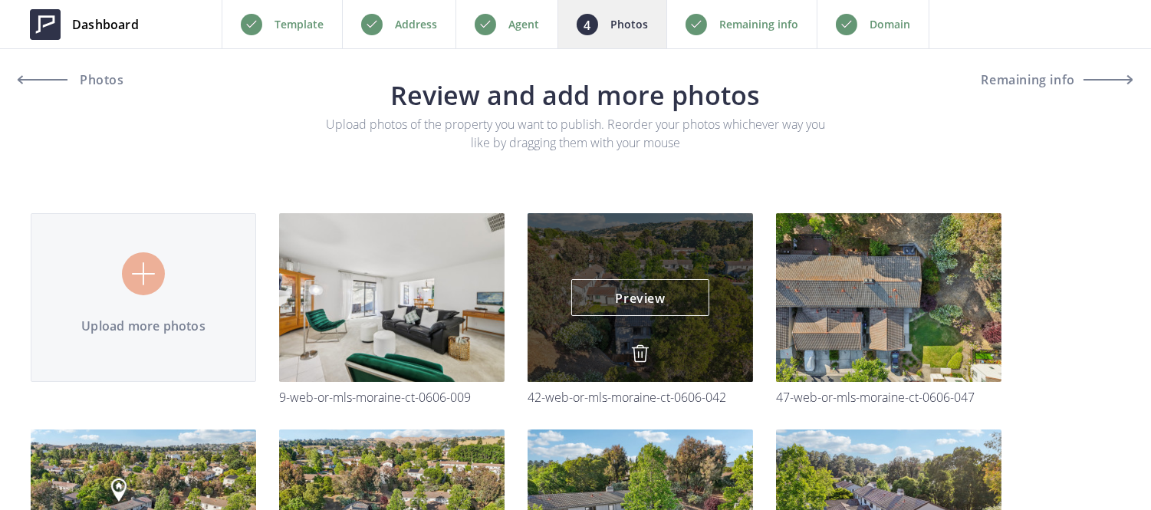
click at [640, 349] on img at bounding box center [640, 353] width 18 height 18
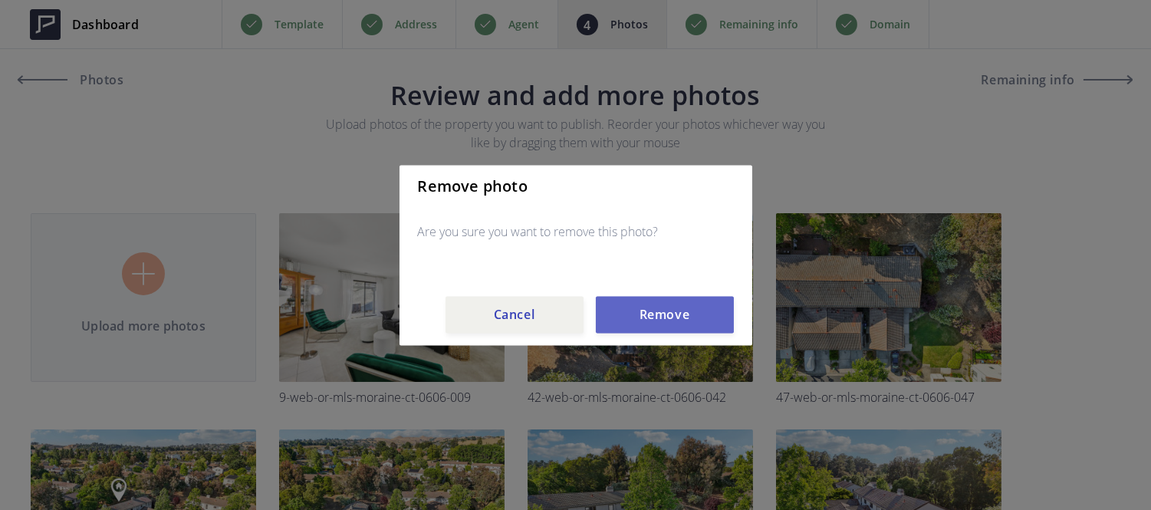
click at [644, 323] on button "Remove" at bounding box center [665, 314] width 138 height 37
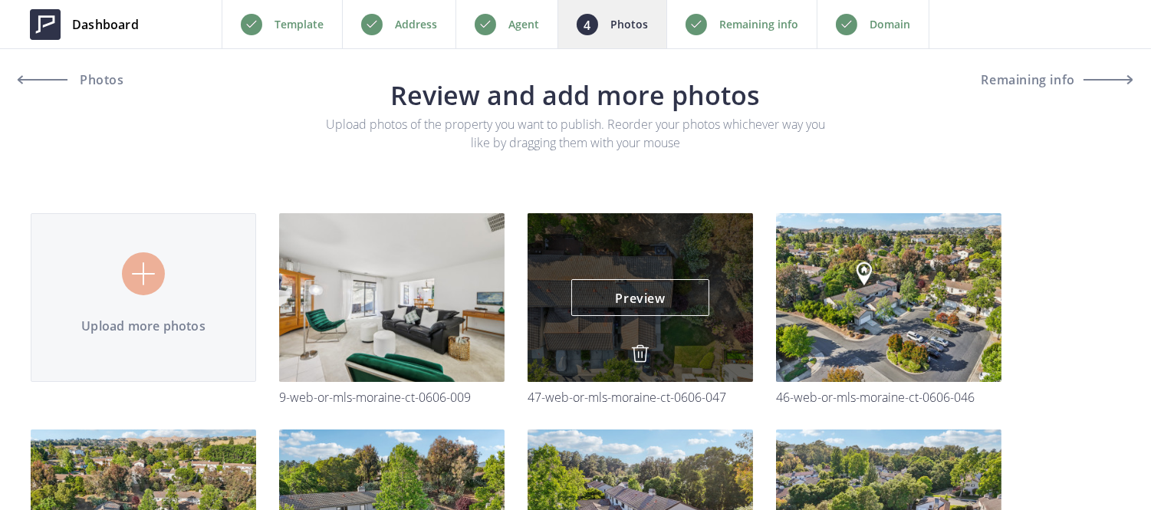
click at [644, 353] on img at bounding box center [640, 353] width 18 height 18
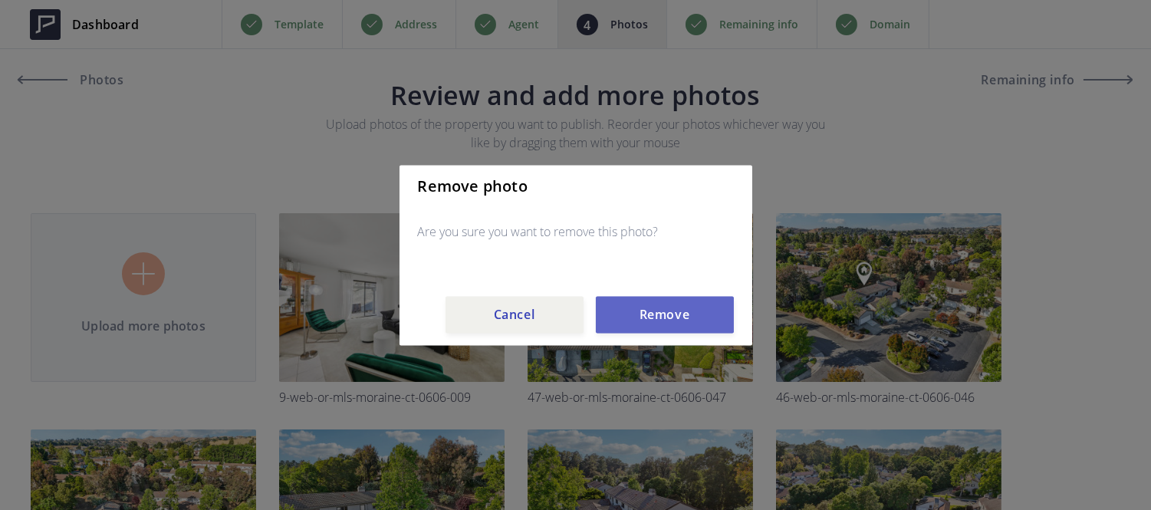
click at [652, 316] on button "Remove" at bounding box center [665, 314] width 138 height 37
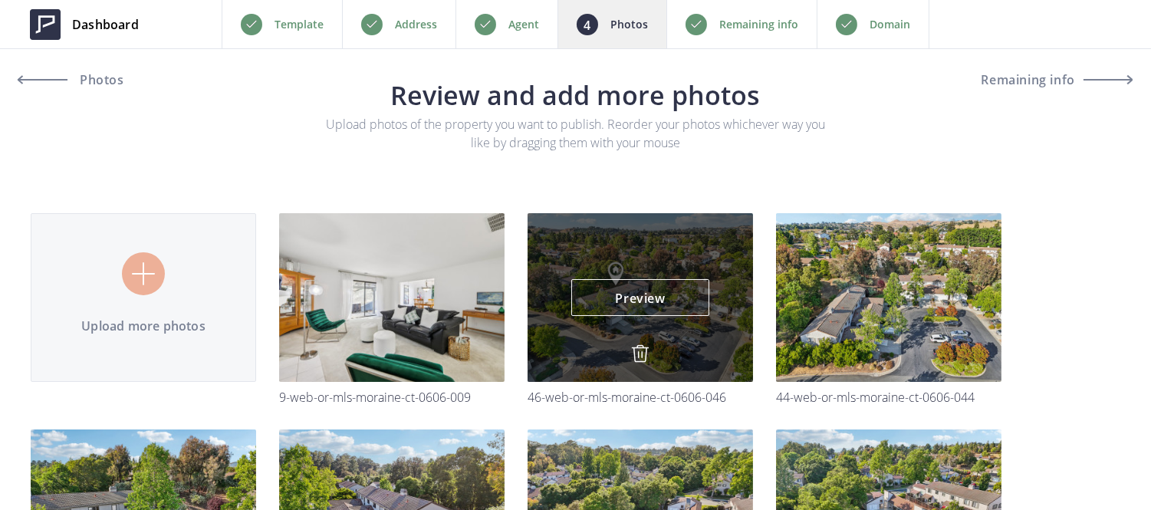
click at [638, 354] on img at bounding box center [640, 353] width 18 height 18
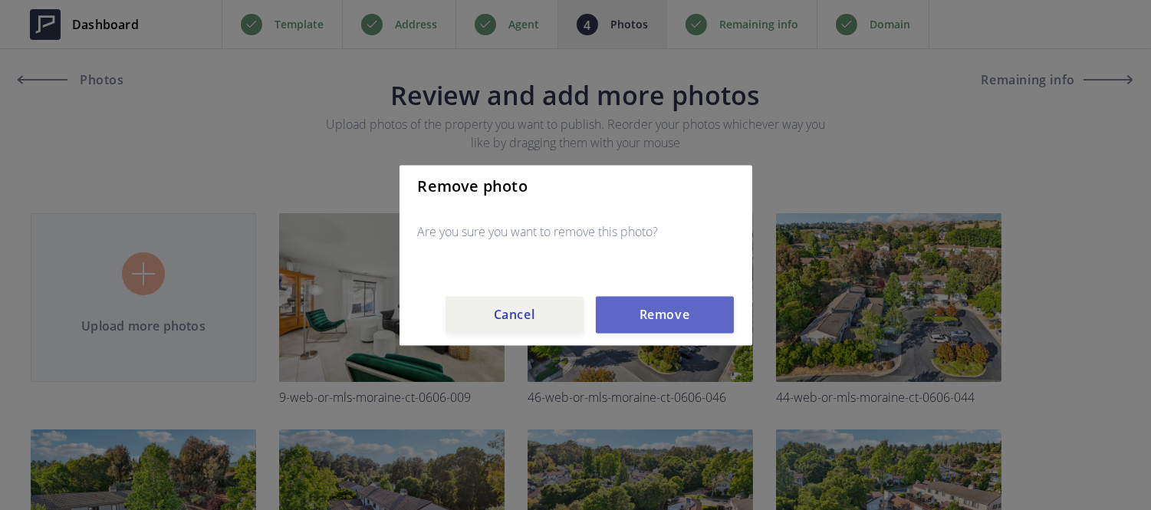
click at [642, 322] on button "Remove" at bounding box center [665, 314] width 138 height 37
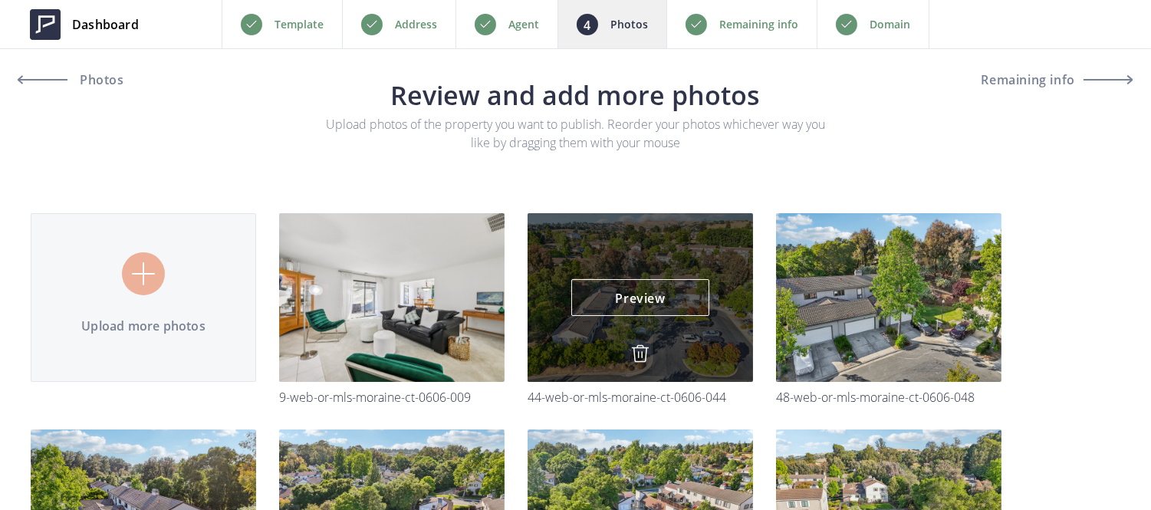
click at [636, 353] on img at bounding box center [640, 353] width 18 height 18
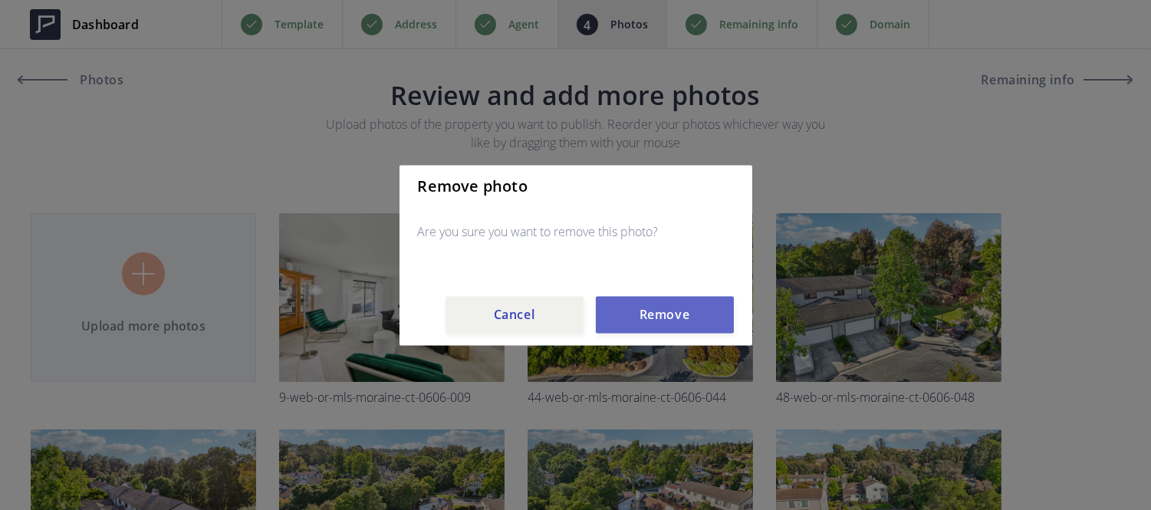
click at [640, 320] on button "Remove" at bounding box center [665, 314] width 138 height 37
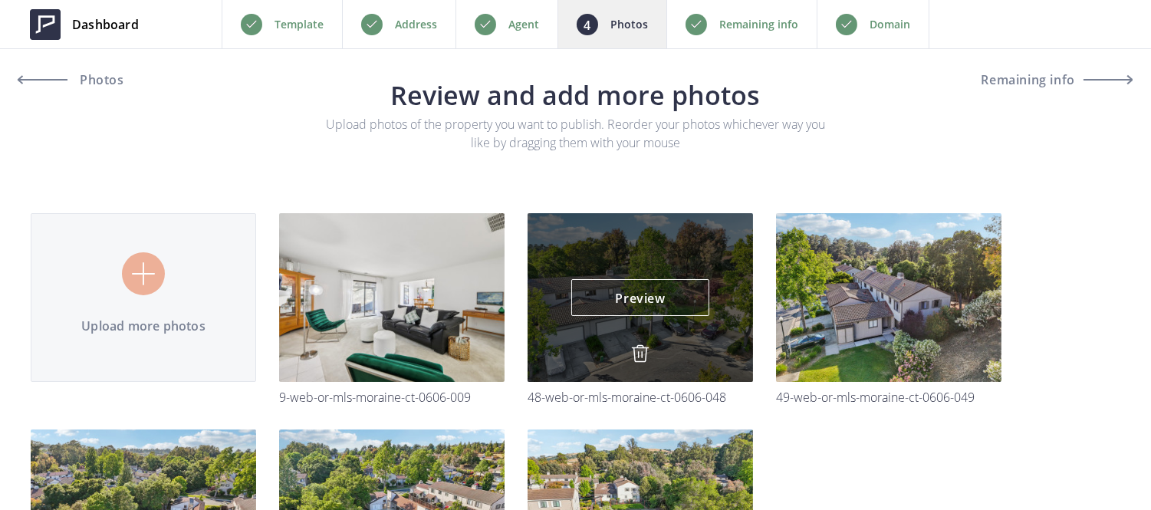
click at [640, 347] on img at bounding box center [640, 353] width 18 height 18
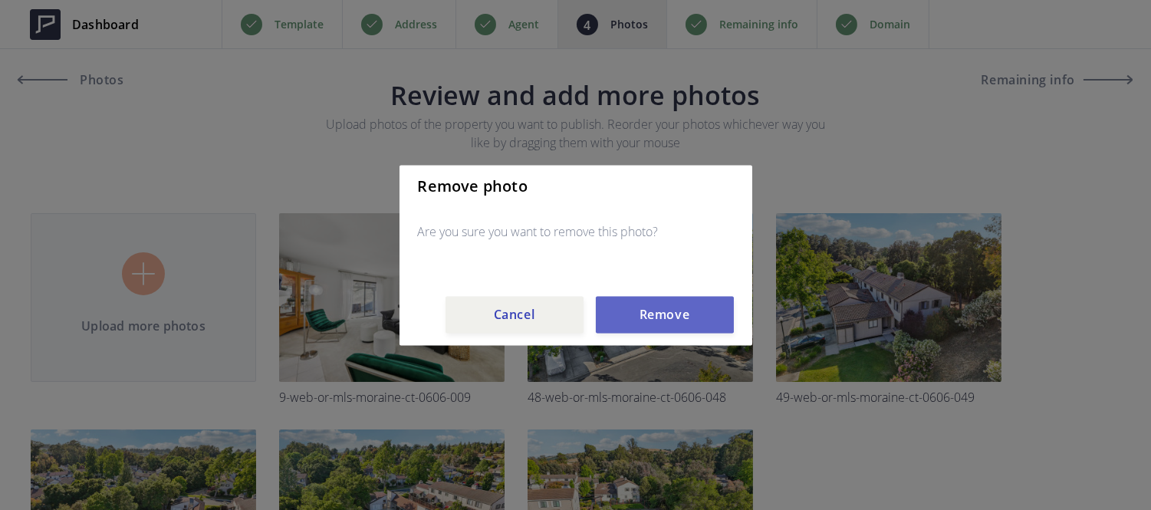
click at [646, 305] on button "Remove" at bounding box center [665, 314] width 138 height 37
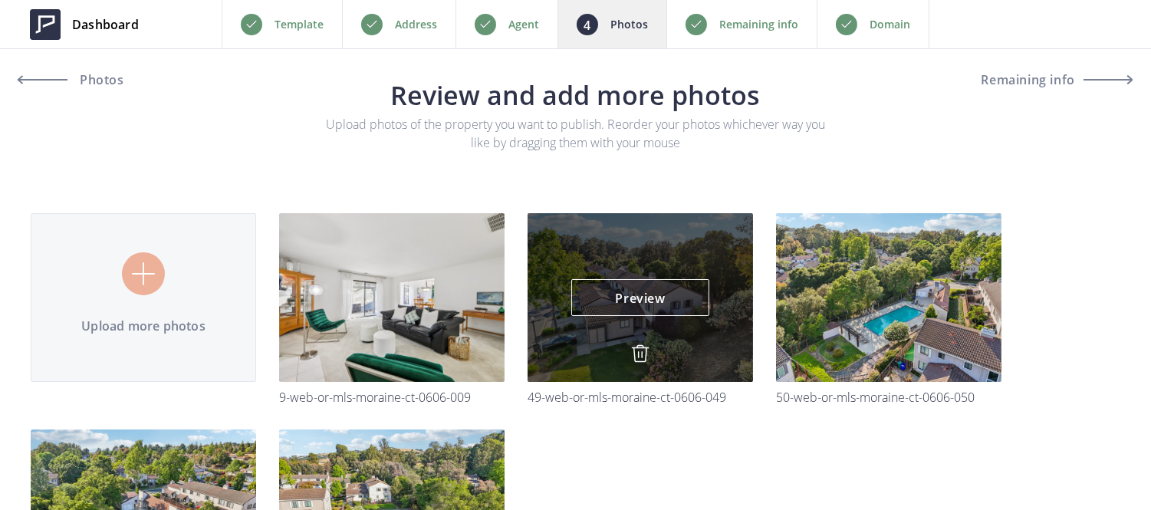
click at [640, 348] on img at bounding box center [640, 353] width 18 height 18
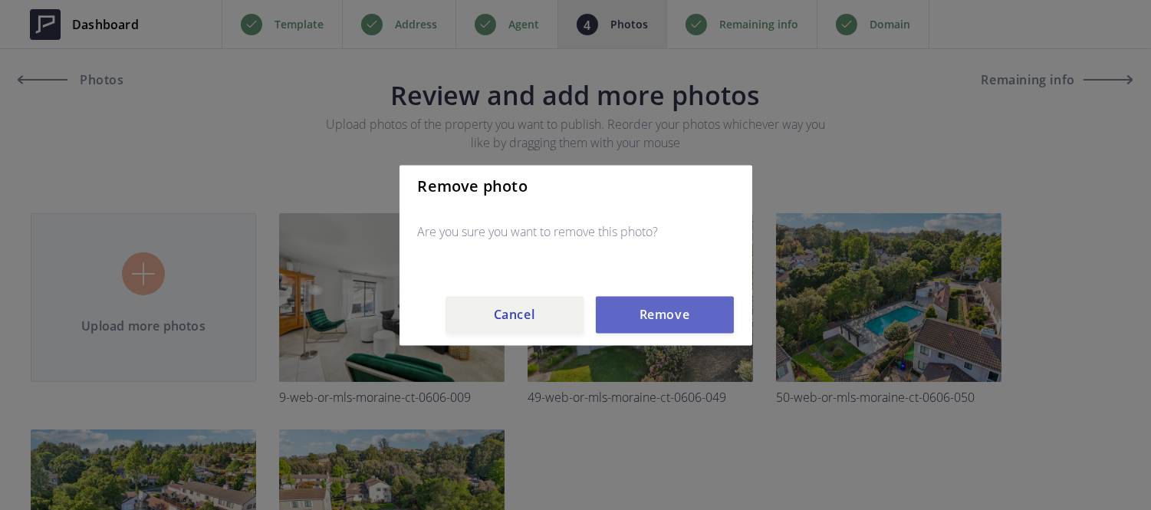
click at [644, 319] on button "Remove" at bounding box center [665, 314] width 138 height 37
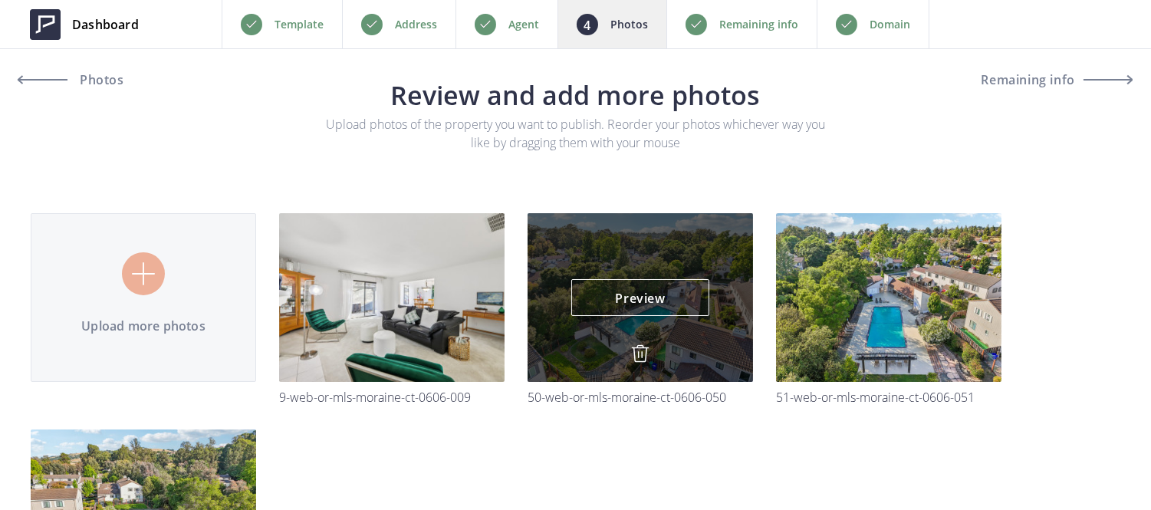
click at [642, 348] on img at bounding box center [640, 353] width 18 height 18
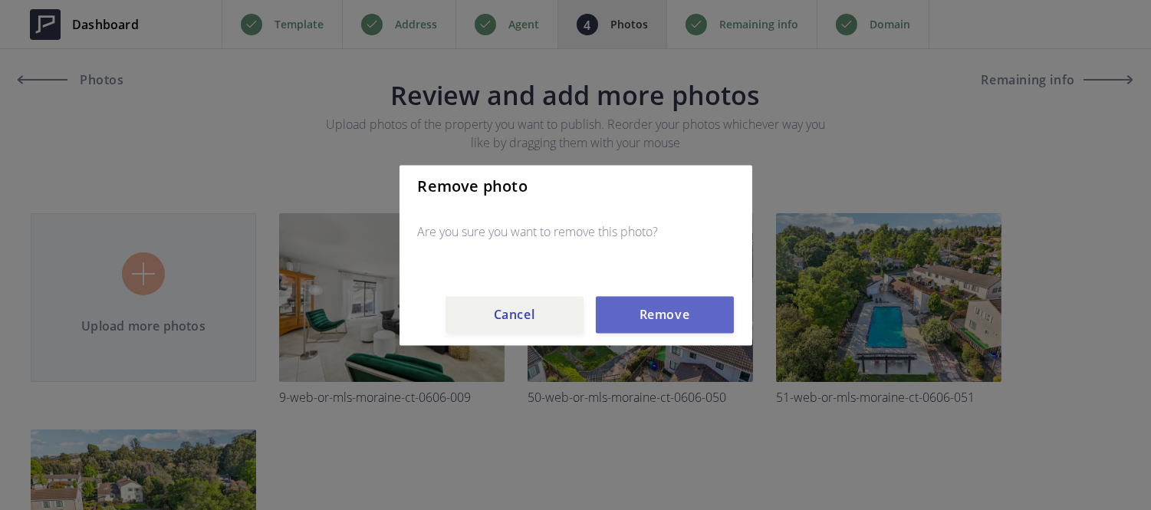
click at [646, 324] on button "Remove" at bounding box center [665, 314] width 138 height 37
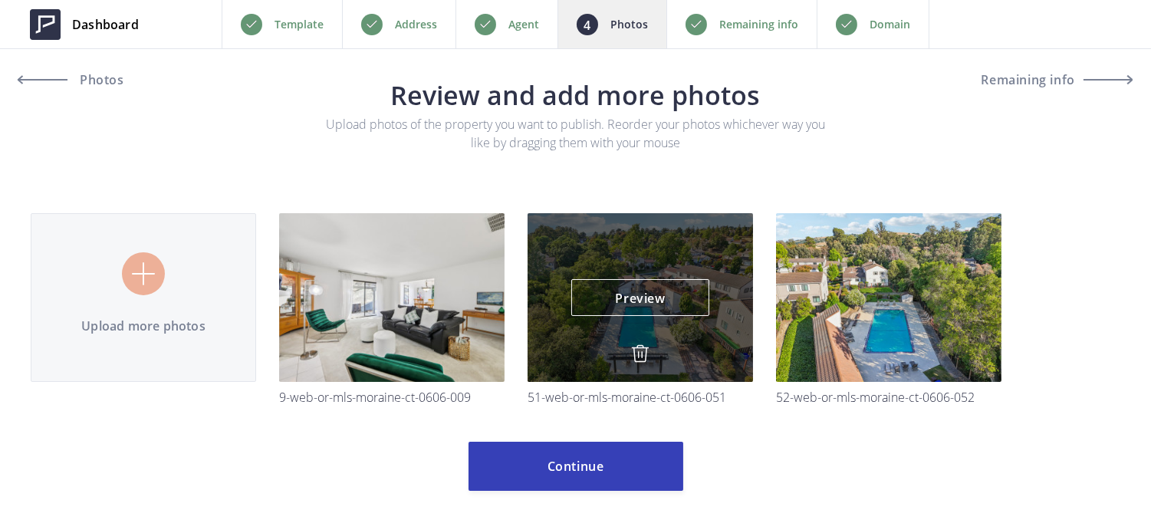
click at [634, 361] on img at bounding box center [640, 353] width 18 height 18
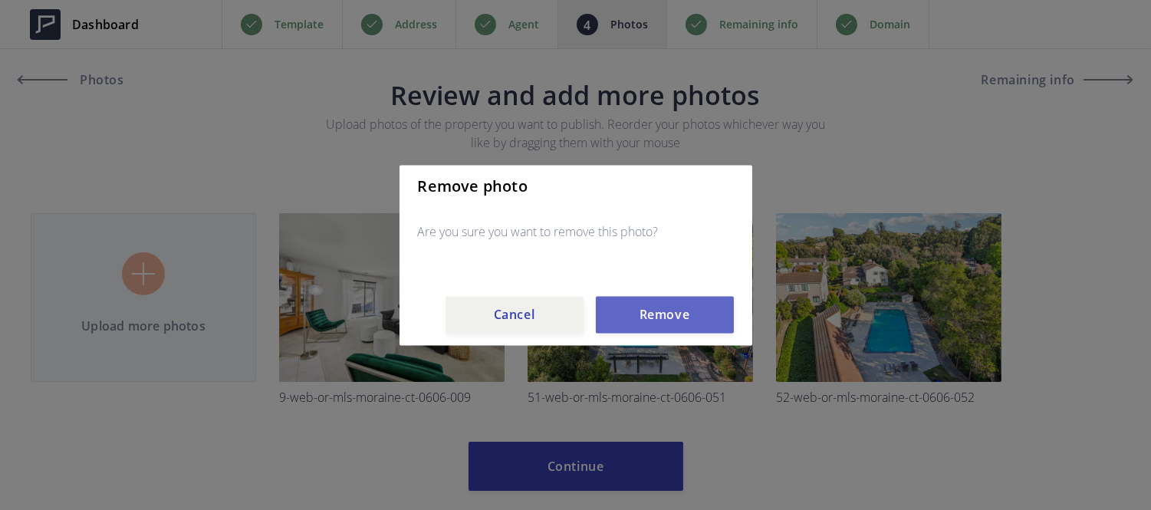
click at [638, 320] on button "Remove" at bounding box center [665, 314] width 138 height 37
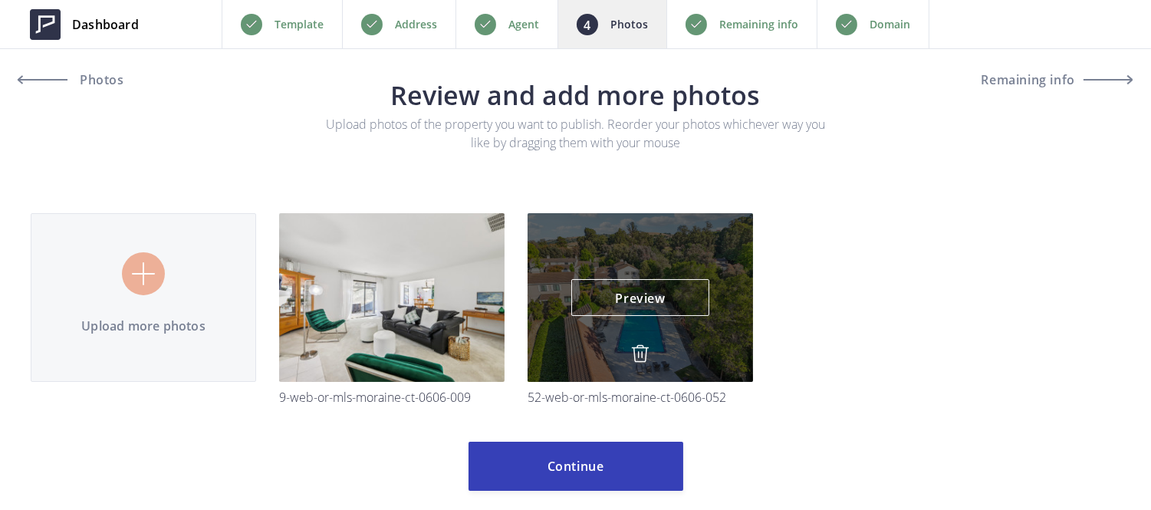
click at [641, 358] on img at bounding box center [640, 353] width 18 height 18
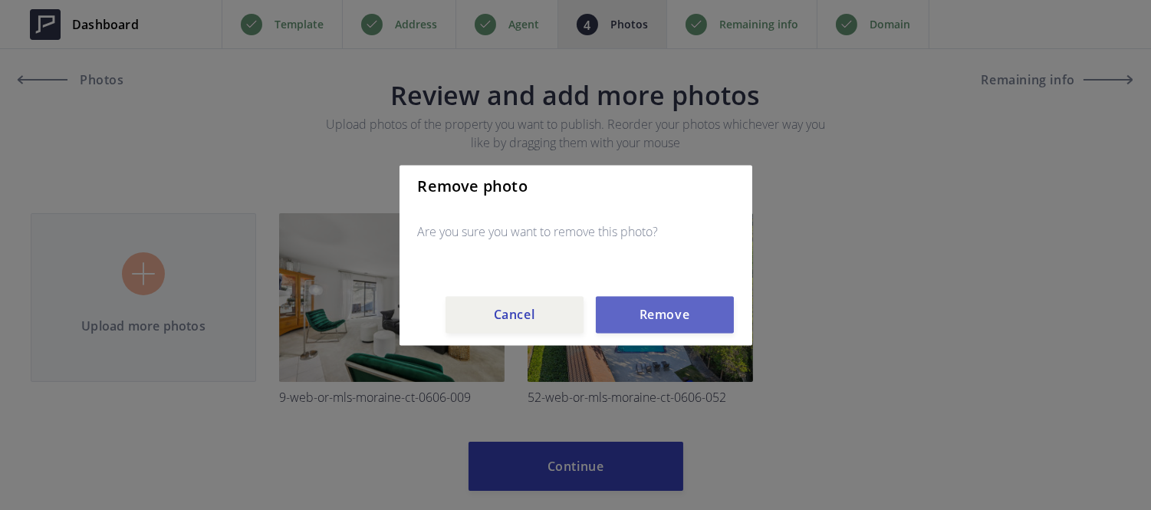
click at [649, 310] on button "Remove" at bounding box center [665, 314] width 138 height 37
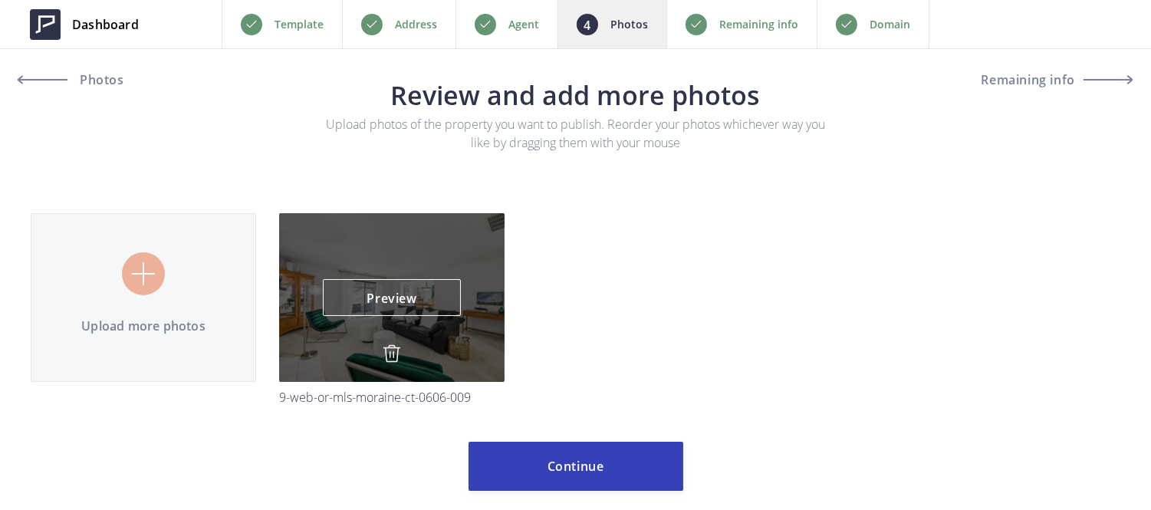
click at [386, 354] on img at bounding box center [392, 353] width 18 height 18
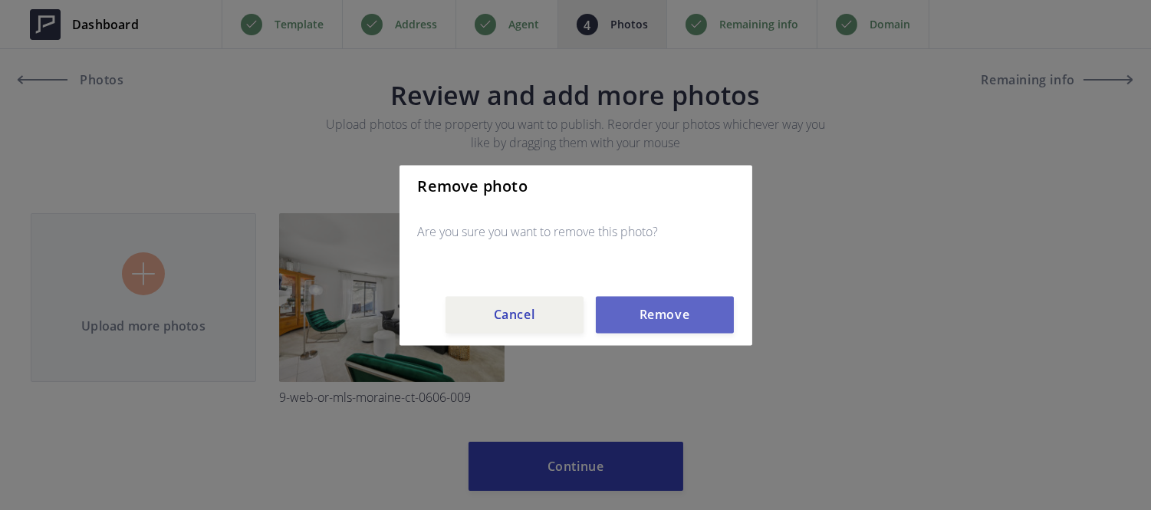
click at [702, 331] on button "Remove" at bounding box center [665, 314] width 138 height 37
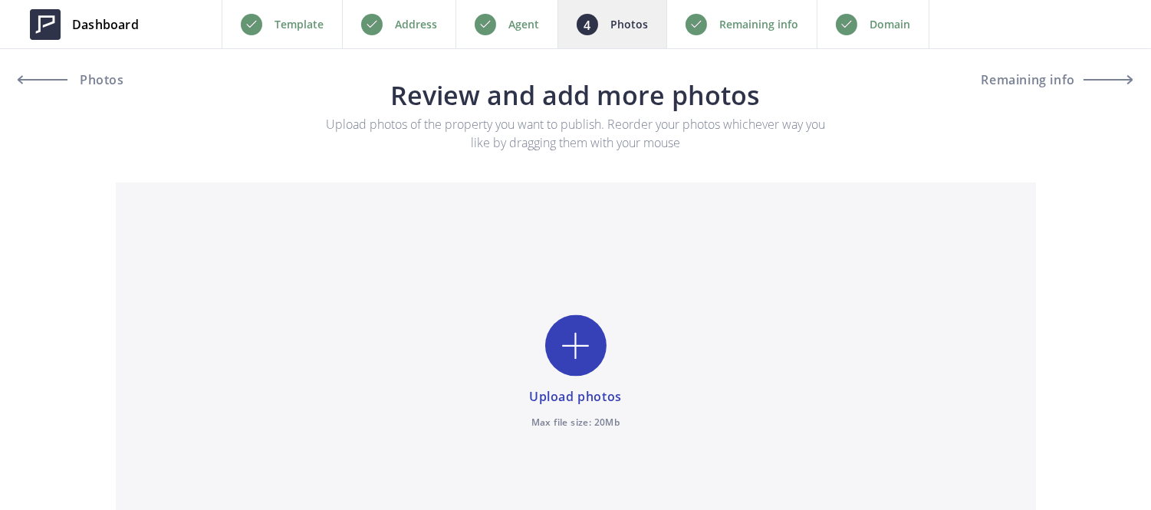
click at [713, 34] on div "Remaining info" at bounding box center [741, 24] width 150 height 48
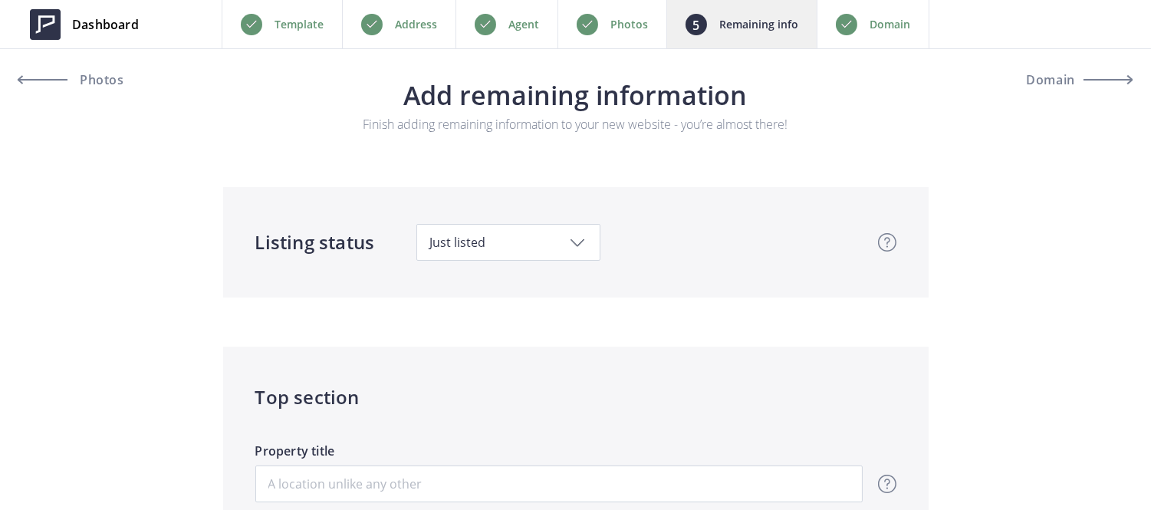
click at [626, 31] on p "Photos" at bounding box center [629, 24] width 38 height 18
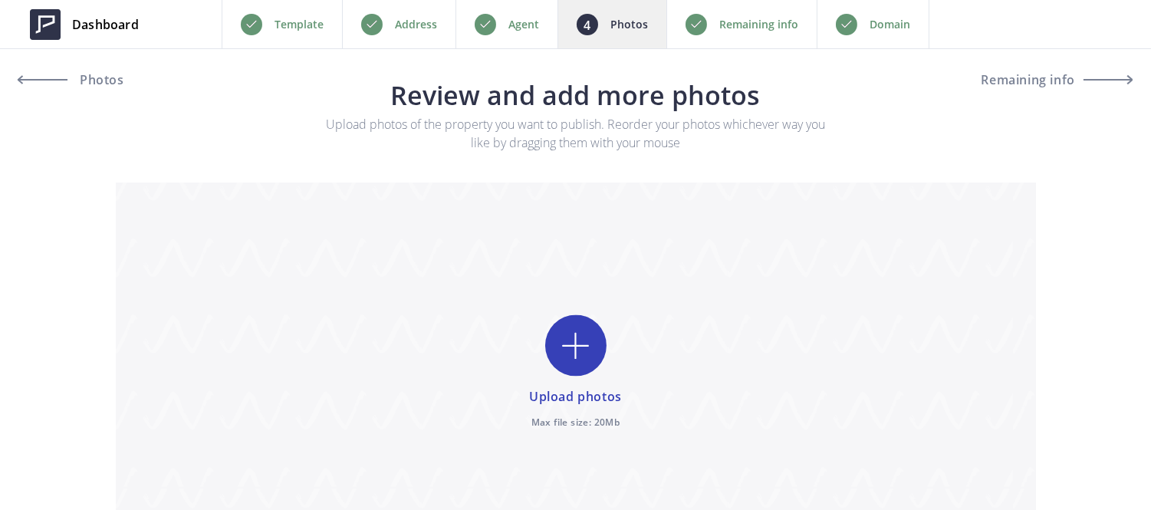
click at [572, 335] on input "file" at bounding box center [576, 373] width 920 height 383
click at [569, 368] on input "file" at bounding box center [576, 373] width 920 height 383
type input "C:\fakepath\MLS [STREET_ADDRESS]jpg"
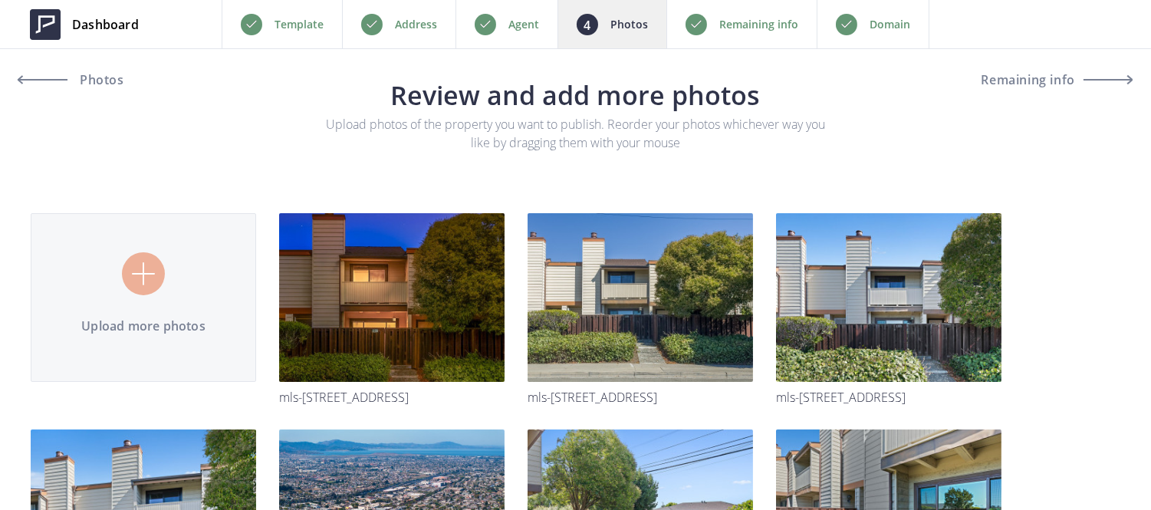
click at [723, 36] on div "Remaining info" at bounding box center [741, 24] width 150 height 48
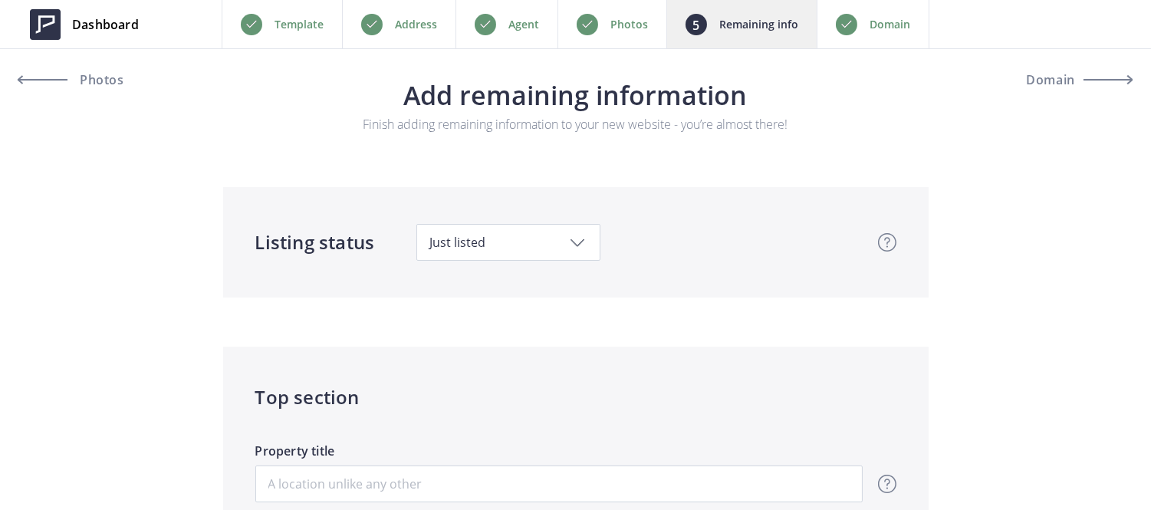
click at [583, 34] on div "Photos" at bounding box center [611, 24] width 109 height 48
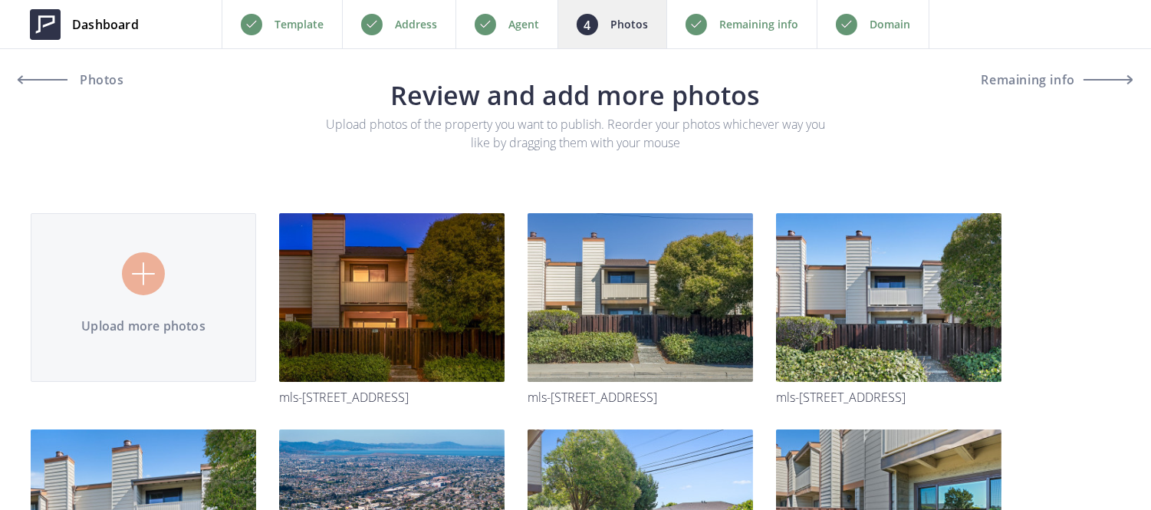
click at [708, 33] on div "Remaining info" at bounding box center [741, 24] width 150 height 48
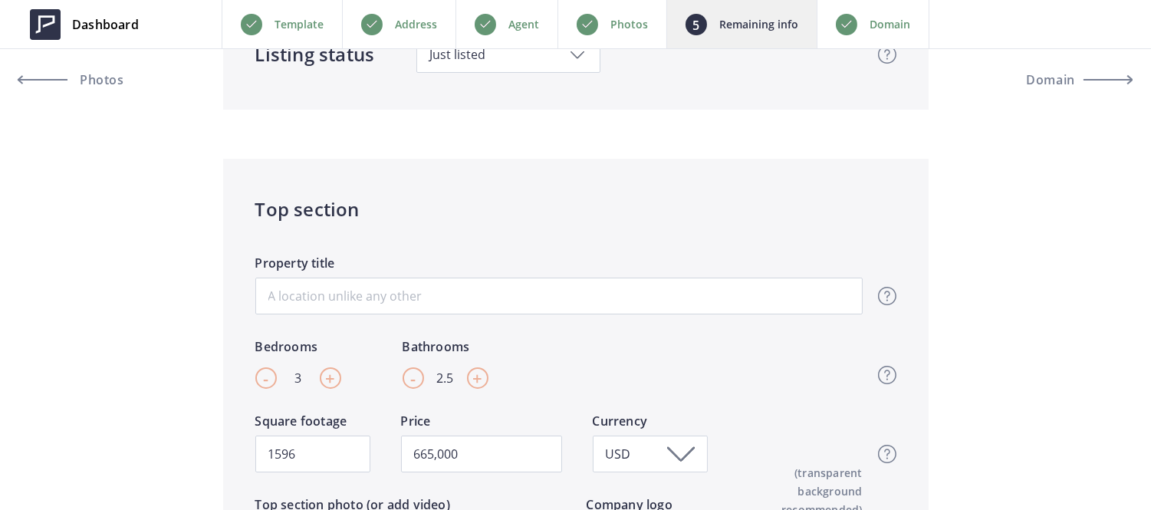
scroll to position [184, 0]
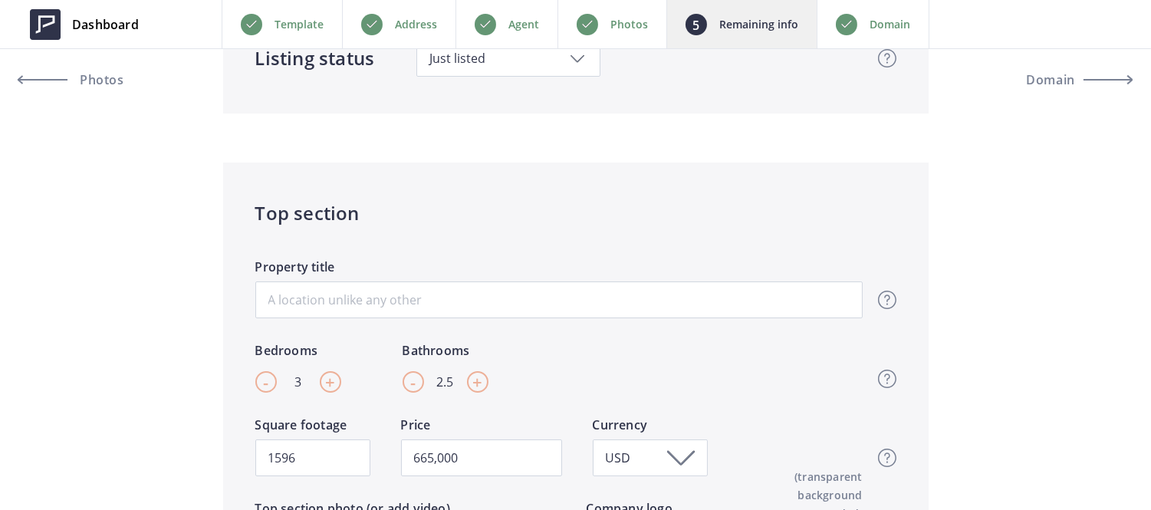
click at [263, 384] on span "-" at bounding box center [265, 381] width 5 height 23
type input "2"
type input "665,000"
click at [450, 383] on input "2.5" at bounding box center [445, 381] width 18 height 21
type input "2"
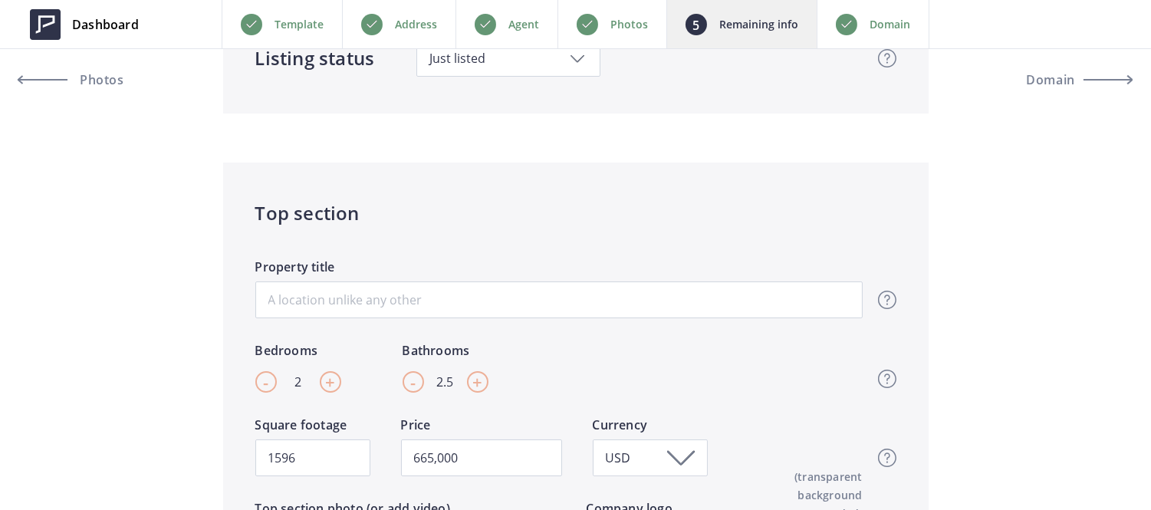
type input "665,000"
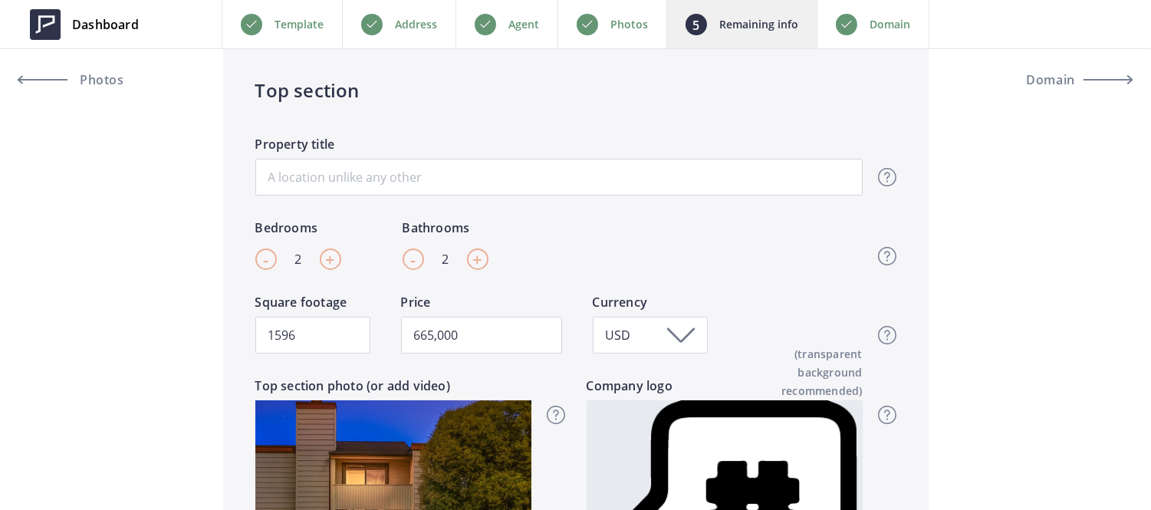
scroll to position [307, 0]
type input "2"
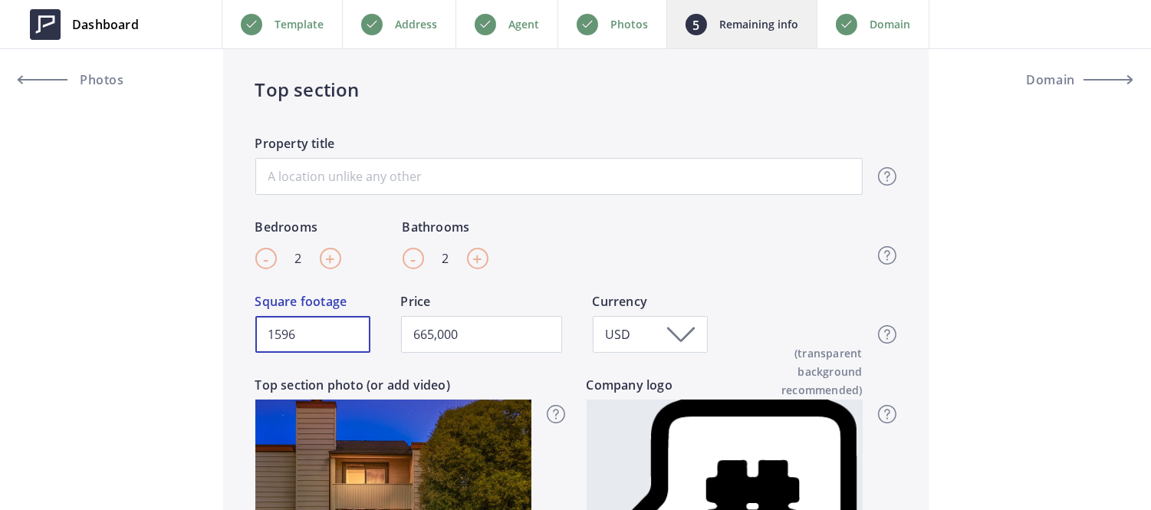
click at [345, 332] on input "1596" at bounding box center [312, 334] width 115 height 37
paste input ",144"
type input "1,144"
type input "665,000"
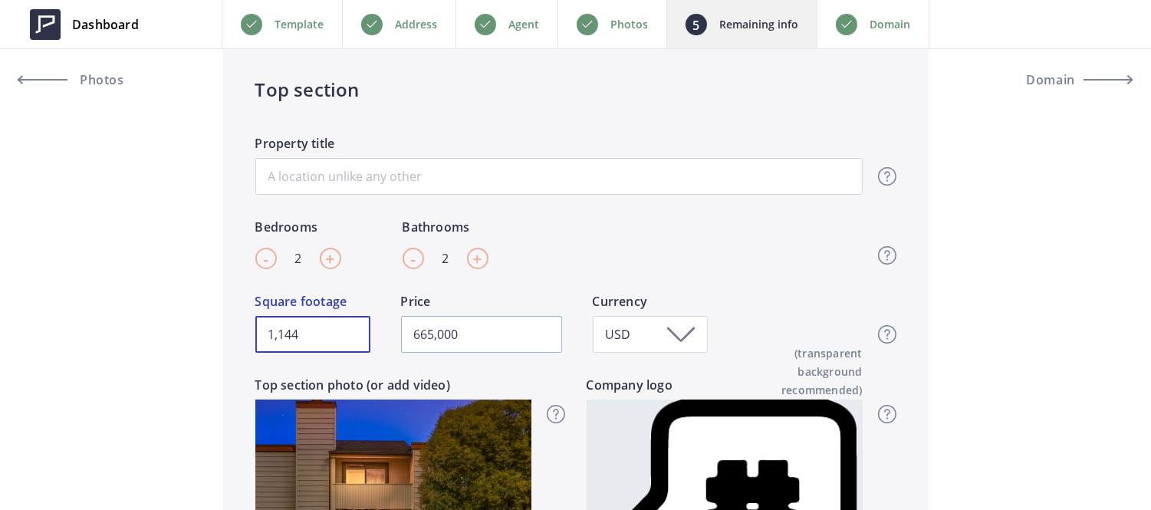
type input "1,144"
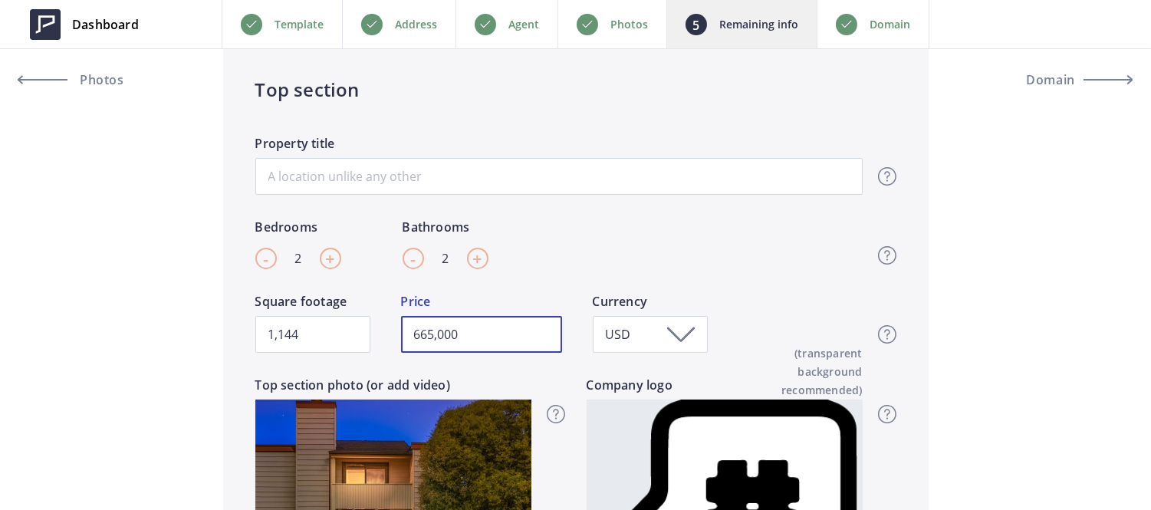
click at [458, 324] on input "665,000" at bounding box center [481, 334] width 161 height 37
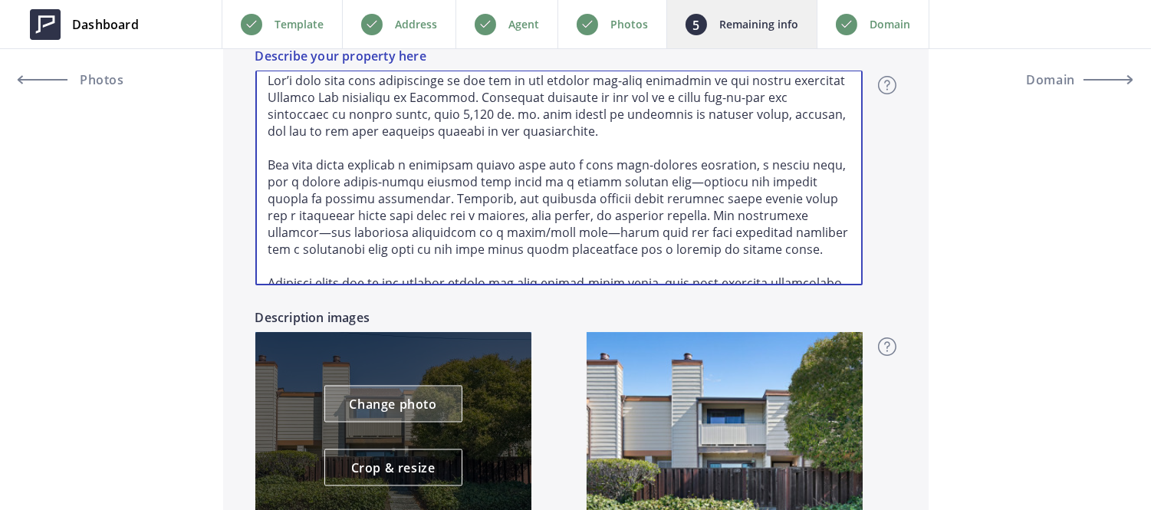
scroll to position [90, 0]
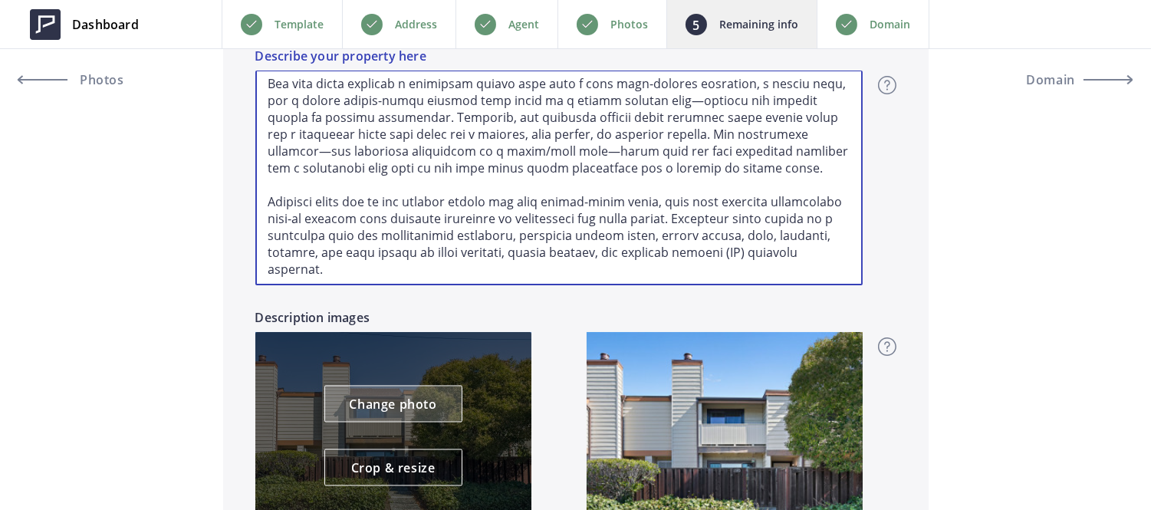
drag, startPoint x: 262, startPoint y: 84, endPoint x: 392, endPoint y: 393, distance: 335.0
click at [392, 393] on div "Description Description title (optional) Overview - overview title and text Her…" at bounding box center [575, 233] width 705 height 731
type input "599,000"
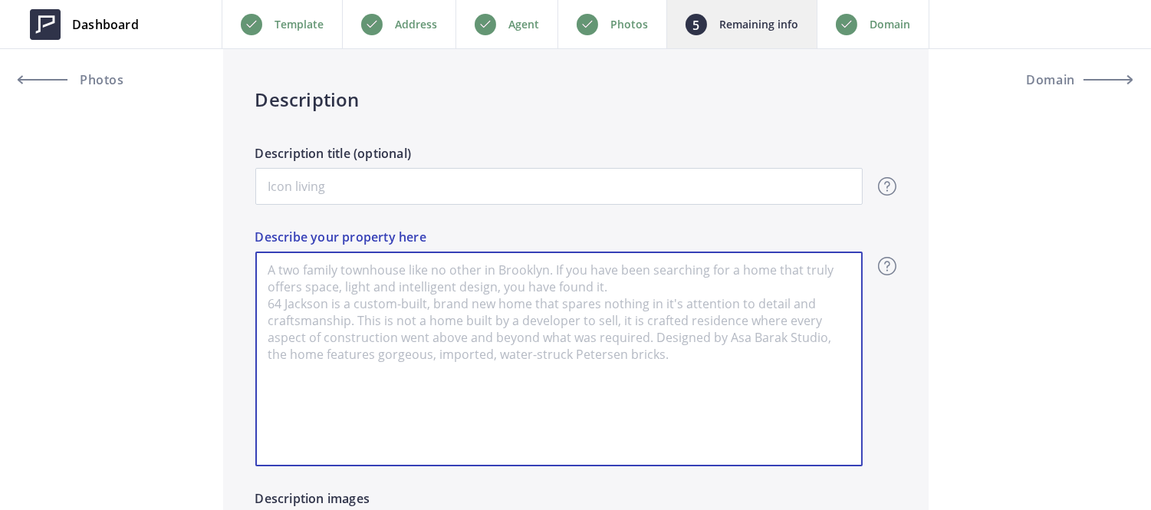
scroll to position [960, 0]
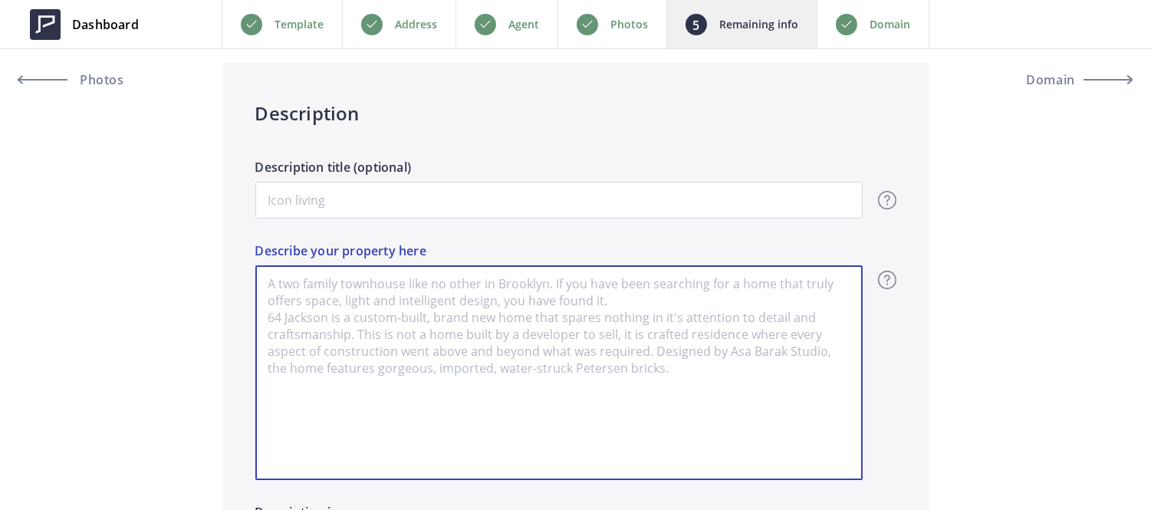
paste textarea "1,144"
type input "599,000"
type textarea "1,144"
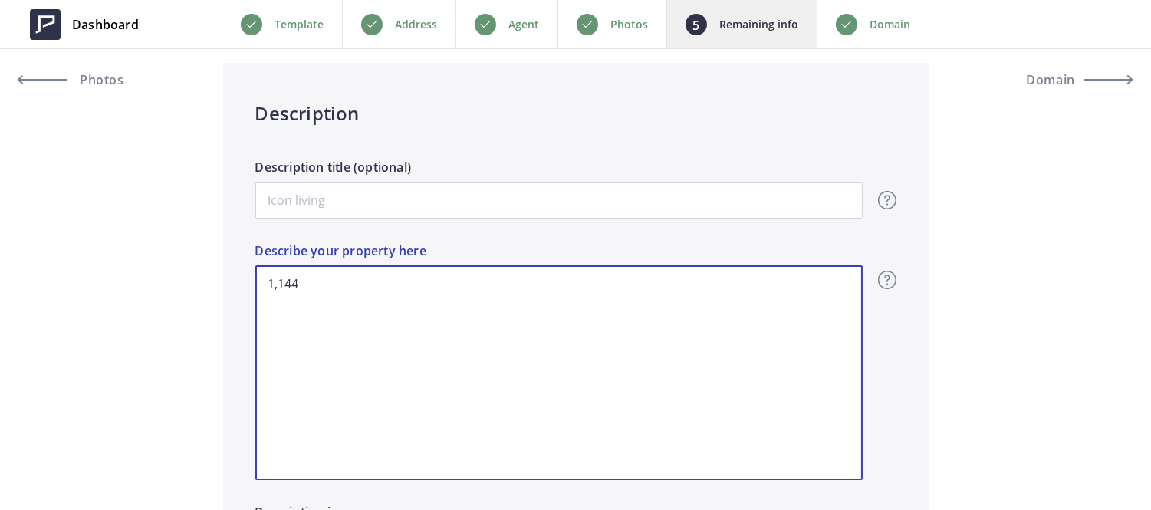
drag, startPoint x: 478, startPoint y: 274, endPoint x: 204, endPoint y: 111, distance: 319.0
type input "599,000"
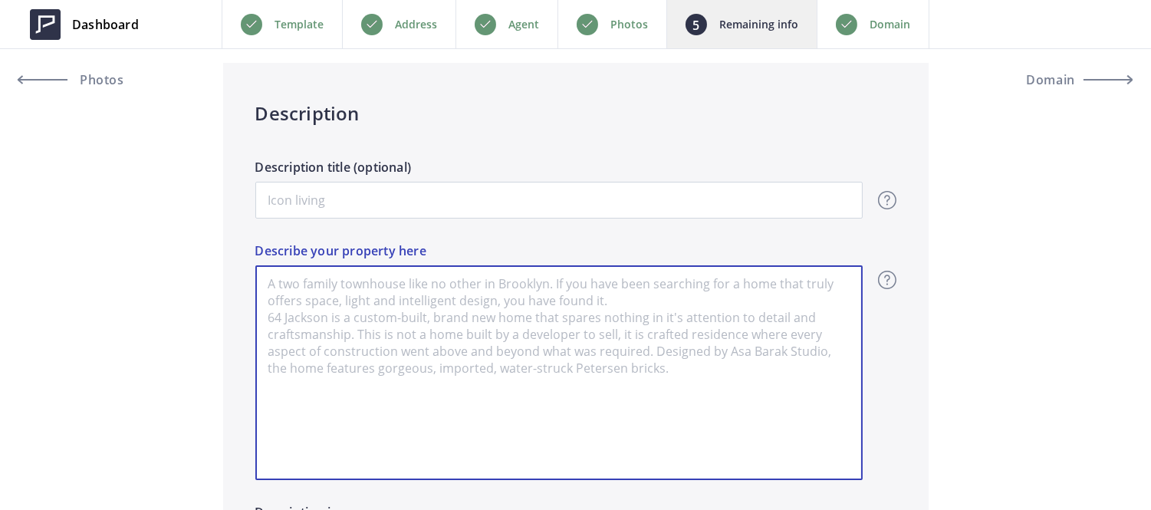
paste textarea "Welcome to this bright and inviting 2bed/2bath townhouse in one of El Cerrito’s…"
type input "599,000"
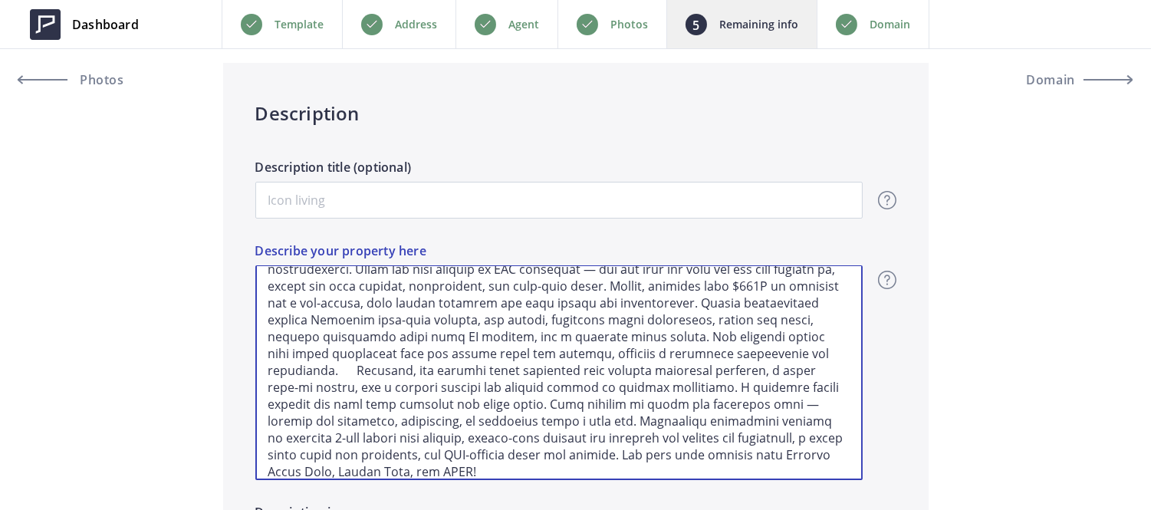
scroll to position [0, 0]
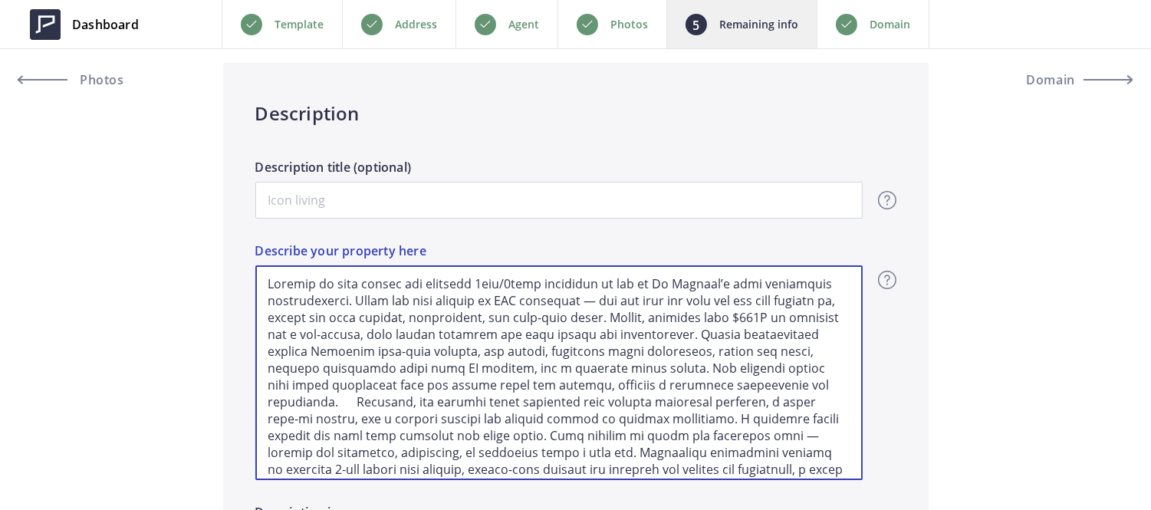
drag, startPoint x: 360, startPoint y: 285, endPoint x: 458, endPoint y: 288, distance: 97.4
click at [458, 288] on textarea "Describe your property here" at bounding box center [558, 372] width 607 height 215
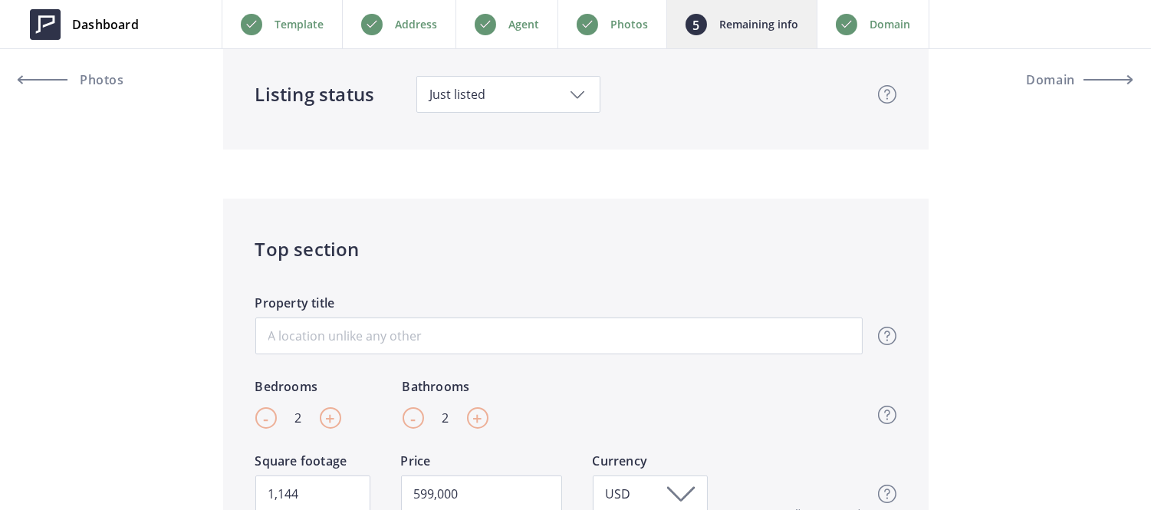
scroll to position [149, 0]
type textarea "Welcome to this bright and inviting 2bed/2bath townhouse in one of El Cerrito’s…"
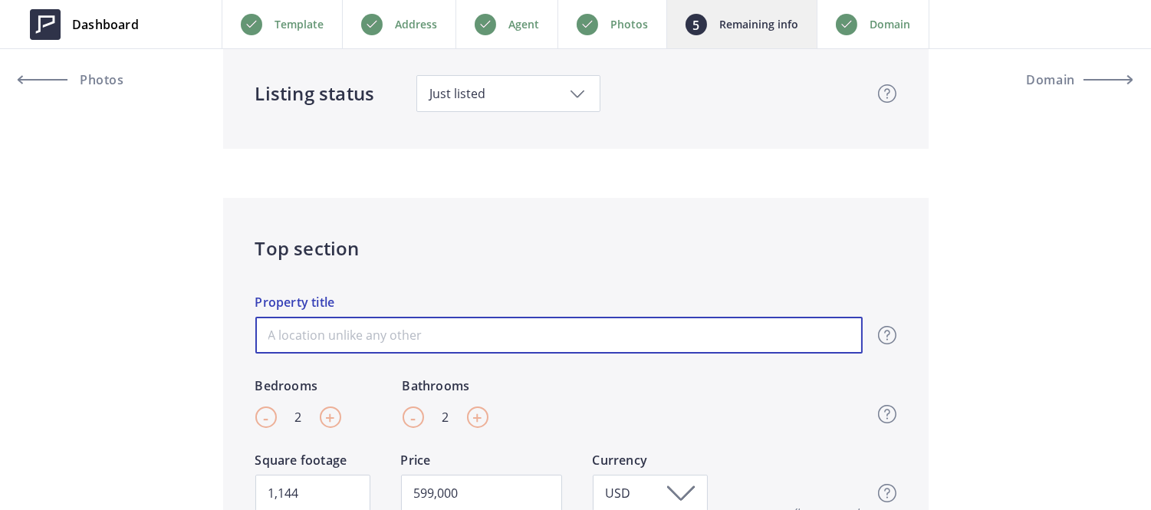
click at [442, 330] on input "Property title" at bounding box center [558, 335] width 607 height 37
type input "B"
type input "599,000"
type input "Br"
type input "599,000"
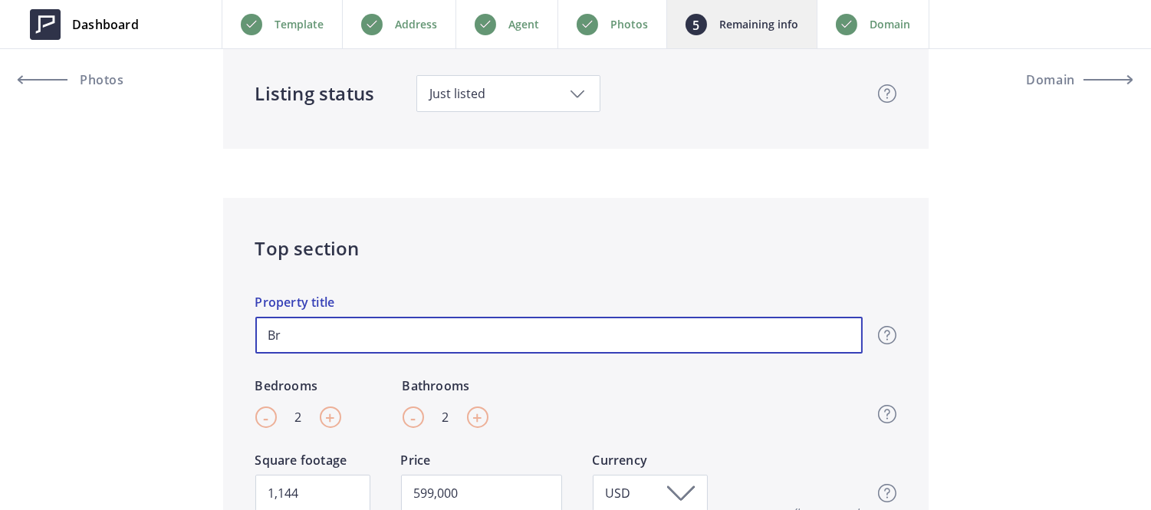
type input "Bri"
type input "599,000"
type input "Brig"
type input "599,000"
type input "Brigh"
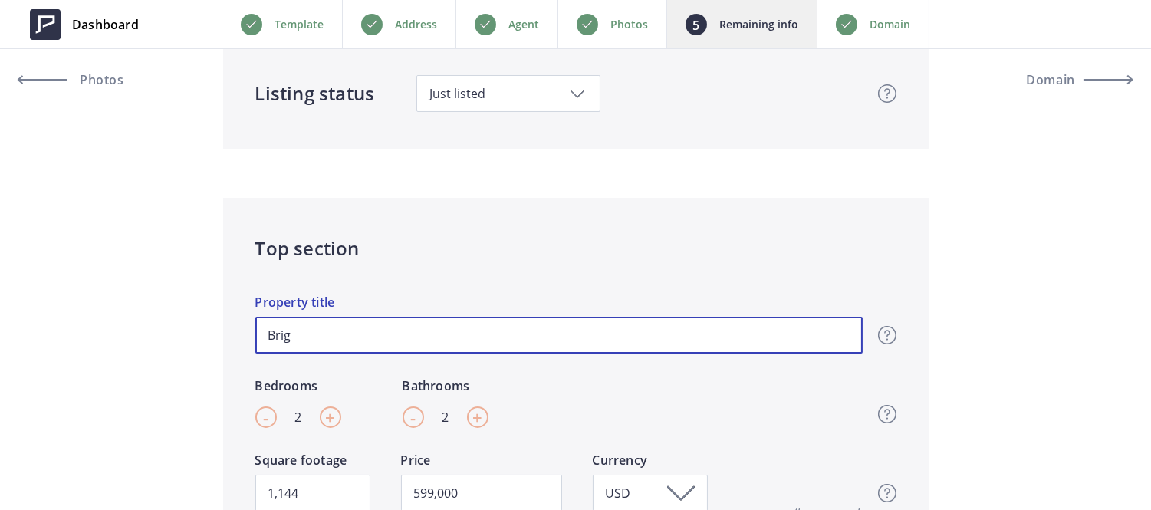
type input "599,000"
type input "Bright"
type input "599,000"
type input "Bright"
type input "599,000"
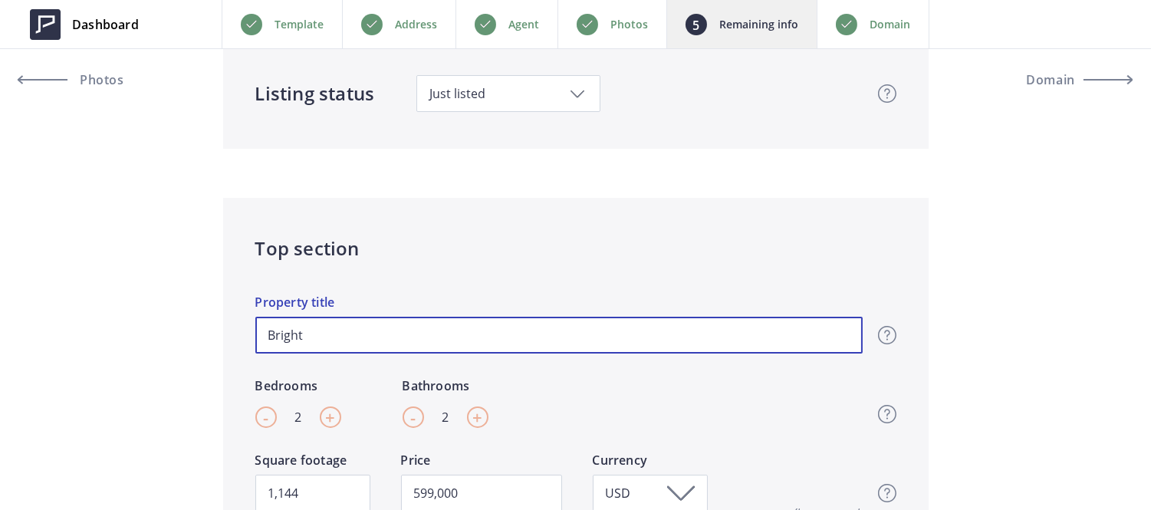
type input "Bright a"
type input "599,000"
type input "Bright an"
type input "599,000"
type input "Bright and"
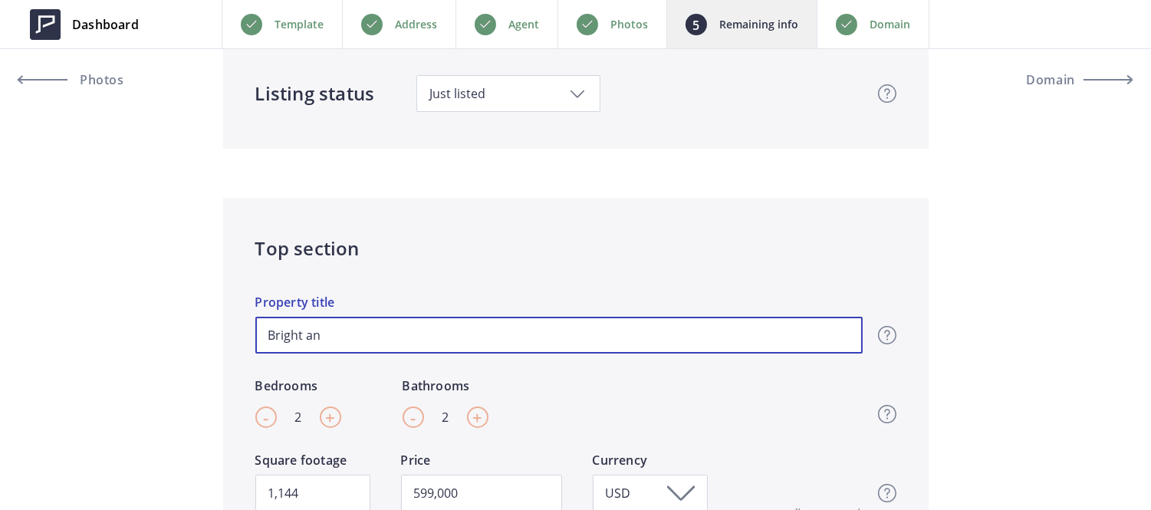
type input "599,000"
type input "Bright and"
type input "599,000"
type input "Bright and I"
type input "599,000"
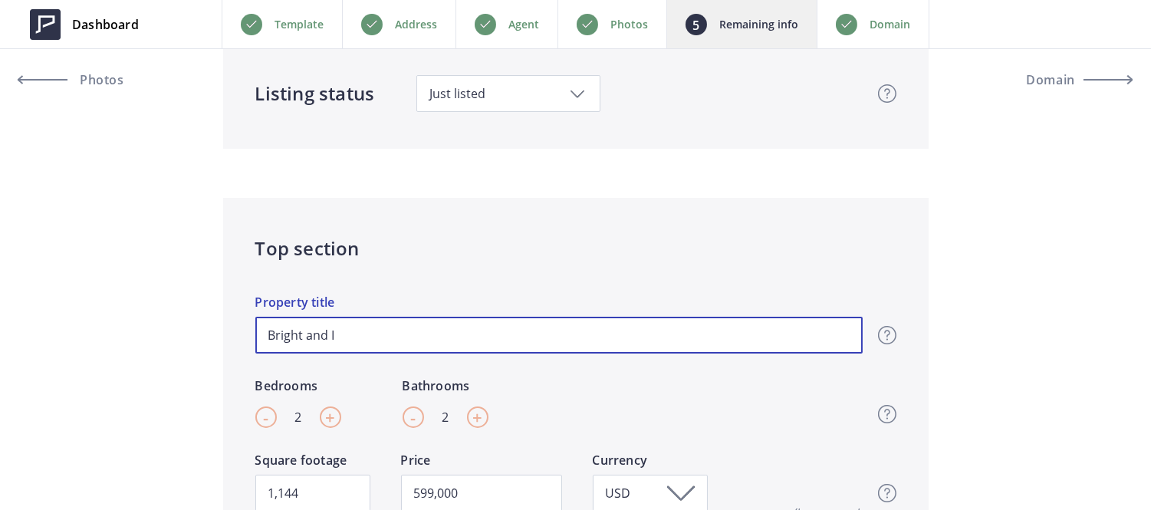
type input "Bright and In"
type input "599,000"
type input "Bright and Inv"
type input "599,000"
type input "Bright and Invi"
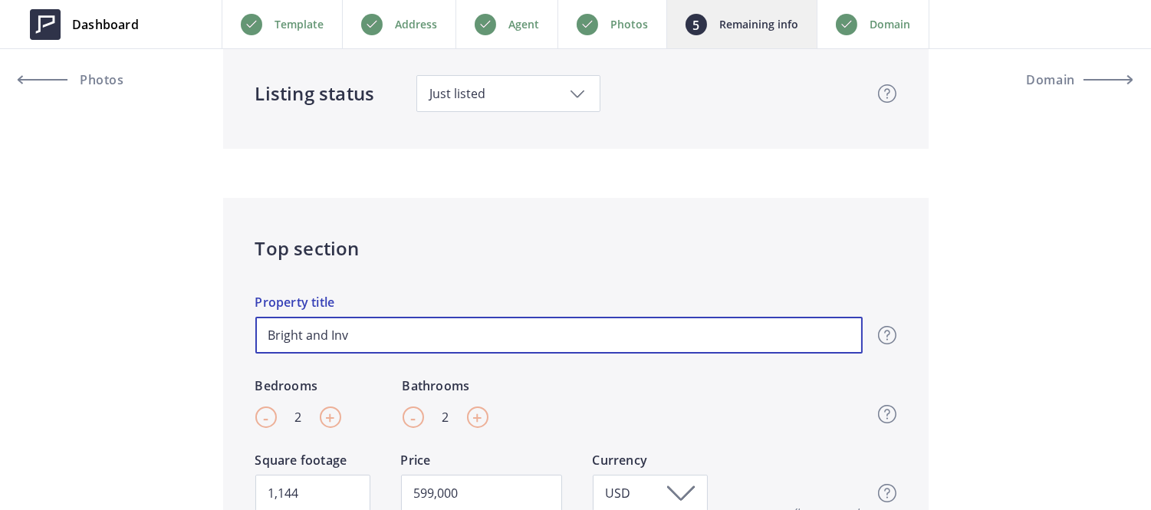
type input "599,000"
type input "Bright and Invit"
type input "599,000"
type input "Bright and Inviti"
type input "599,000"
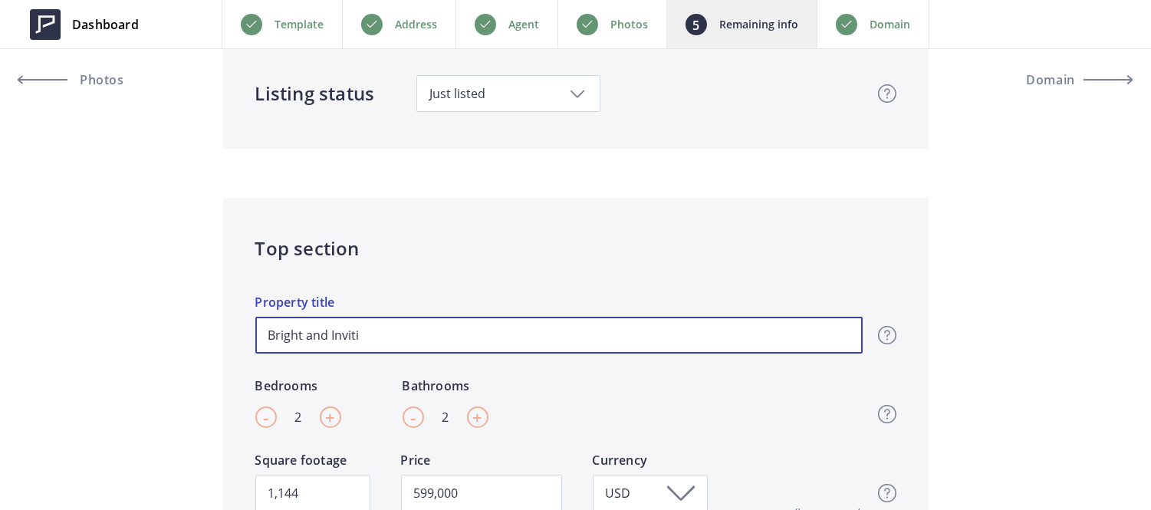
type input "Bright and Invitin"
type input "599,000"
type input "Bright and Inviting"
type input "599,000"
type input "Bright and Inviting"
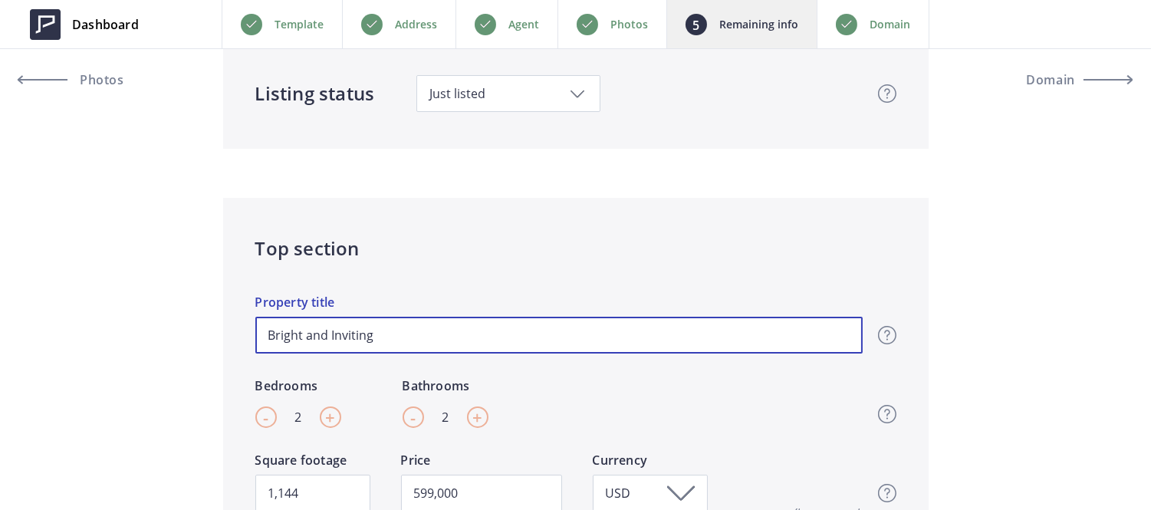
type input "599,000"
type input "Bright and Inviting E"
type input "599,000"
type input "Bright and Inviting E"
type input "599,000"
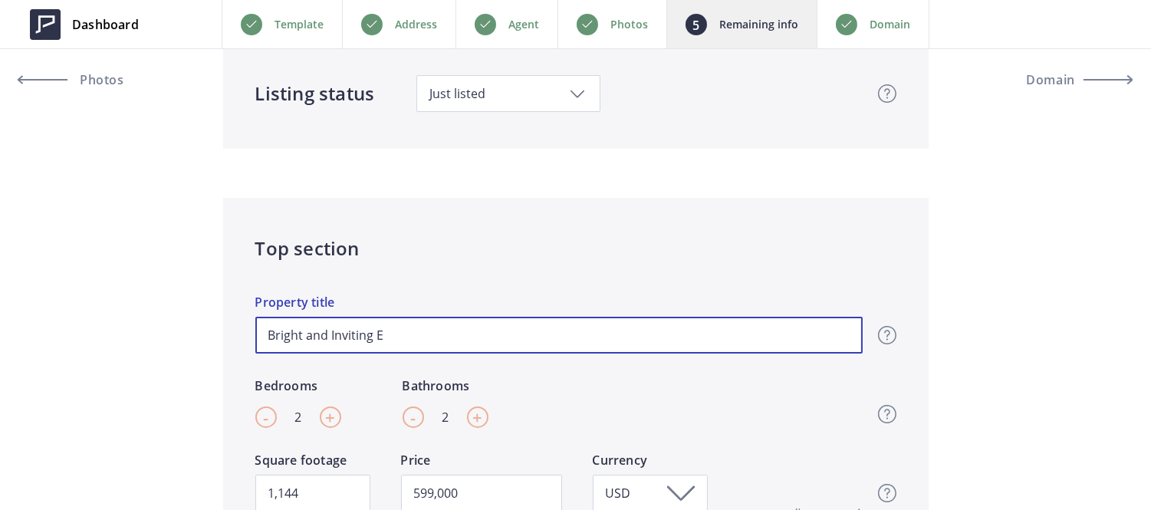
type input "Bright and Inviting E"
type input "599,000"
type input "Bright and Inviting El"
type input "599,000"
type input "Bright and Inviting El"
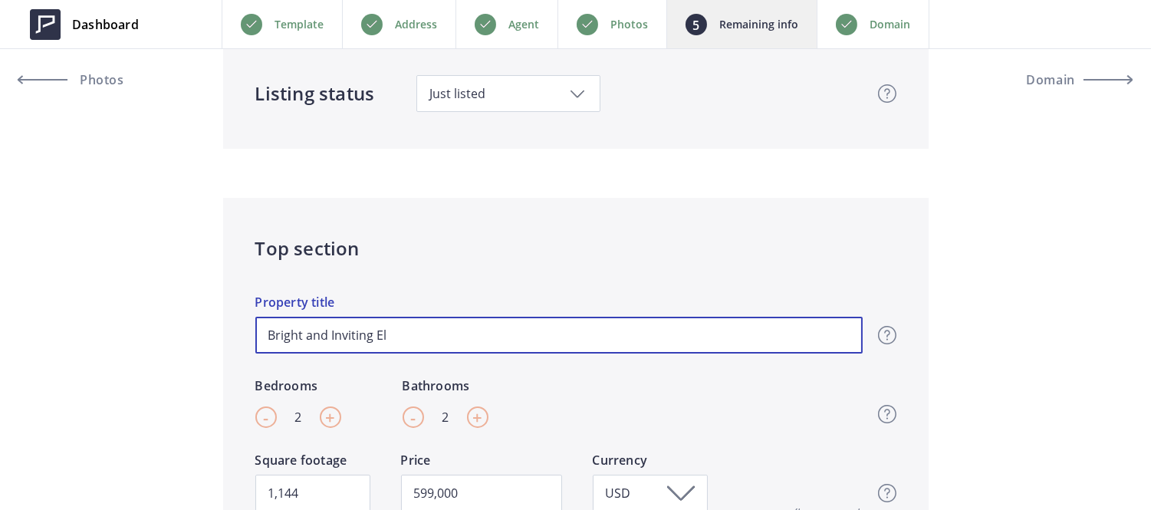
type input "599,000"
type input "Bright and Inviting El C"
type input "599,000"
type input "Bright and Inviting El Ce"
type input "599,000"
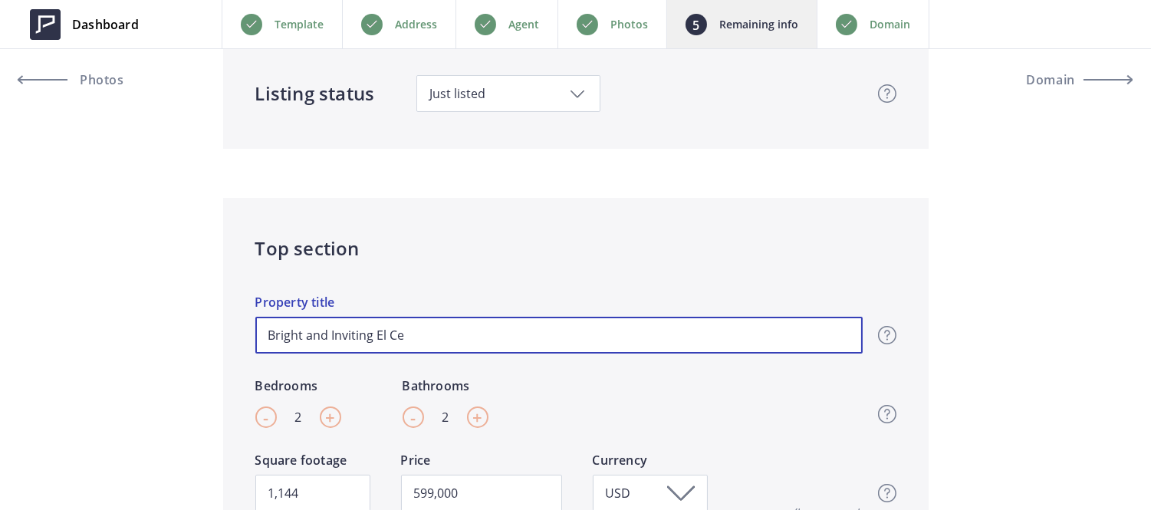
type input "Bright and Inviting El Cer"
type input "599,000"
type input "Bright and Inviting El Cerr"
type input "599,000"
type input "Bright and Inviting El Cerri"
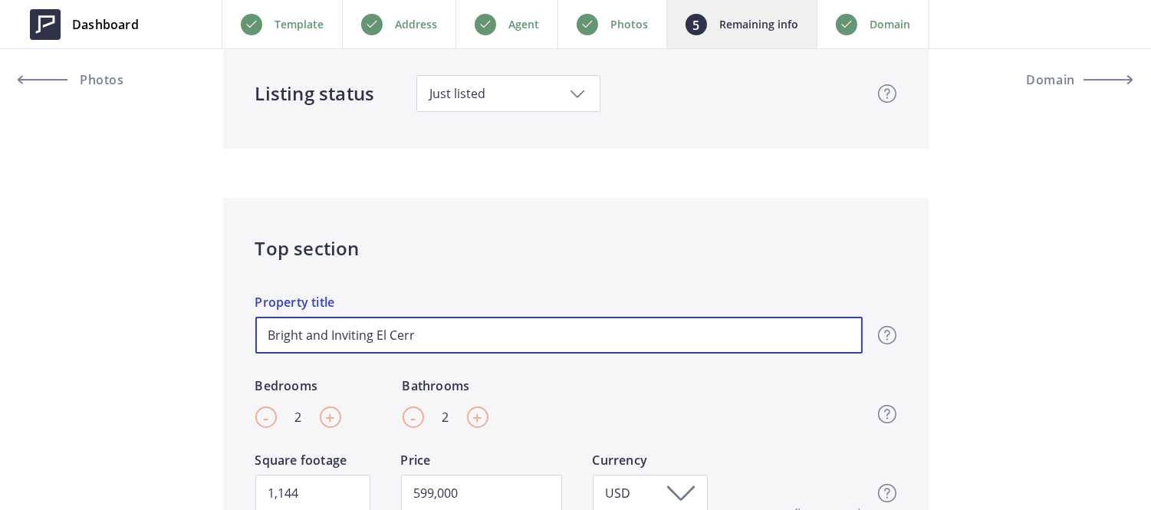
type input "599,000"
type input "Bright and Inviting El Cerrit"
type input "599,000"
type input "Bright and Inviting El Cerrito"
type input "599,000"
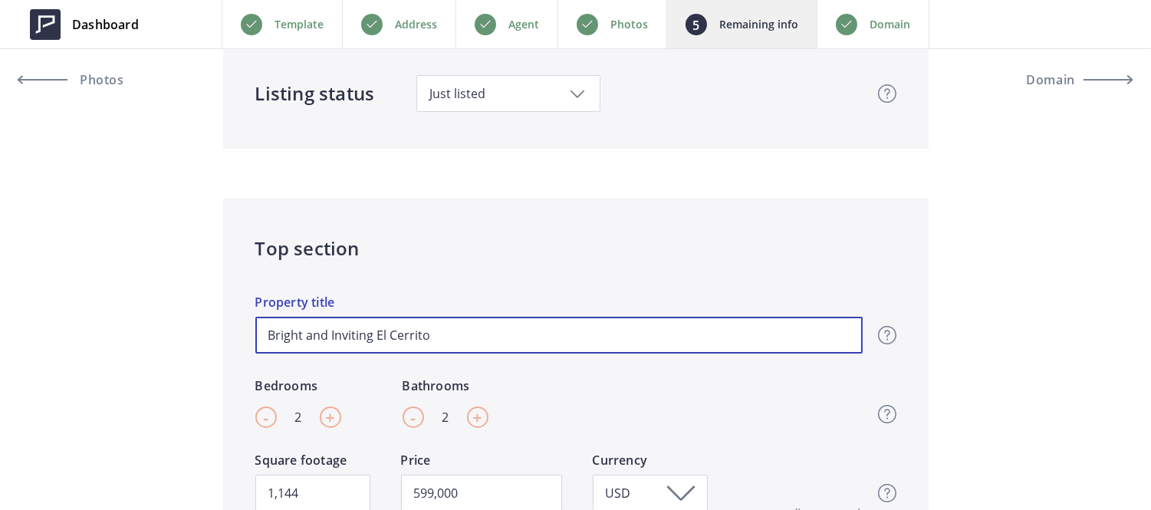
type input "Bright and Inviting El Cerrito"
type input "599,000"
type input "Bright and Inviting El Cerrito T"
type input "599,000"
type input "Bright and Inviting El Cerrito To"
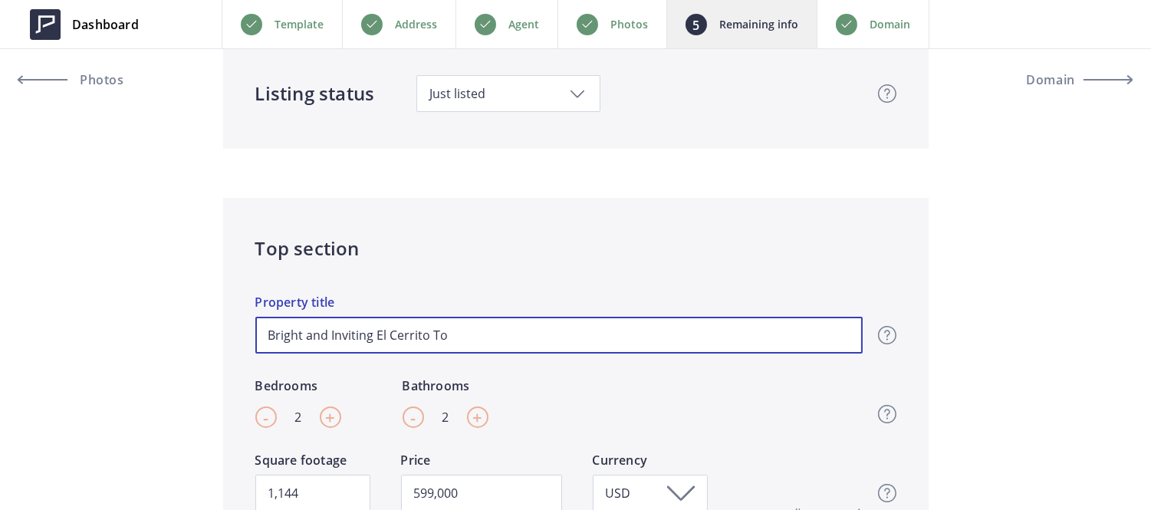
type input "599,000"
type input "Bright and Inviting El Cerrito Tow"
type input "599,000"
type input "Bright and Inviting El Cerrito Town"
type input "599,000"
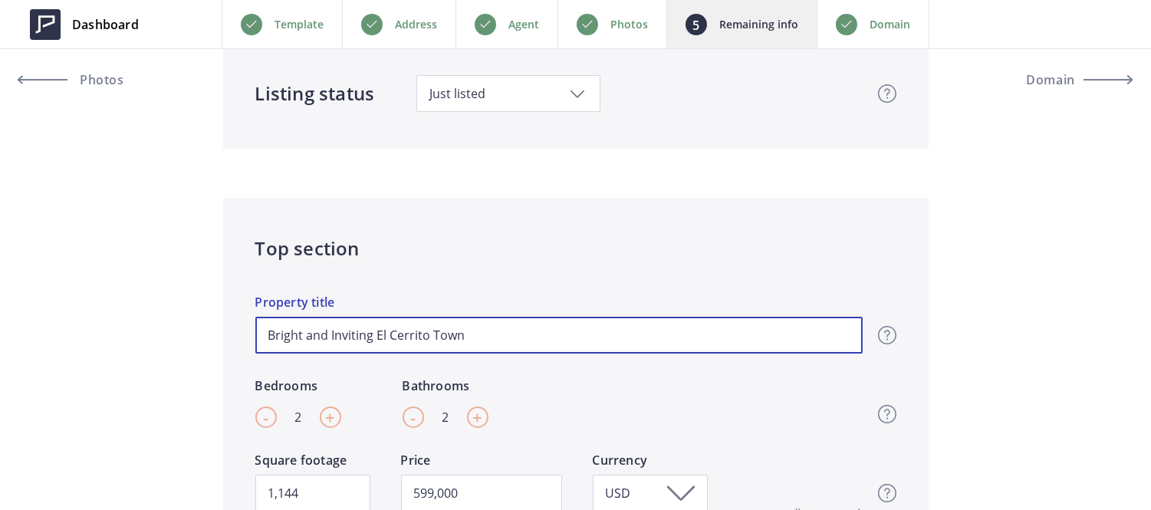
type input "Bright and Inviting El Cerrito Townh"
type input "599,000"
type input "Bright and Inviting El Cerrito Townho"
type input "599,000"
type input "Bright and Inviting El Cerrito Townhou"
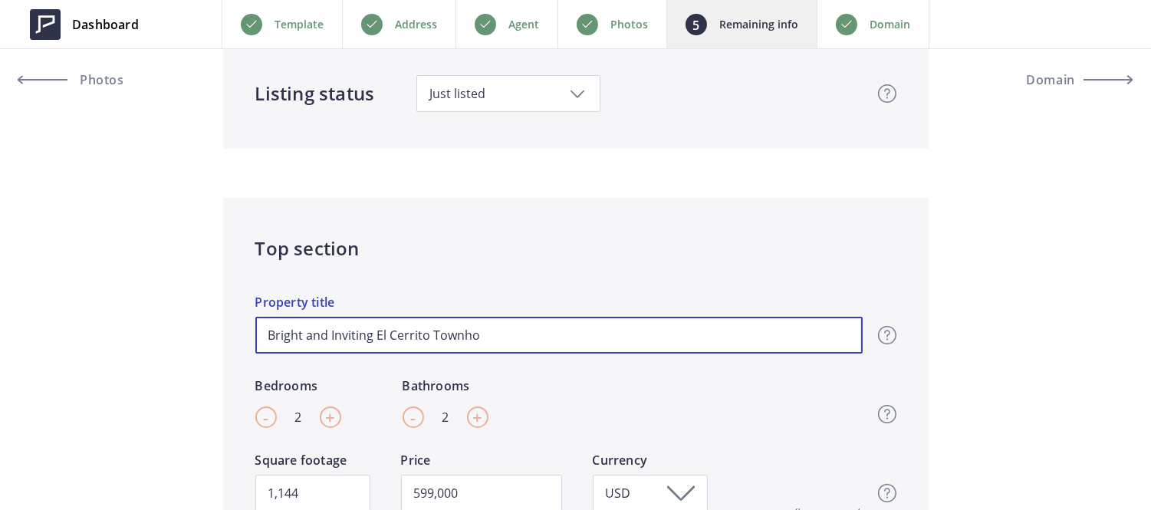
type input "599,000"
type input "Bright and Inviting El Cerrito Townhous"
type input "599,000"
type input "Bright and Inviting [GEOGRAPHIC_DATA]"
type input "599,000"
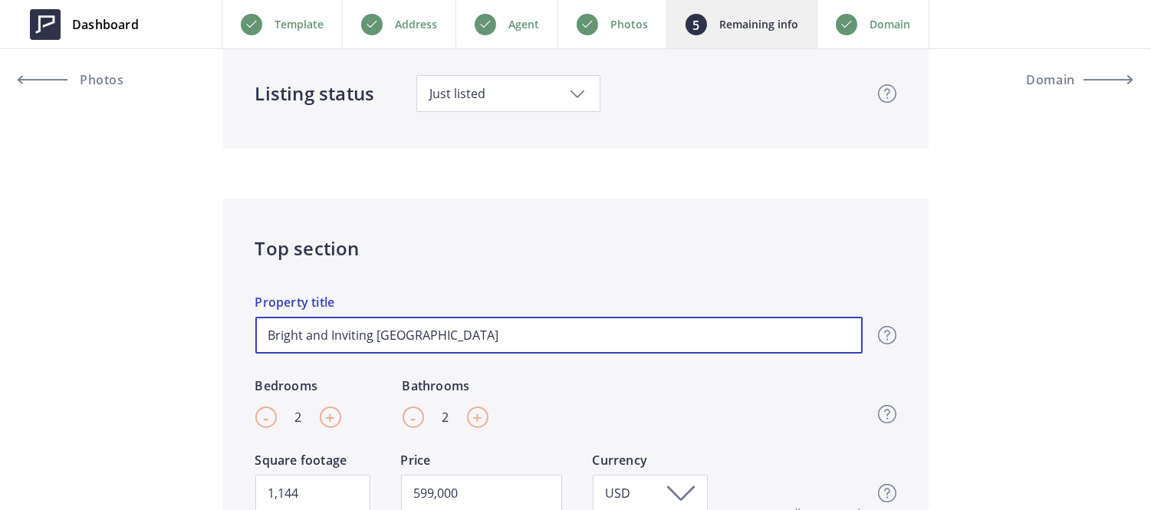
type input "Bright and Inviting [GEOGRAPHIC_DATA]"
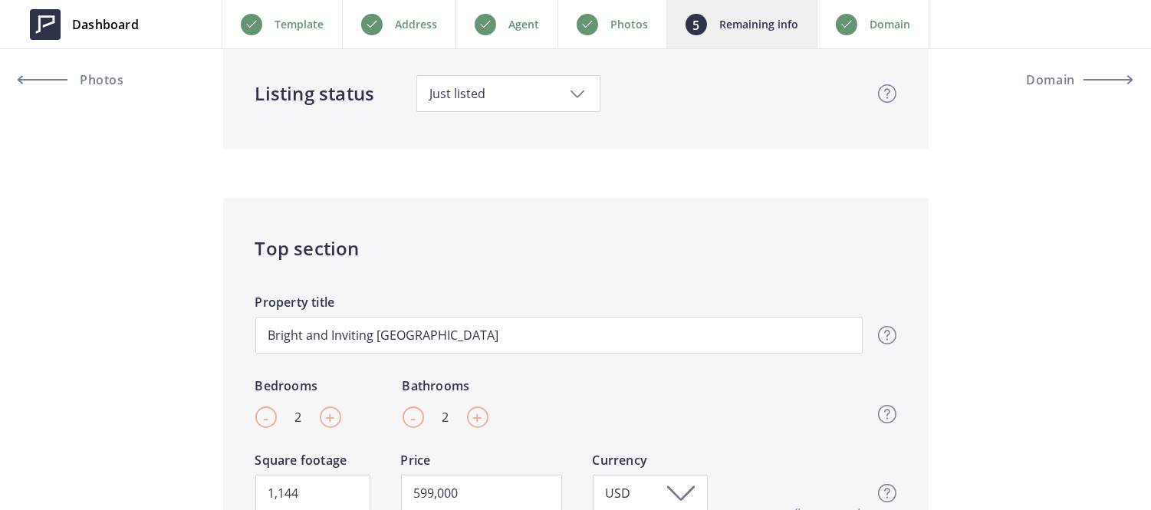
click at [529, 236] on h4 "Top section" at bounding box center [575, 249] width 641 height 28
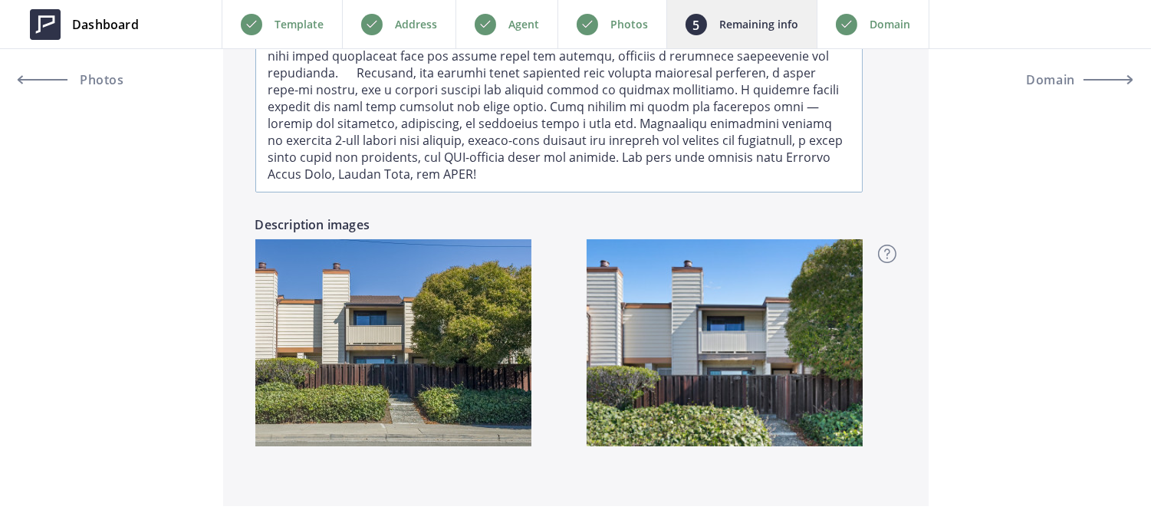
scroll to position [1251, 0]
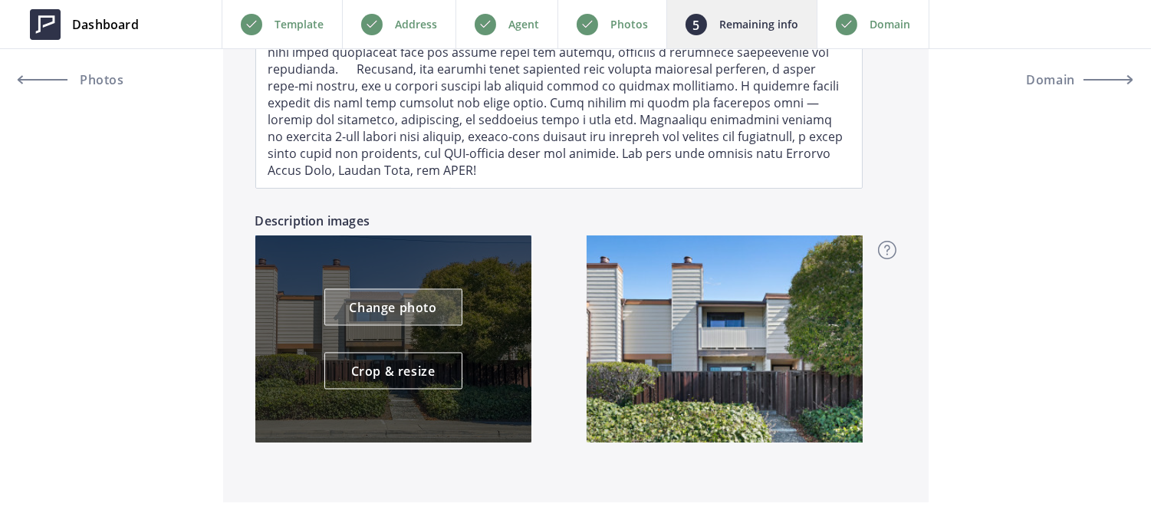
click at [384, 311] on link "Change photo" at bounding box center [393, 307] width 138 height 37
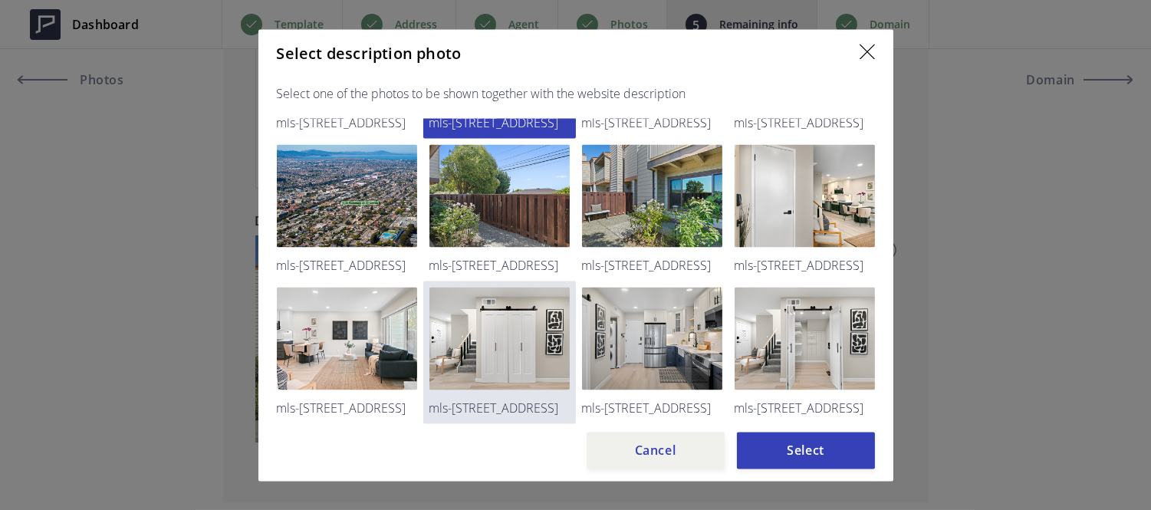
scroll to position [174, 0]
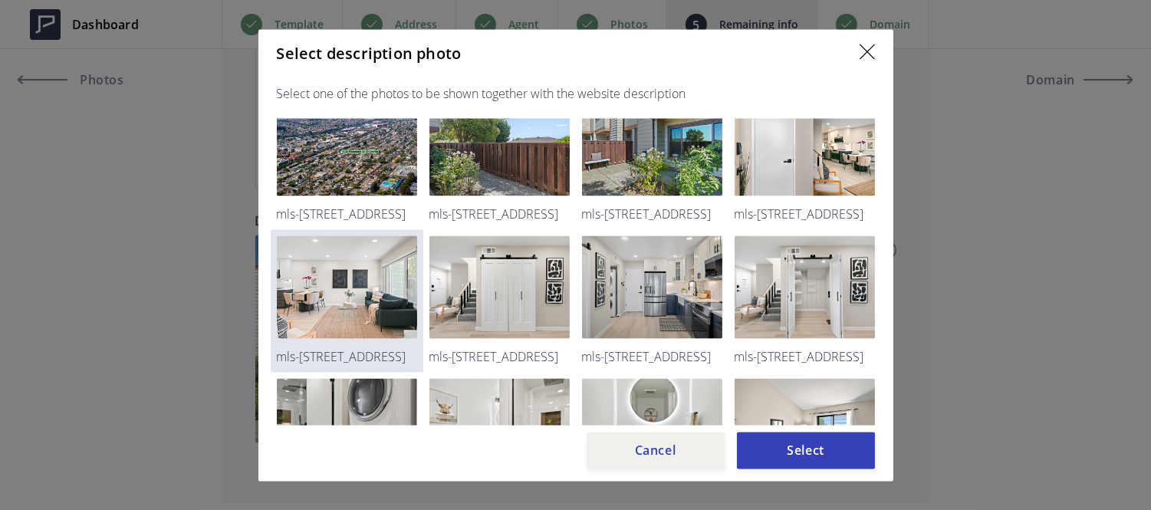
click at [389, 258] on img at bounding box center [347, 286] width 140 height 103
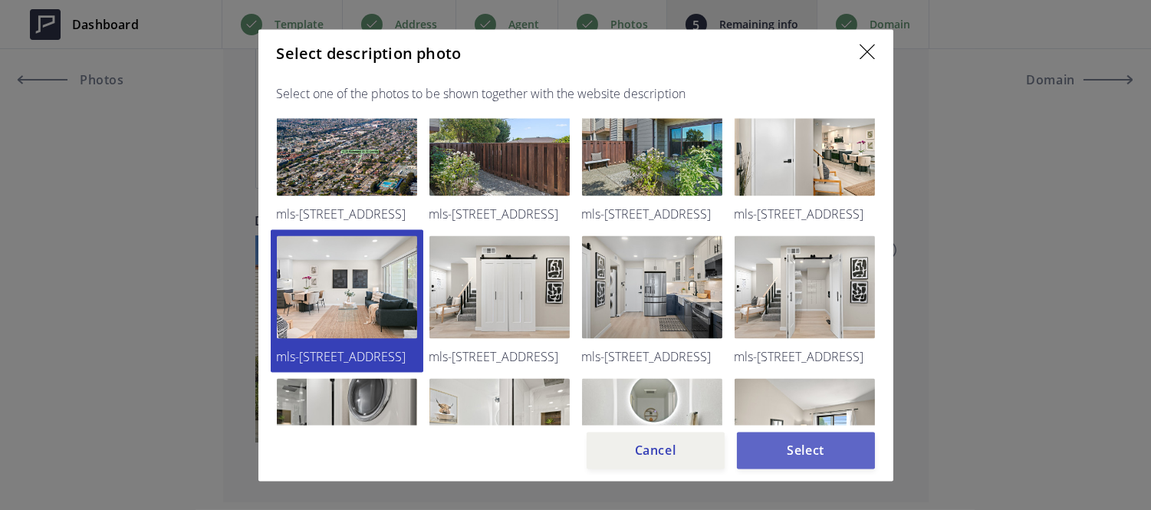
click at [823, 450] on button "Select" at bounding box center [806, 450] width 138 height 37
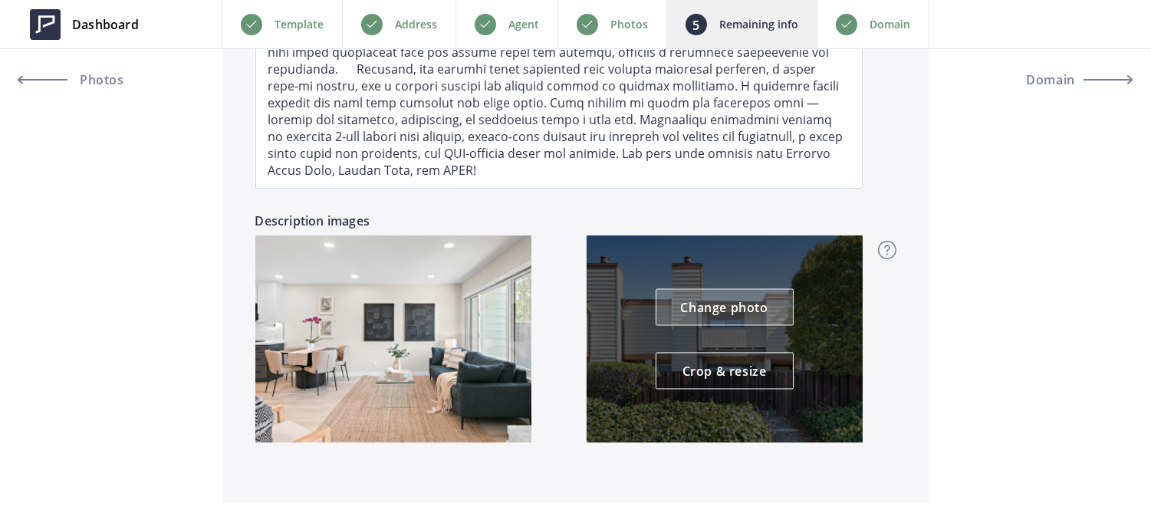
click at [739, 301] on link "Change photo" at bounding box center [724, 307] width 138 height 37
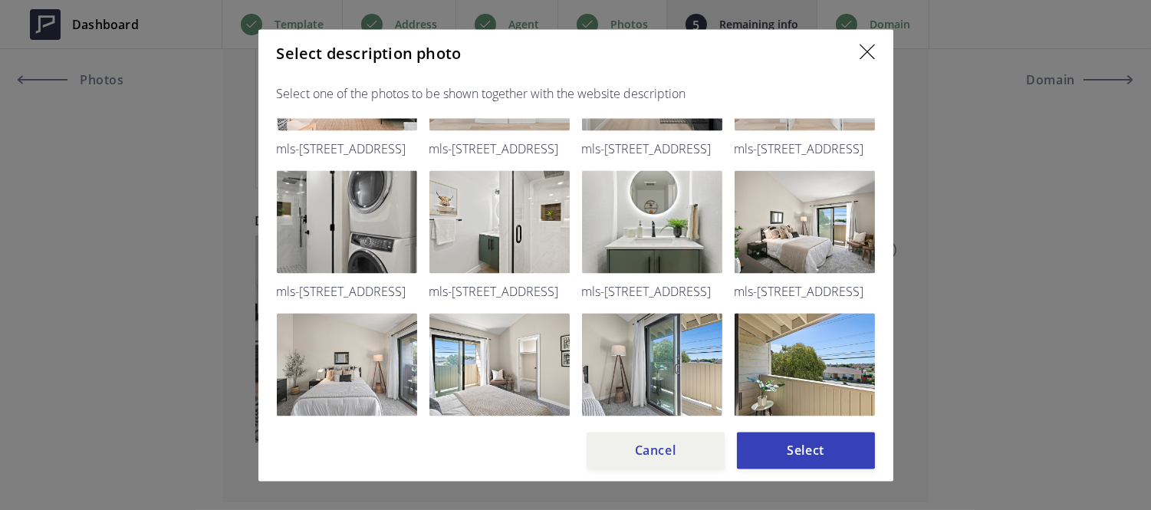
scroll to position [379, 0]
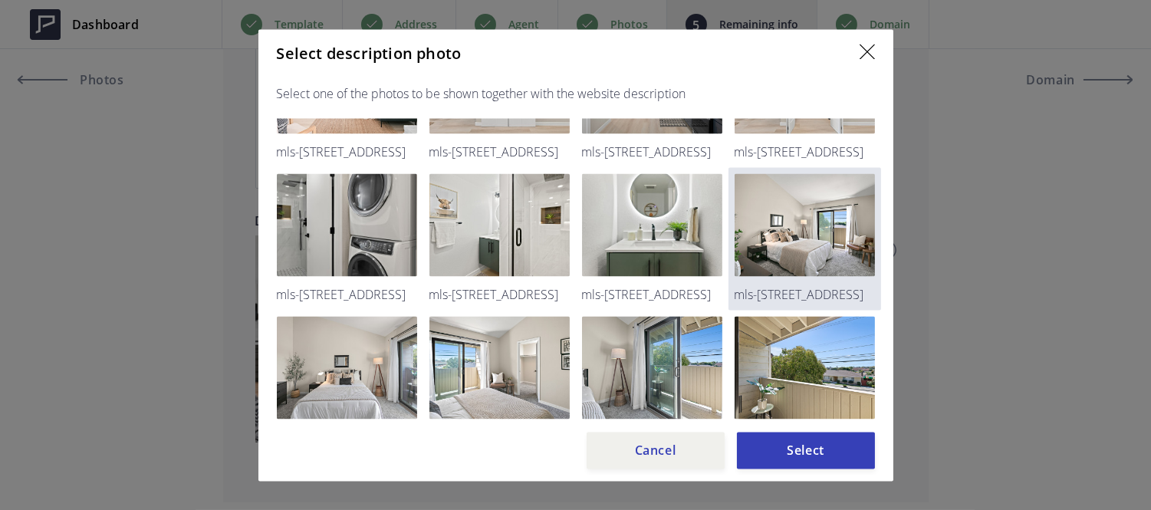
click at [807, 267] on img at bounding box center [804, 224] width 140 height 103
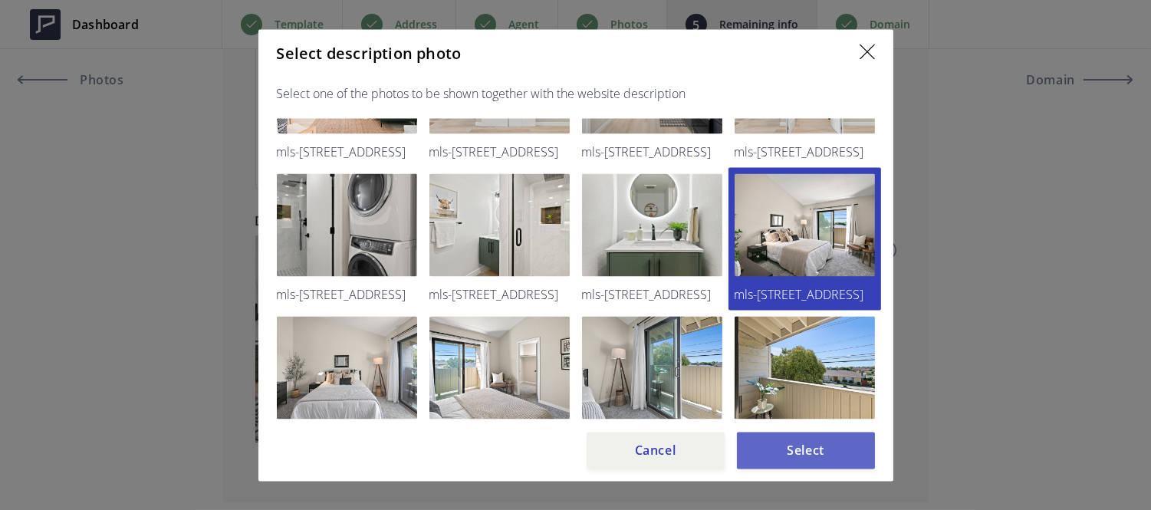
click at [836, 437] on button "Select" at bounding box center [806, 450] width 138 height 37
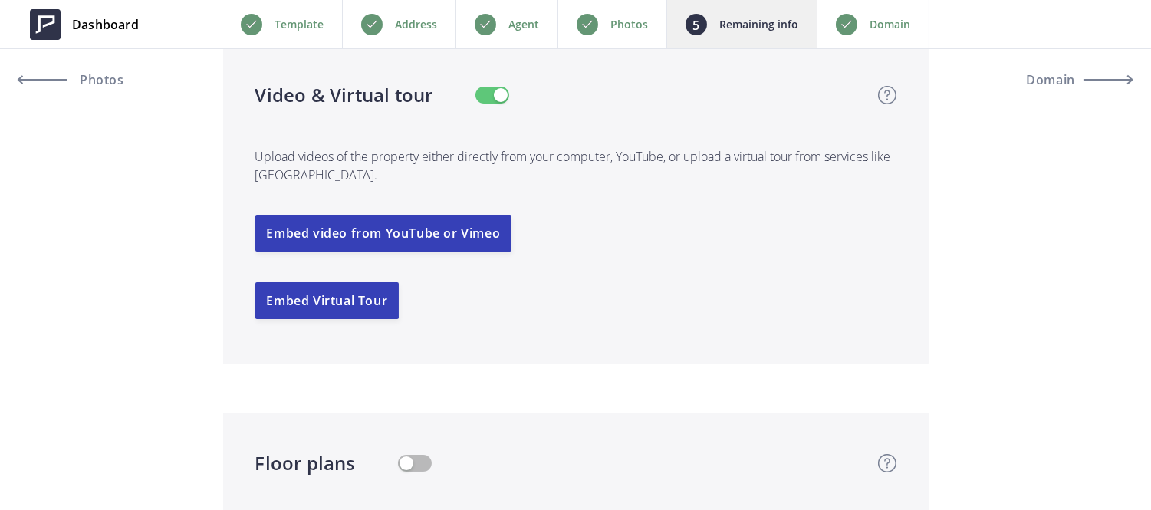
scroll to position [2918, 0]
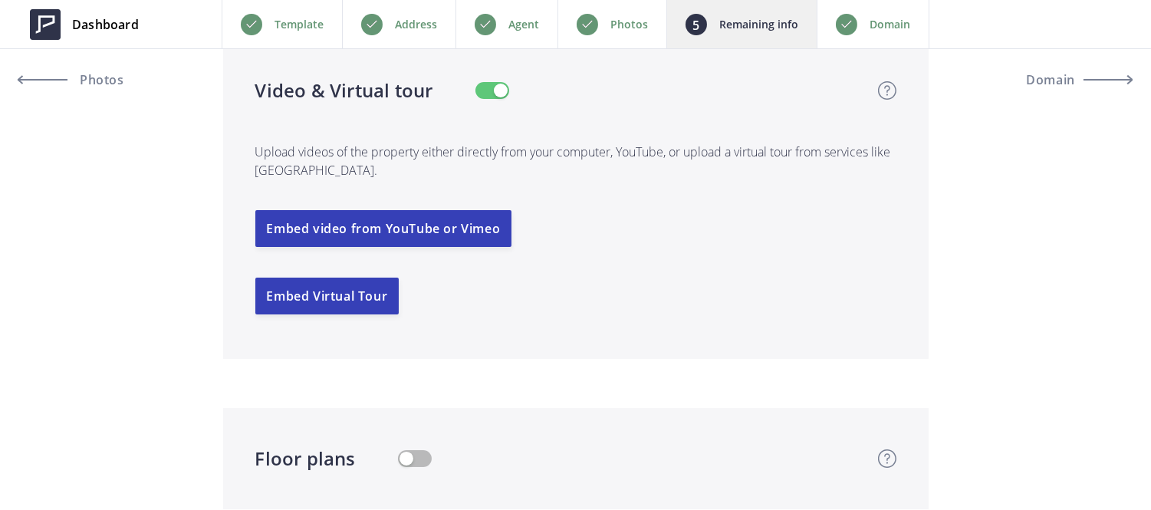
click at [491, 87] on button "button" at bounding box center [492, 90] width 34 height 17
type input "599,000"
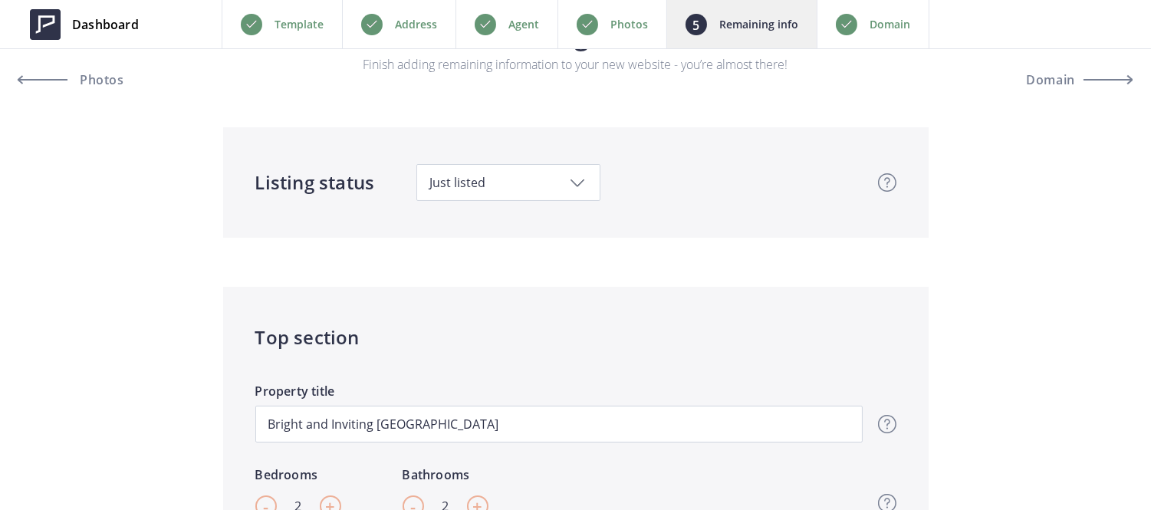
scroll to position [0, 0]
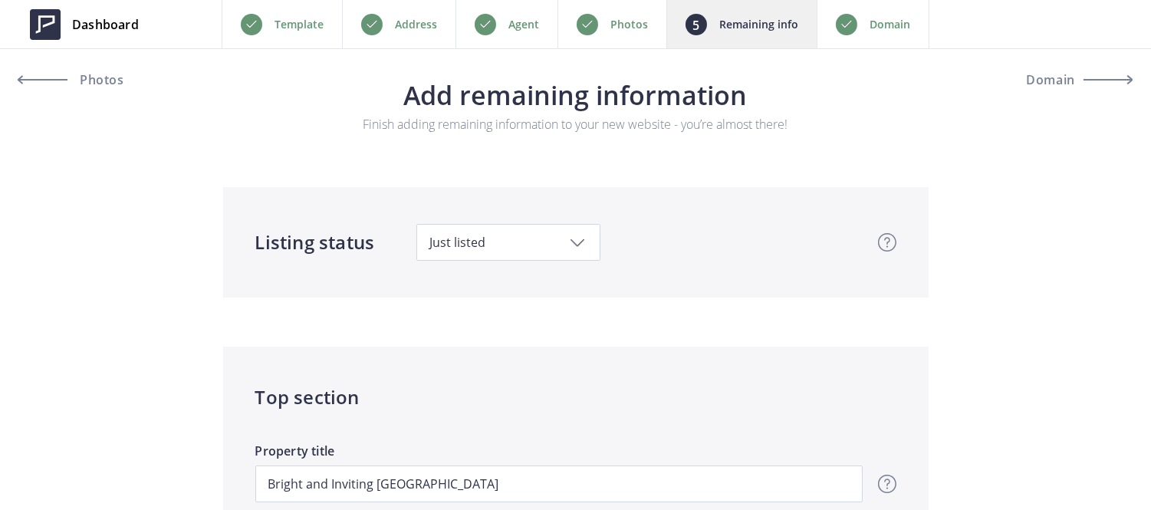
click at [508, 29] on p "Agent" at bounding box center [523, 24] width 31 height 18
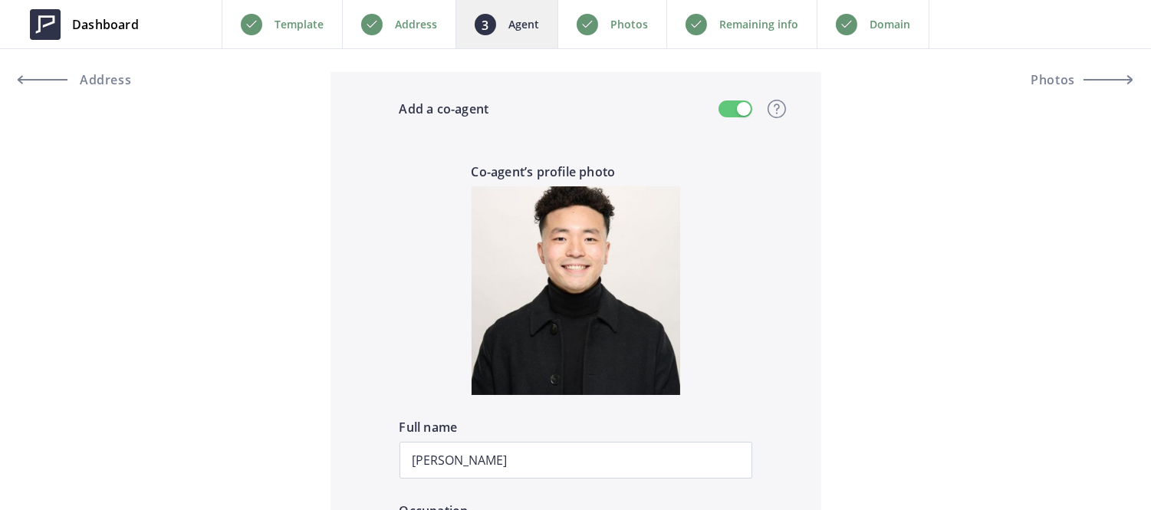
scroll to position [1346, 0]
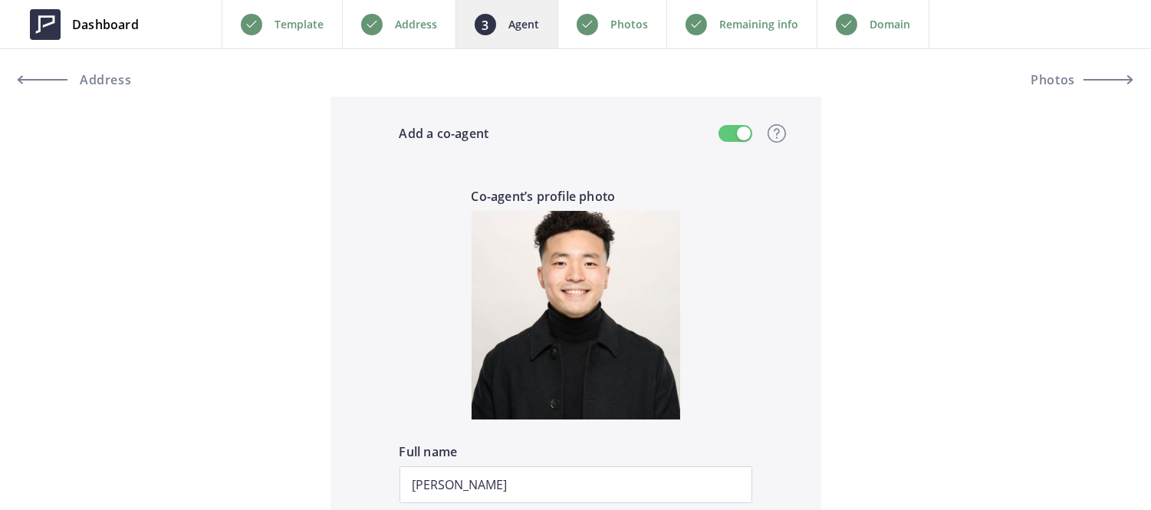
click at [730, 136] on button "button" at bounding box center [735, 133] width 34 height 17
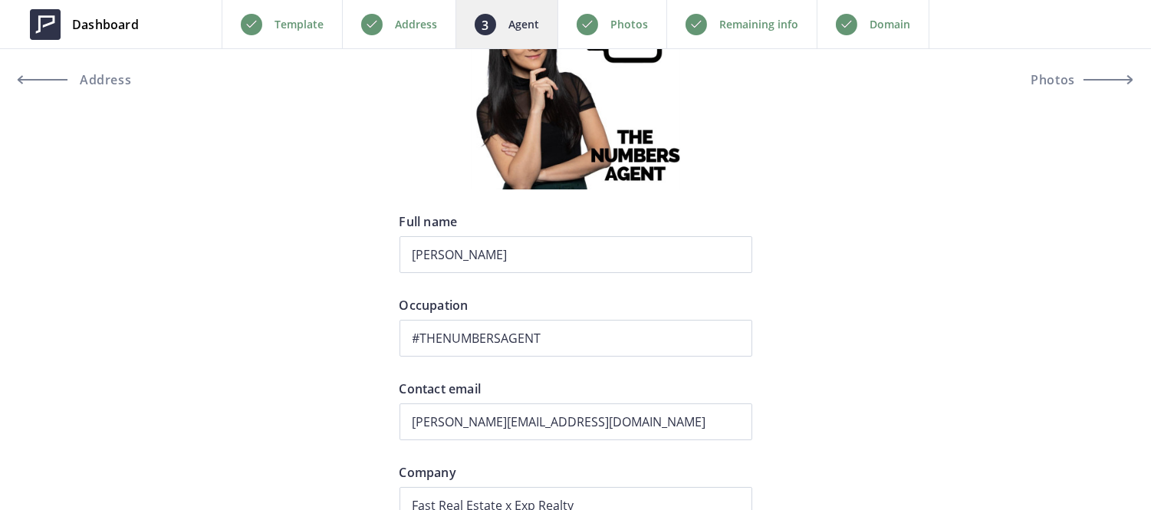
scroll to position [0, 0]
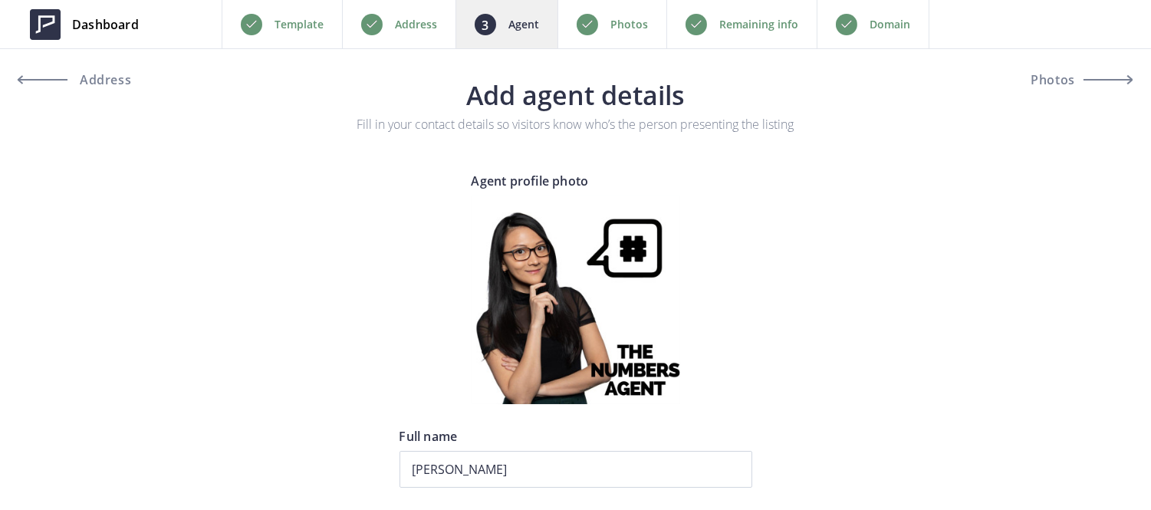
click at [869, 21] on p "Domain" at bounding box center [889, 24] width 41 height 18
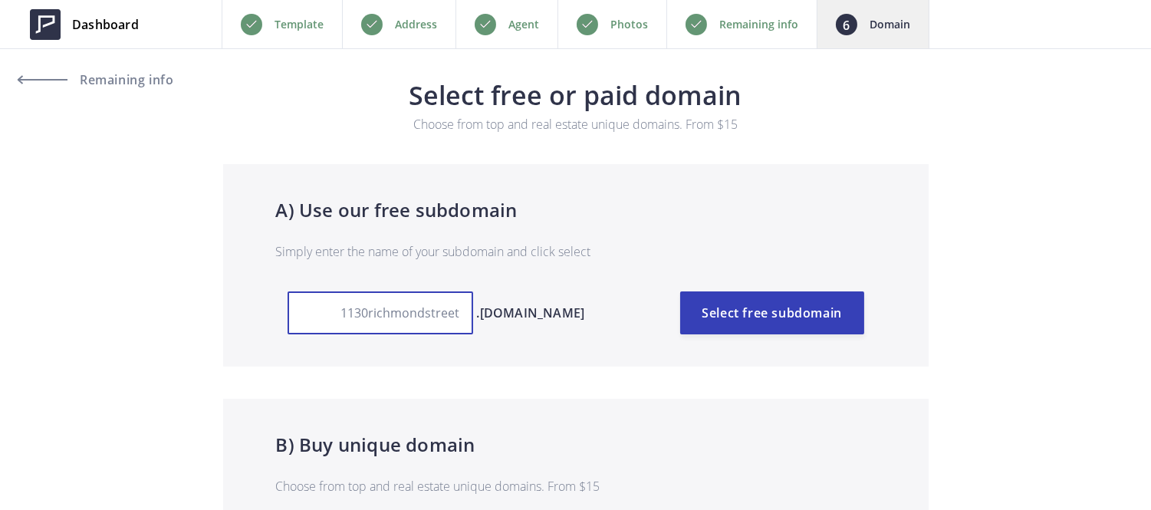
click at [453, 314] on input "1130richmondstreet" at bounding box center [380, 312] width 186 height 43
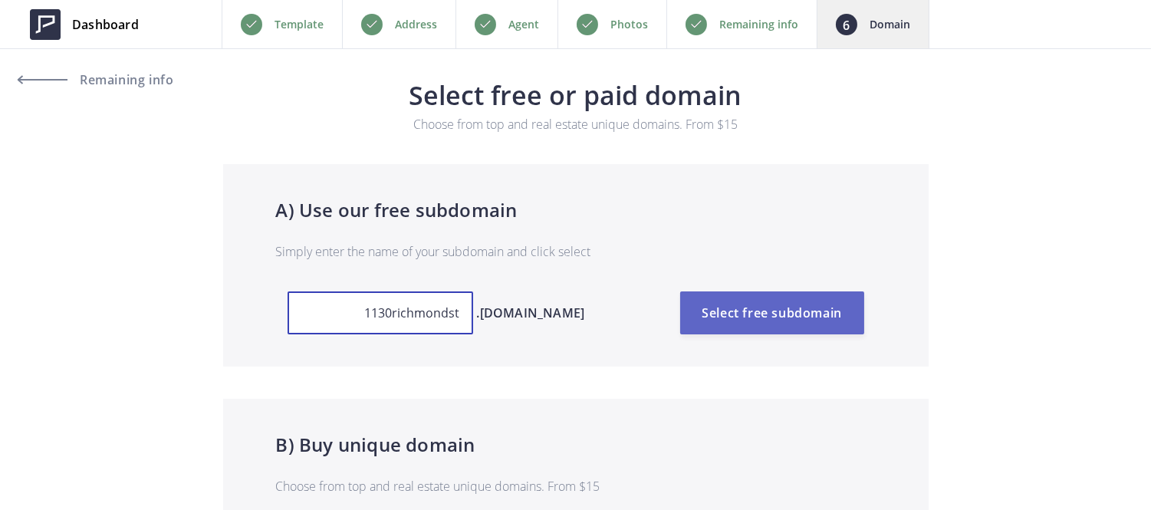
type input "1130richmondst"
click at [759, 304] on button "Select free subdomain" at bounding box center [772, 312] width 184 height 43
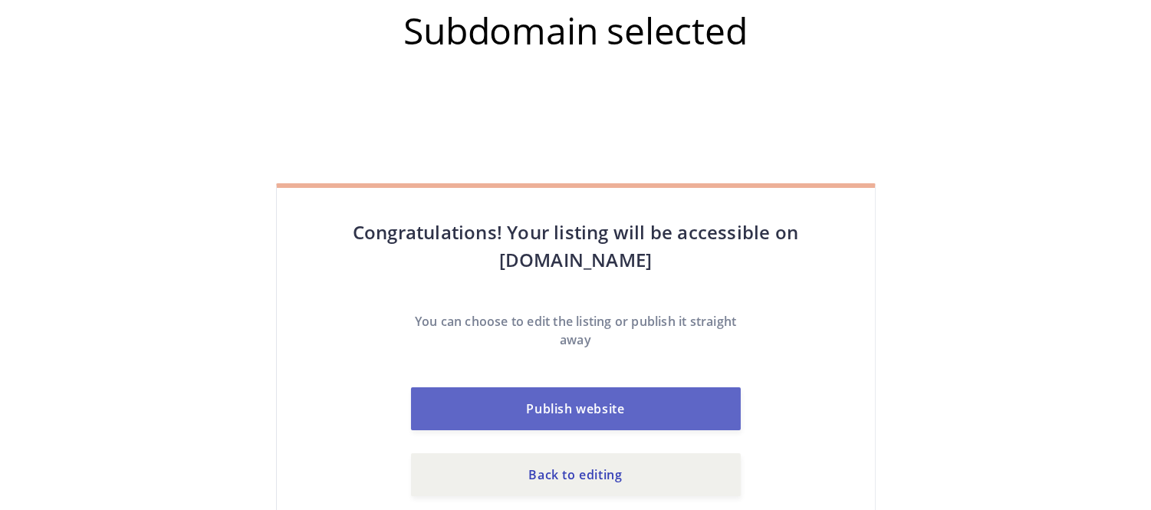
click at [627, 417] on button "Publish website" at bounding box center [576, 408] width 330 height 43
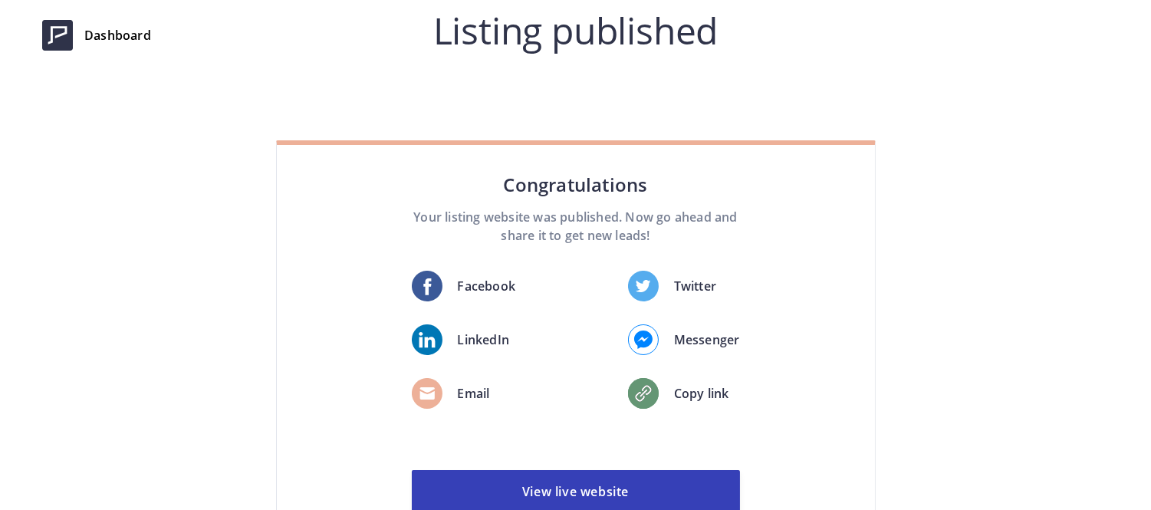
scroll to position [118, 0]
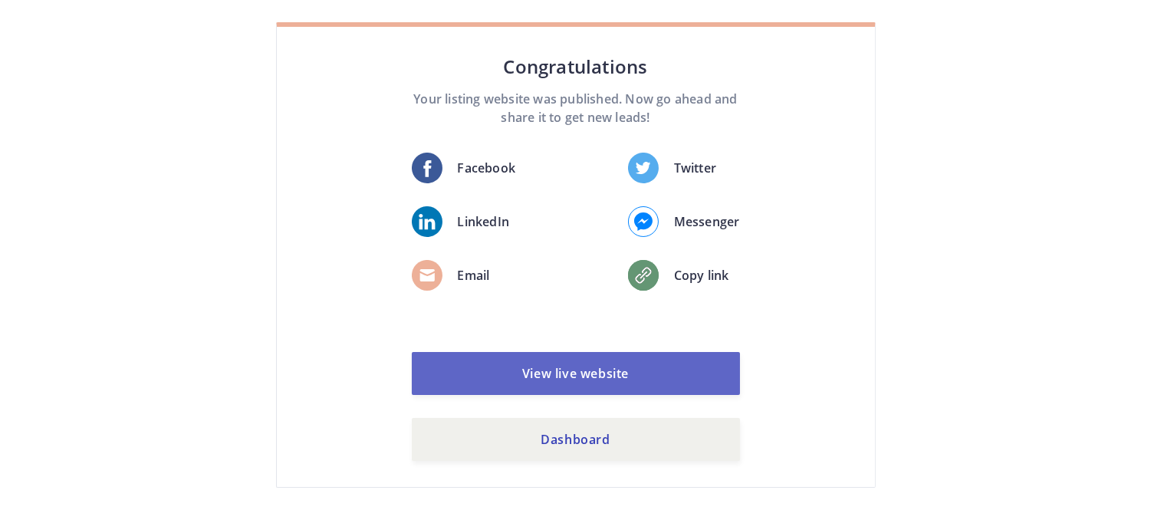
click at [608, 381] on link "View live website" at bounding box center [576, 373] width 328 height 43
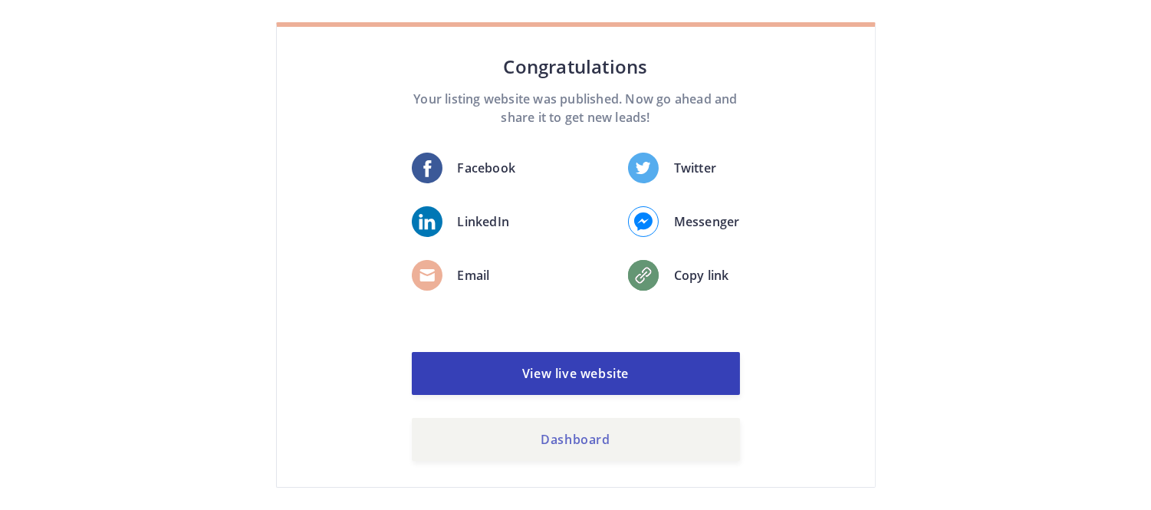
click at [563, 425] on link "Dashboard" at bounding box center [576, 439] width 328 height 43
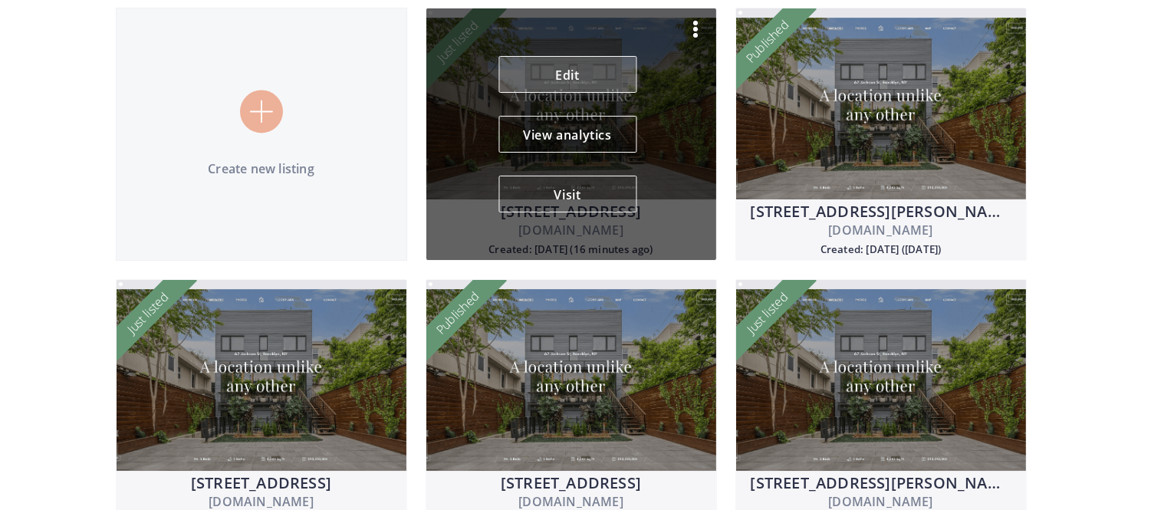
scroll to position [33, 0]
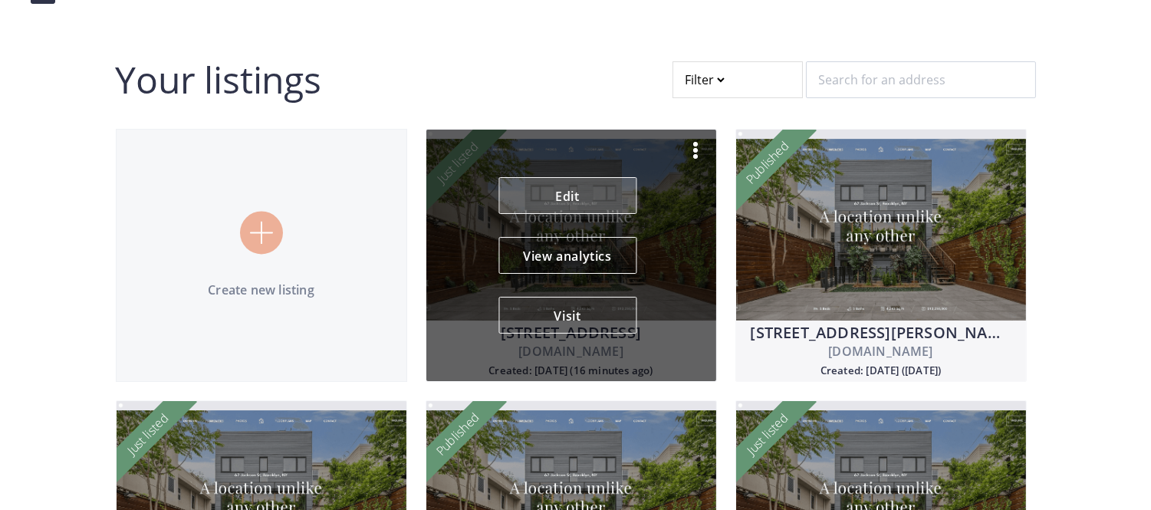
click at [562, 195] on link "Edit" at bounding box center [567, 195] width 138 height 37
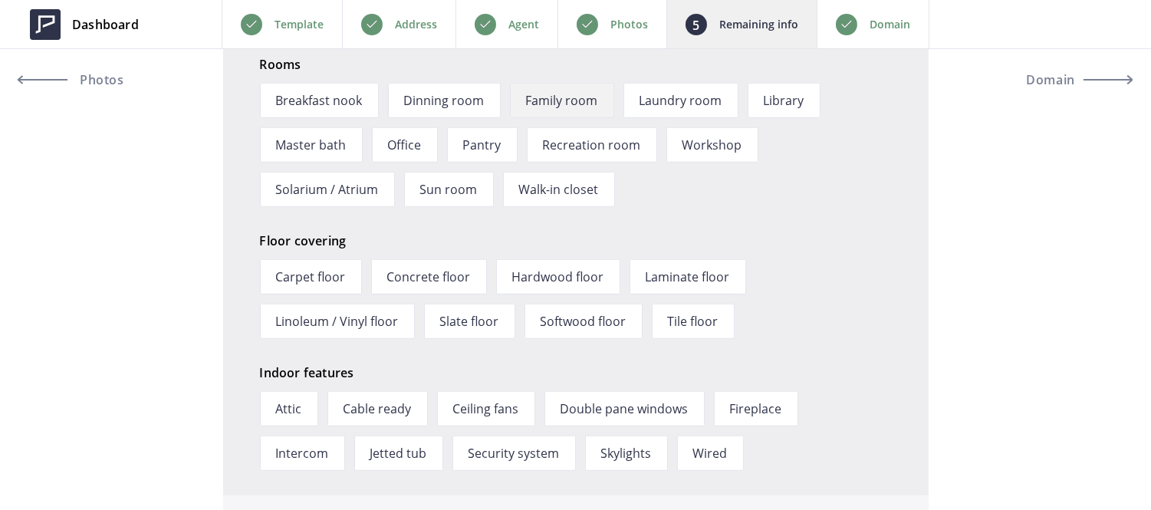
scroll to position [2193, 0]
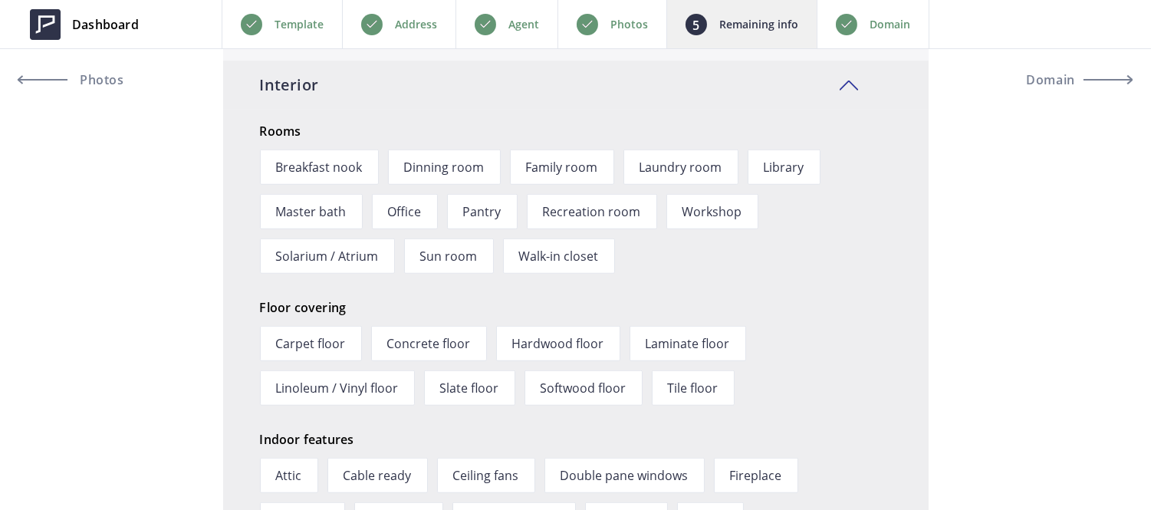
click at [645, 34] on div "Photos" at bounding box center [611, 24] width 109 height 48
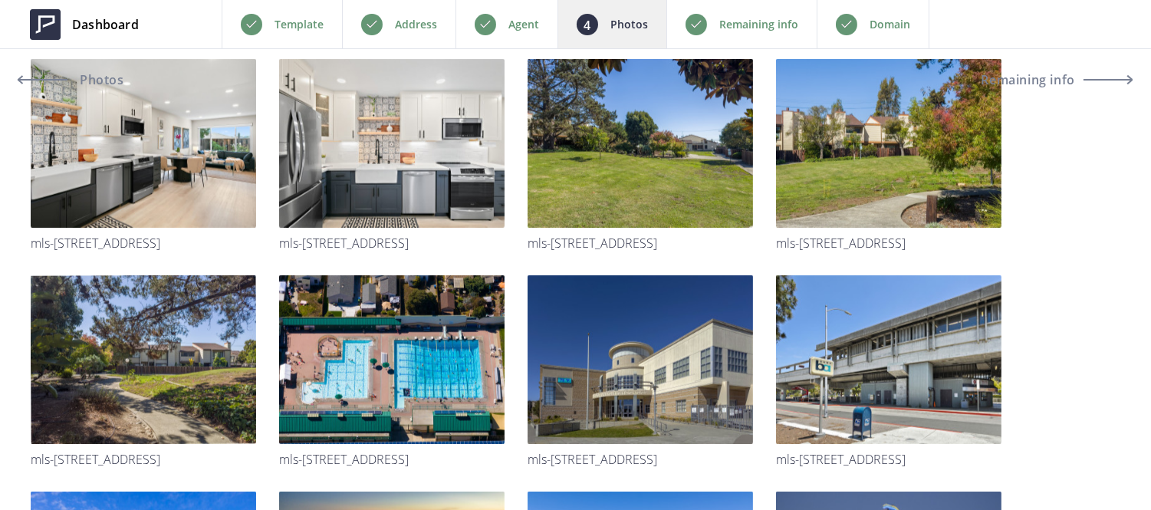
scroll to position [2357, 0]
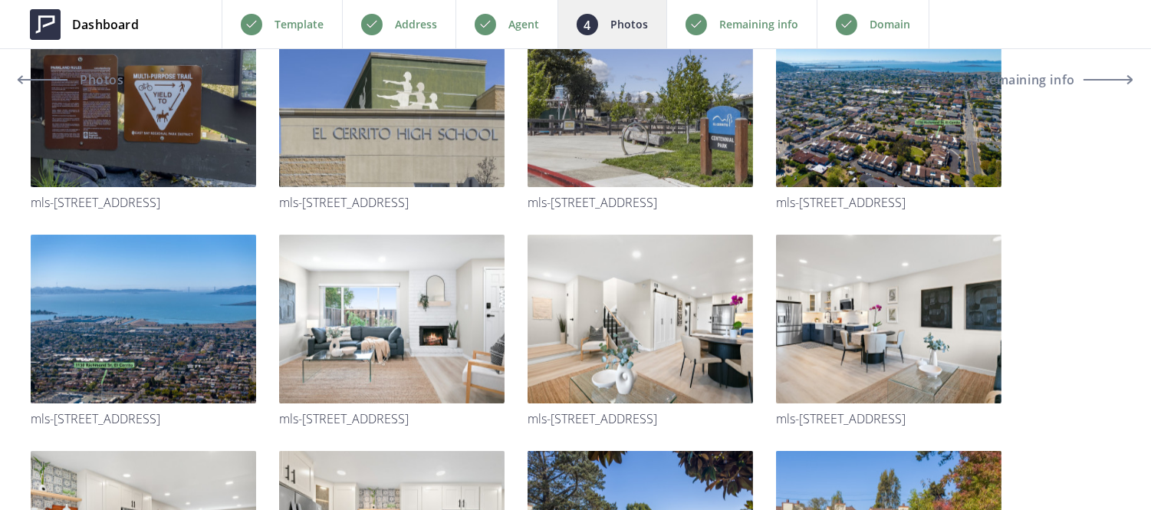
click at [741, 25] on p "Remaining info" at bounding box center [758, 24] width 79 height 18
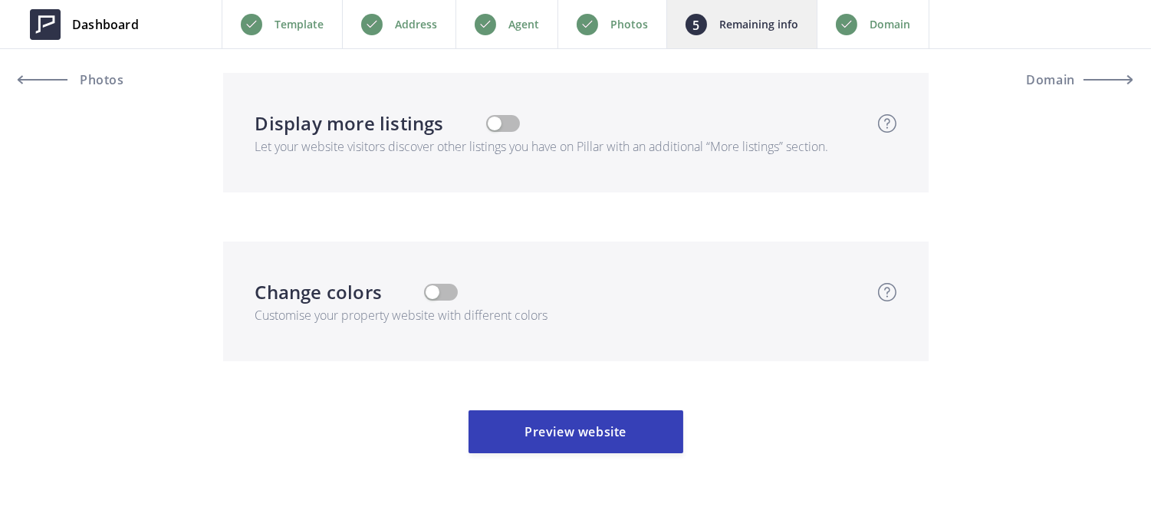
scroll to position [3949, 0]
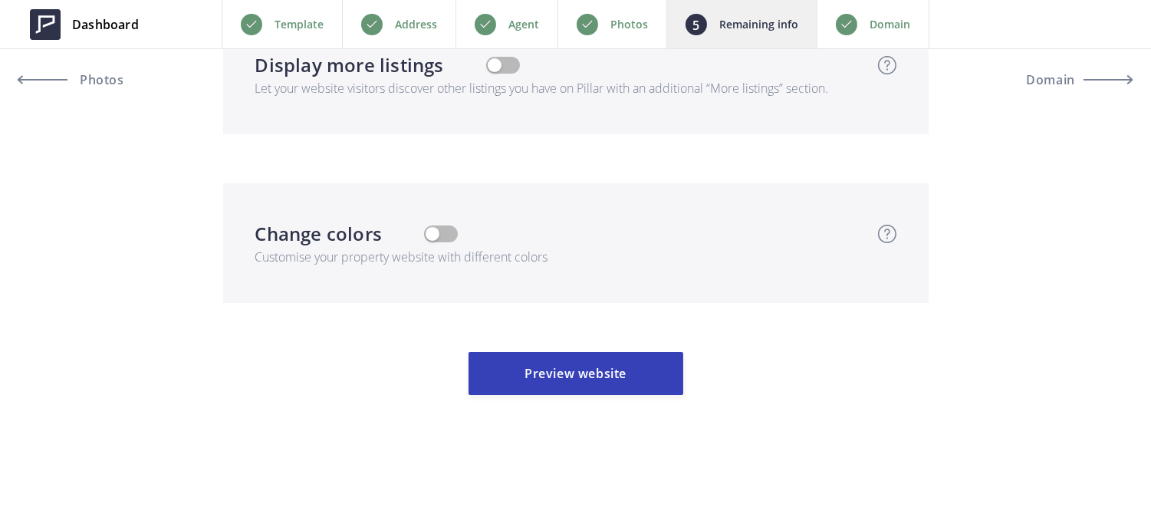
click at [864, 16] on div "Domain" at bounding box center [872, 24] width 113 height 48
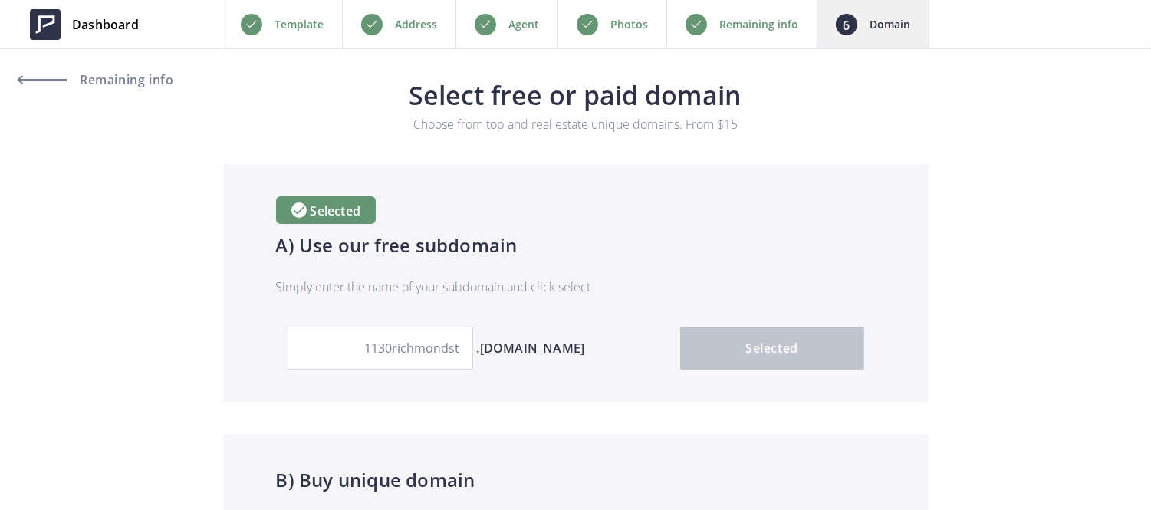
click at [632, 33] on p "Photos" at bounding box center [629, 24] width 38 height 18
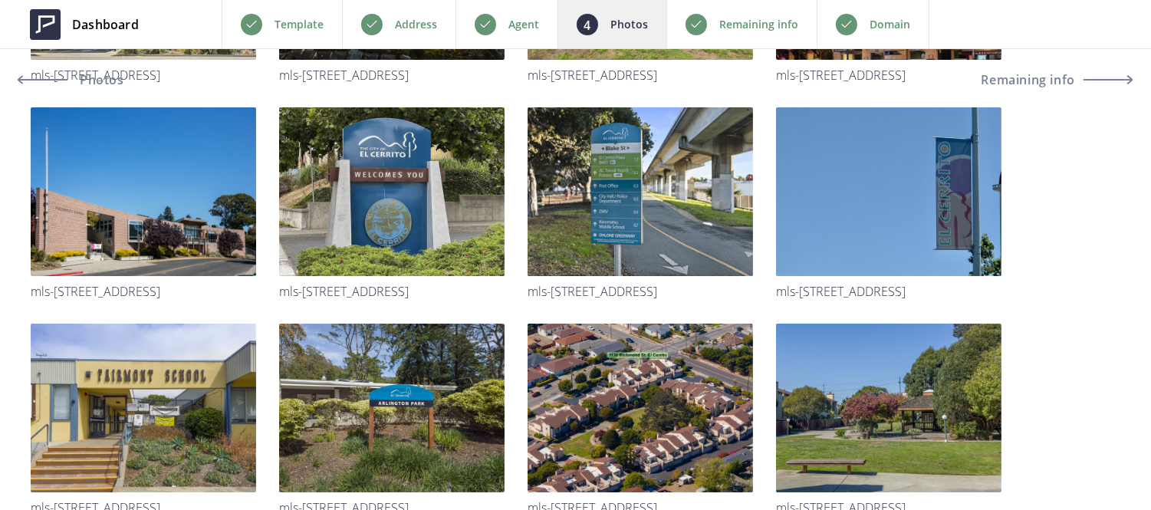
scroll to position [3355, 0]
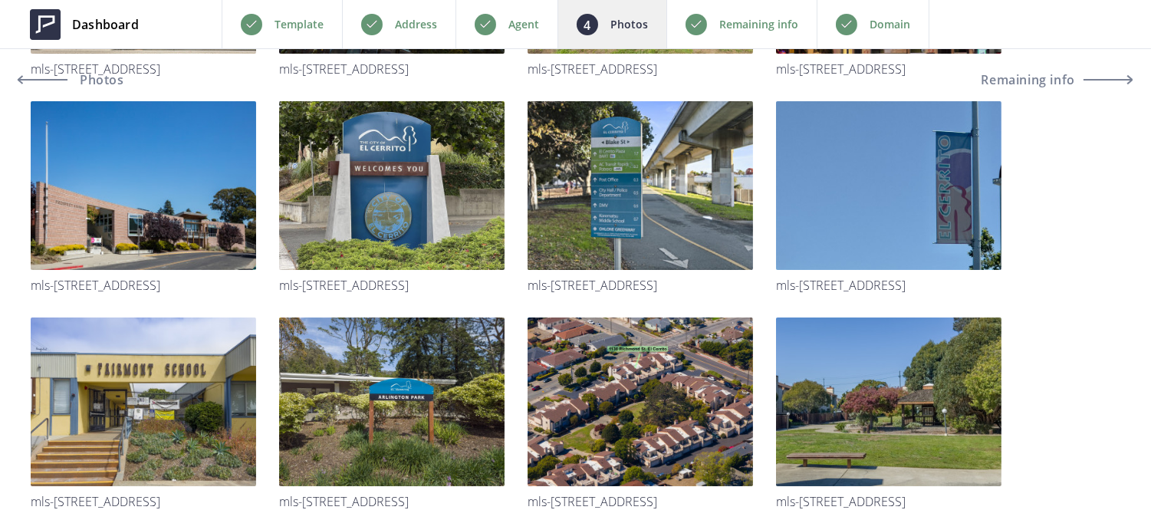
click at [750, 8] on div "Remaining info" at bounding box center [741, 24] width 150 height 48
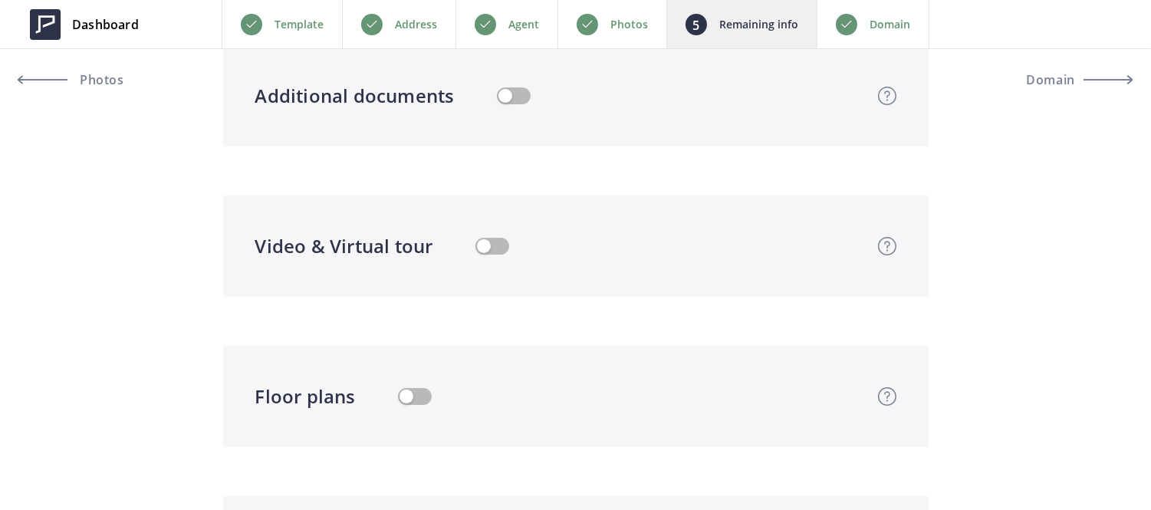
scroll to position [2929, 0]
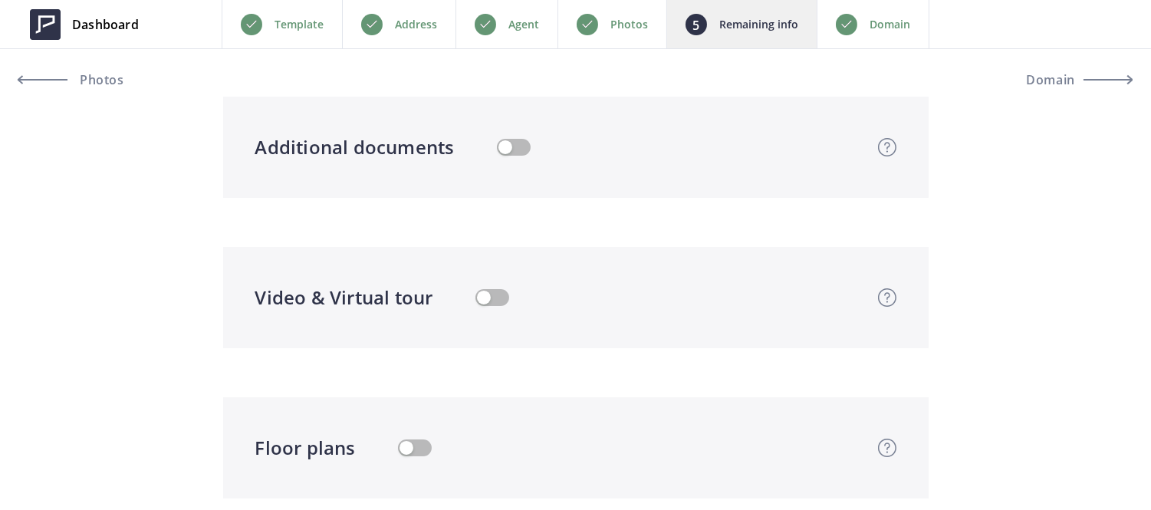
click at [494, 304] on button "button" at bounding box center [492, 297] width 34 height 17
type input "599,000"
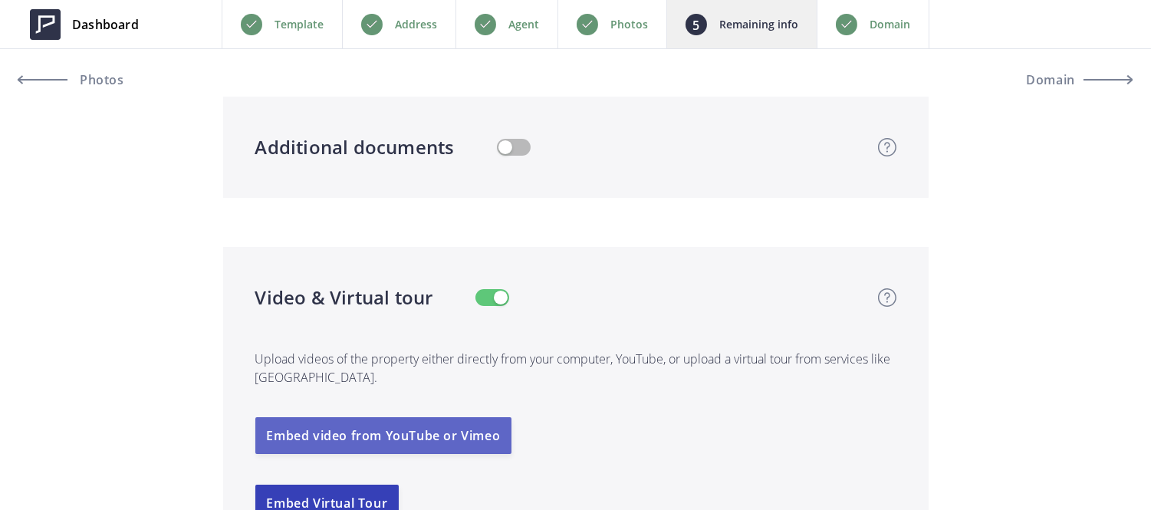
click at [451, 428] on button "Embed video from YouTube or Vimeo" at bounding box center [383, 435] width 257 height 37
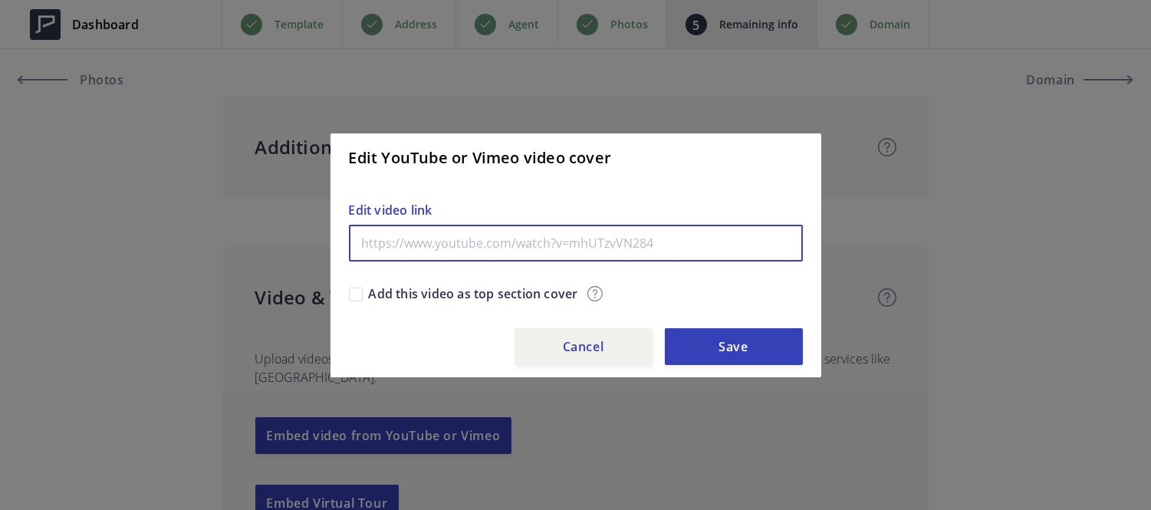
click at [454, 246] on input "text" at bounding box center [576, 243] width 454 height 37
paste input "[URL][DOMAIN_NAME]"
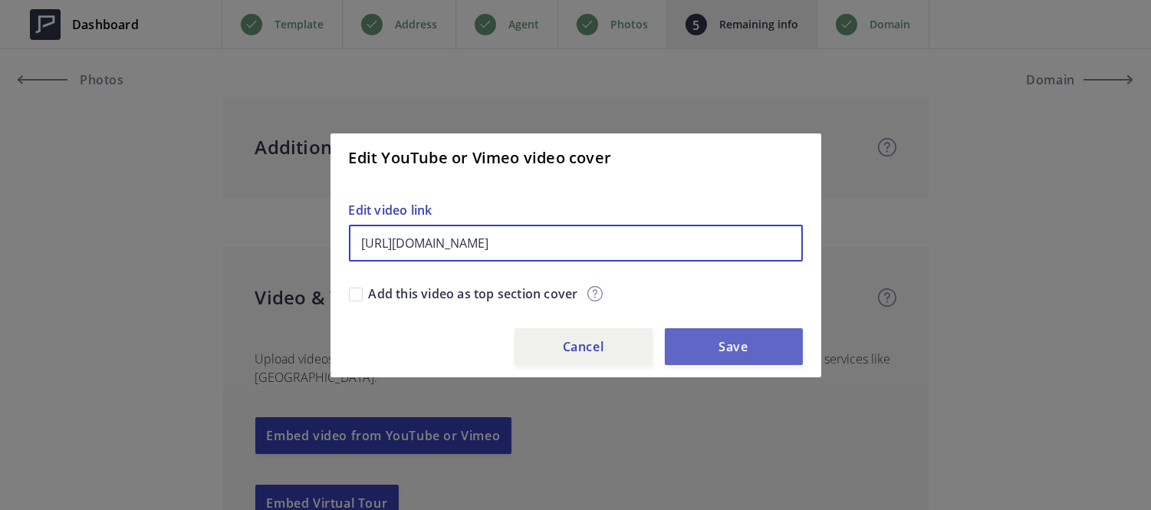
type input "[URL][DOMAIN_NAME]"
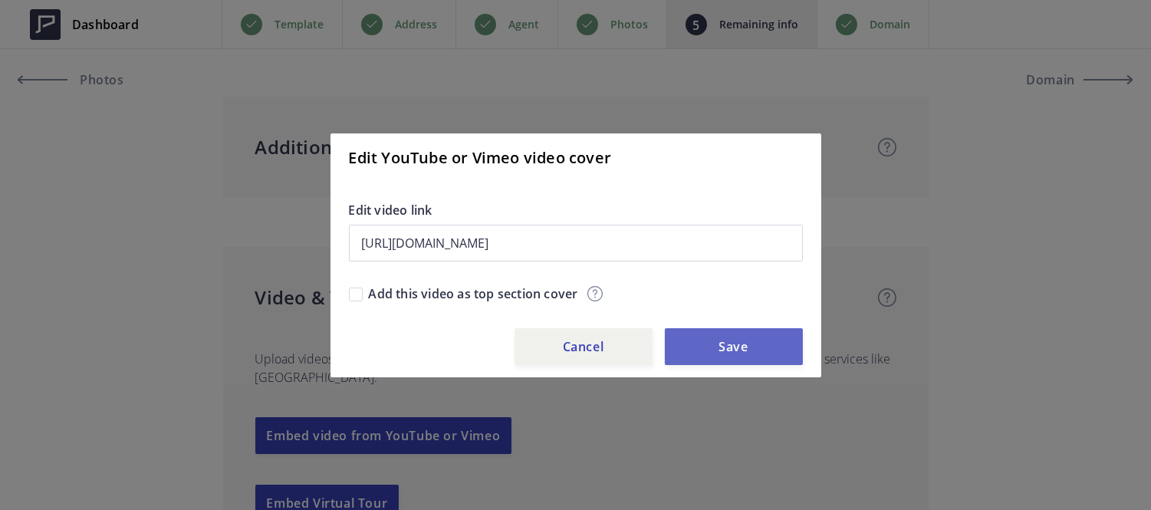
click at [748, 341] on button "Save" at bounding box center [734, 346] width 138 height 37
click at [634, 263] on div "[URL][DOMAIN_NAME] Edit video link" at bounding box center [576, 243] width 454 height 84
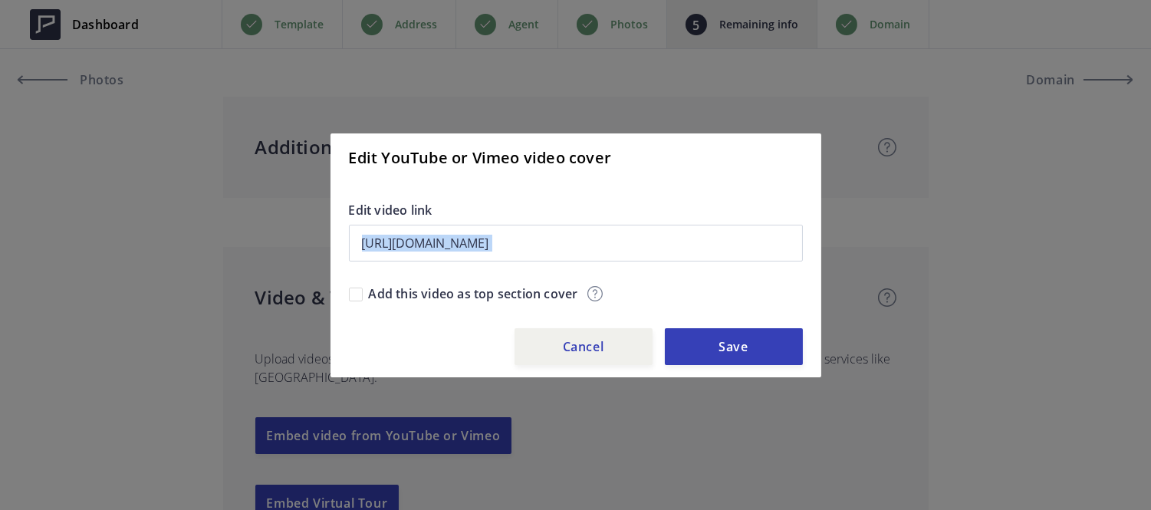
click at [634, 263] on div "[URL][DOMAIN_NAME] Edit video link" at bounding box center [576, 243] width 454 height 84
click at [607, 353] on button "Cancel" at bounding box center [583, 346] width 138 height 37
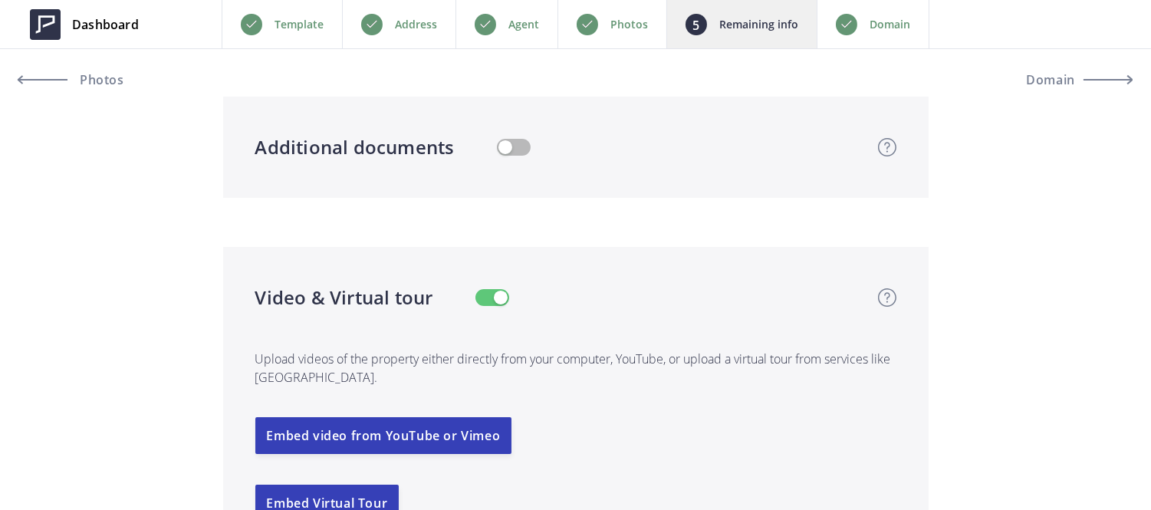
scroll to position [3101, 0]
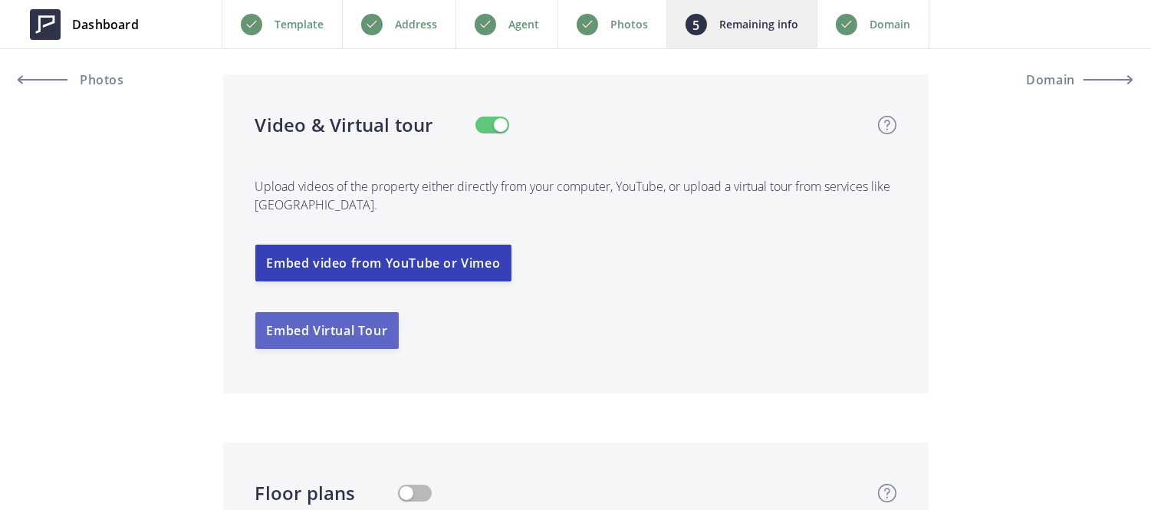
click at [382, 341] on button "Embed Virtual Tour" at bounding box center [327, 330] width 144 height 37
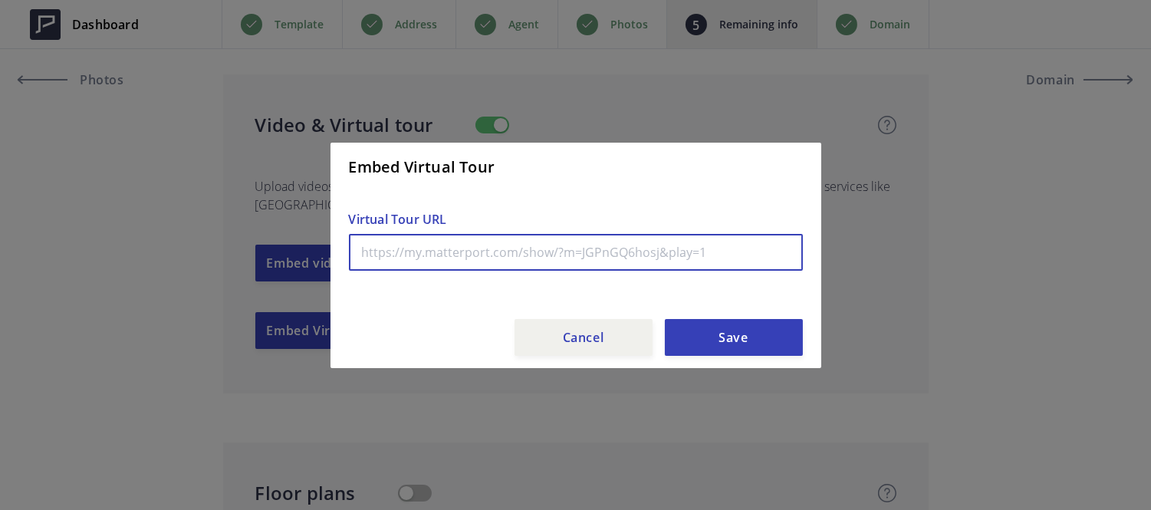
click at [488, 250] on input "text" at bounding box center [576, 252] width 454 height 37
paste input "[URL][DOMAIN_NAME]"
type input "[URL][DOMAIN_NAME]"
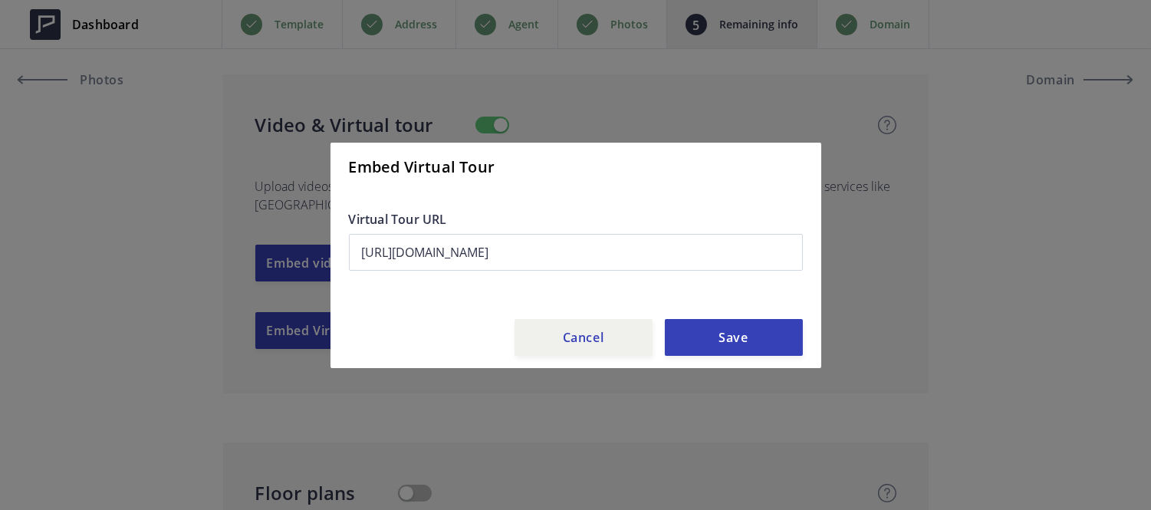
click at [747, 356] on div "Embed Virtual Tour [URL][DOMAIN_NAME] Virtual Tour URL Cancel Save" at bounding box center [575, 255] width 491 height 225
click at [747, 347] on button "Save" at bounding box center [734, 337] width 138 height 37
type input "599,000"
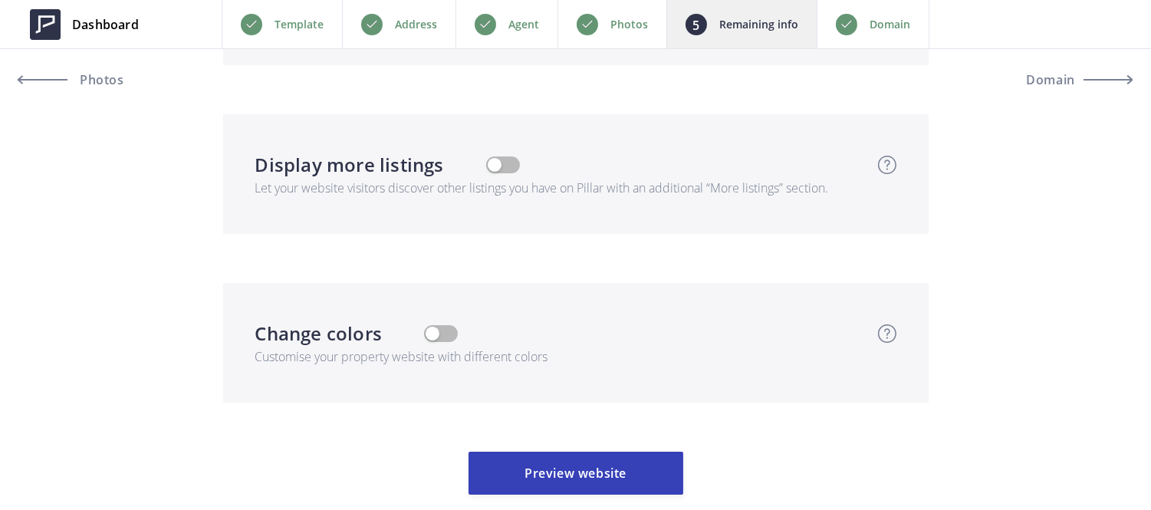
scroll to position [4515, 0]
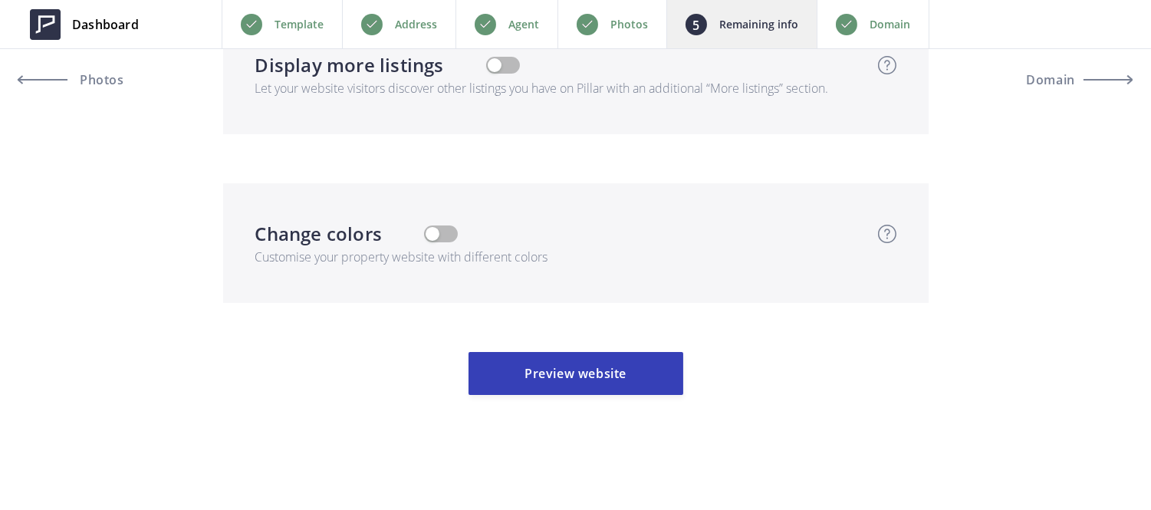
click at [894, 31] on p "Domain" at bounding box center [889, 24] width 41 height 18
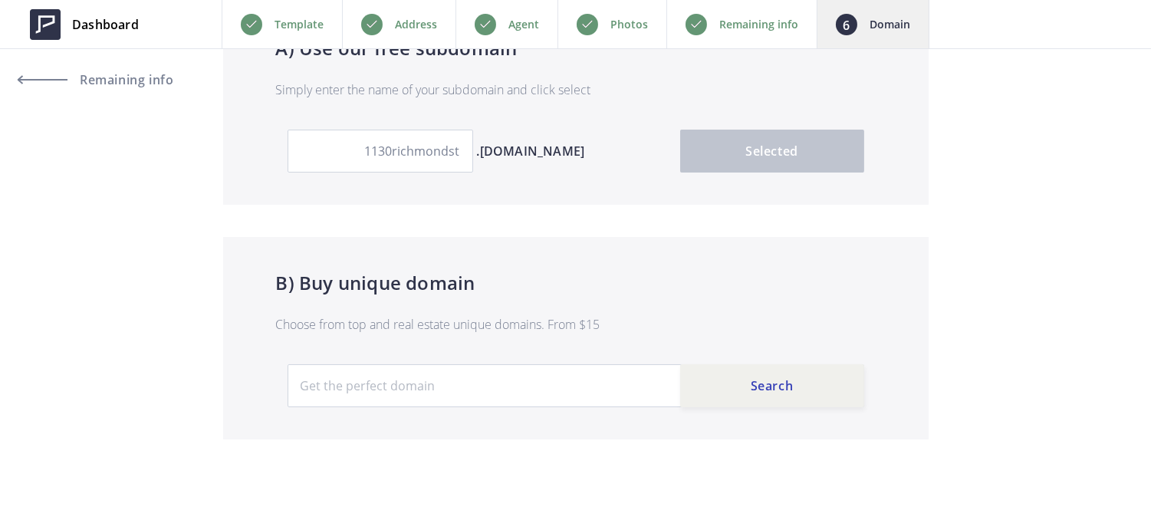
scroll to position [202, 0]
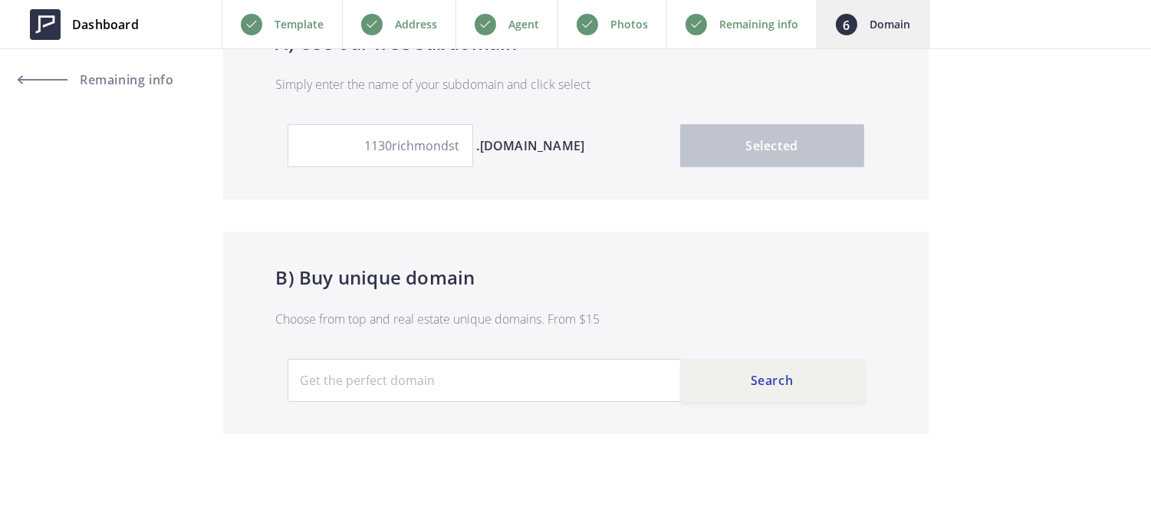
click at [741, 40] on div "Remaining info" at bounding box center [741, 24] width 150 height 48
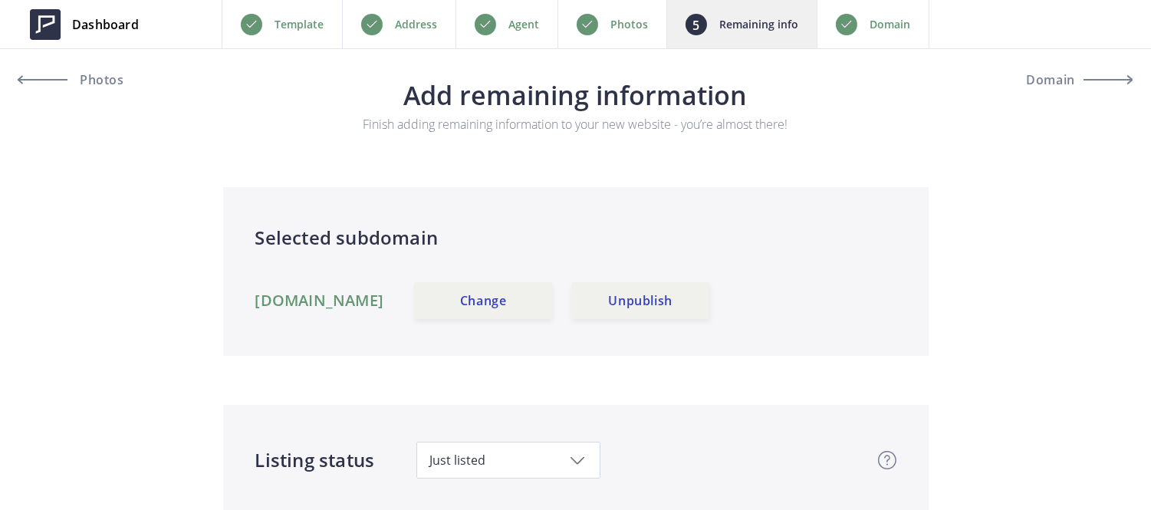
click at [384, 299] on link "[DOMAIN_NAME]" at bounding box center [319, 300] width 129 height 18
